Goal: Information Seeking & Learning: Learn about a topic

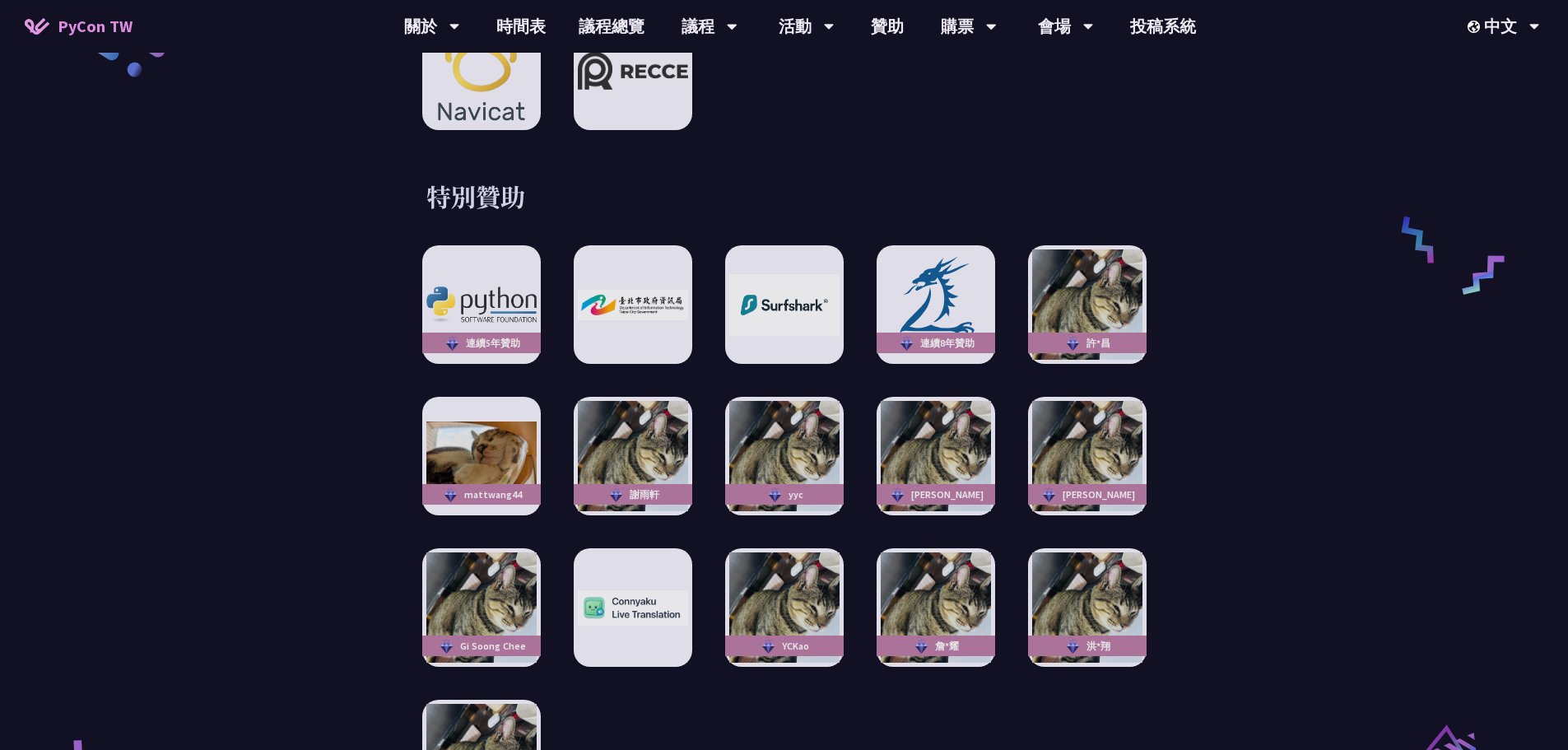
scroll to position [2882, 0]
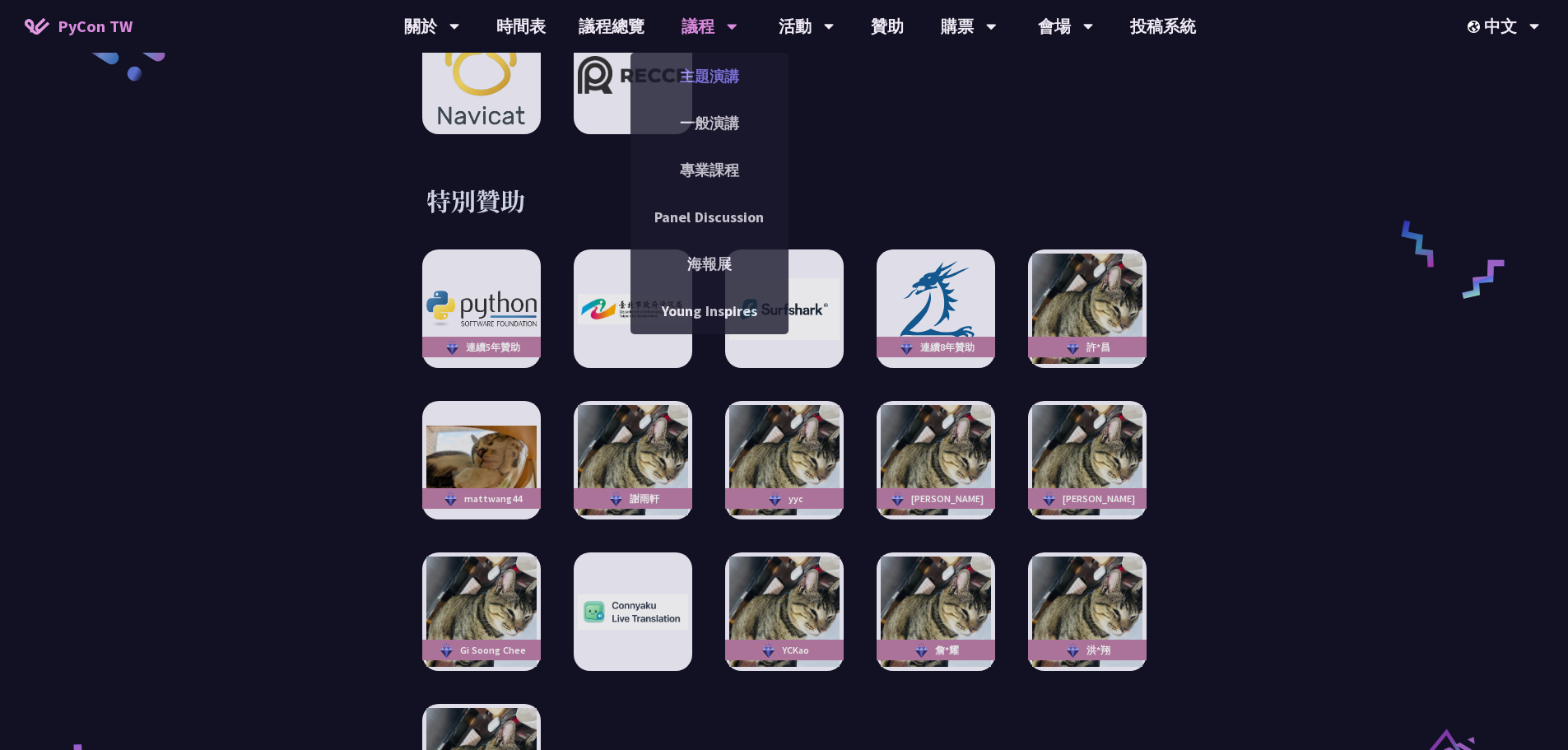
click at [717, 74] on link "主題演講" at bounding box center [710, 76] width 158 height 39
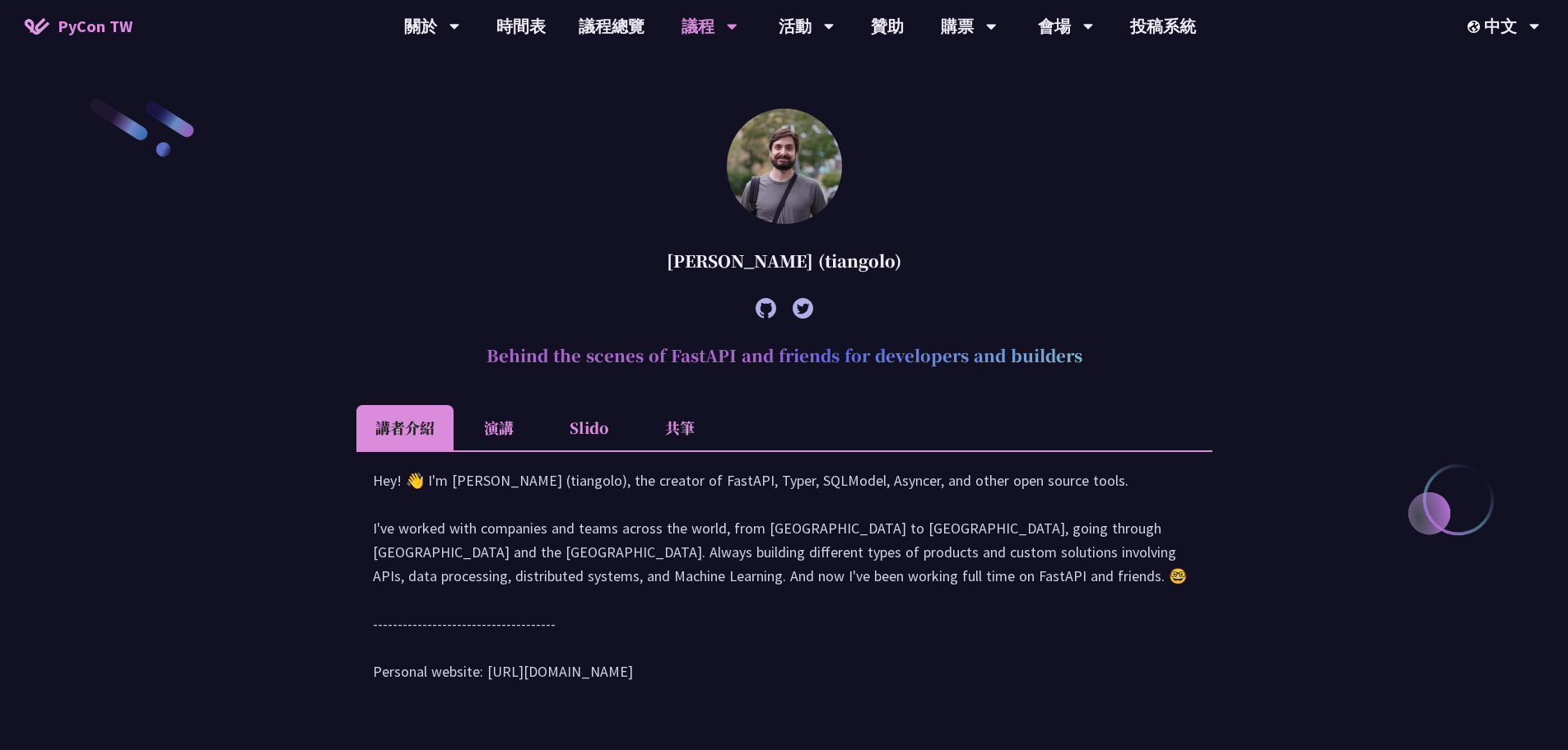
scroll to position [494, 0]
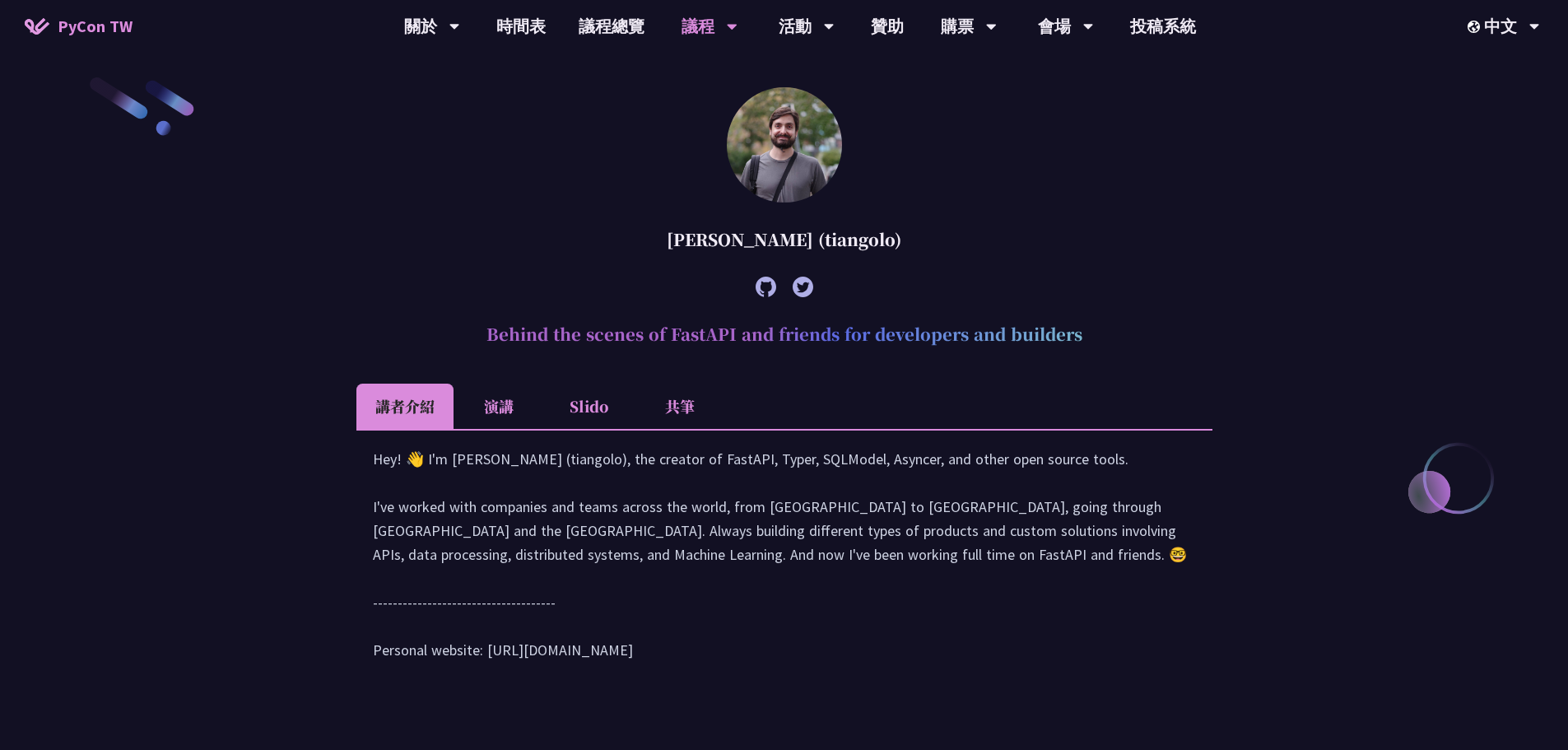
click at [512, 402] on li "演講" at bounding box center [499, 406] width 90 height 45
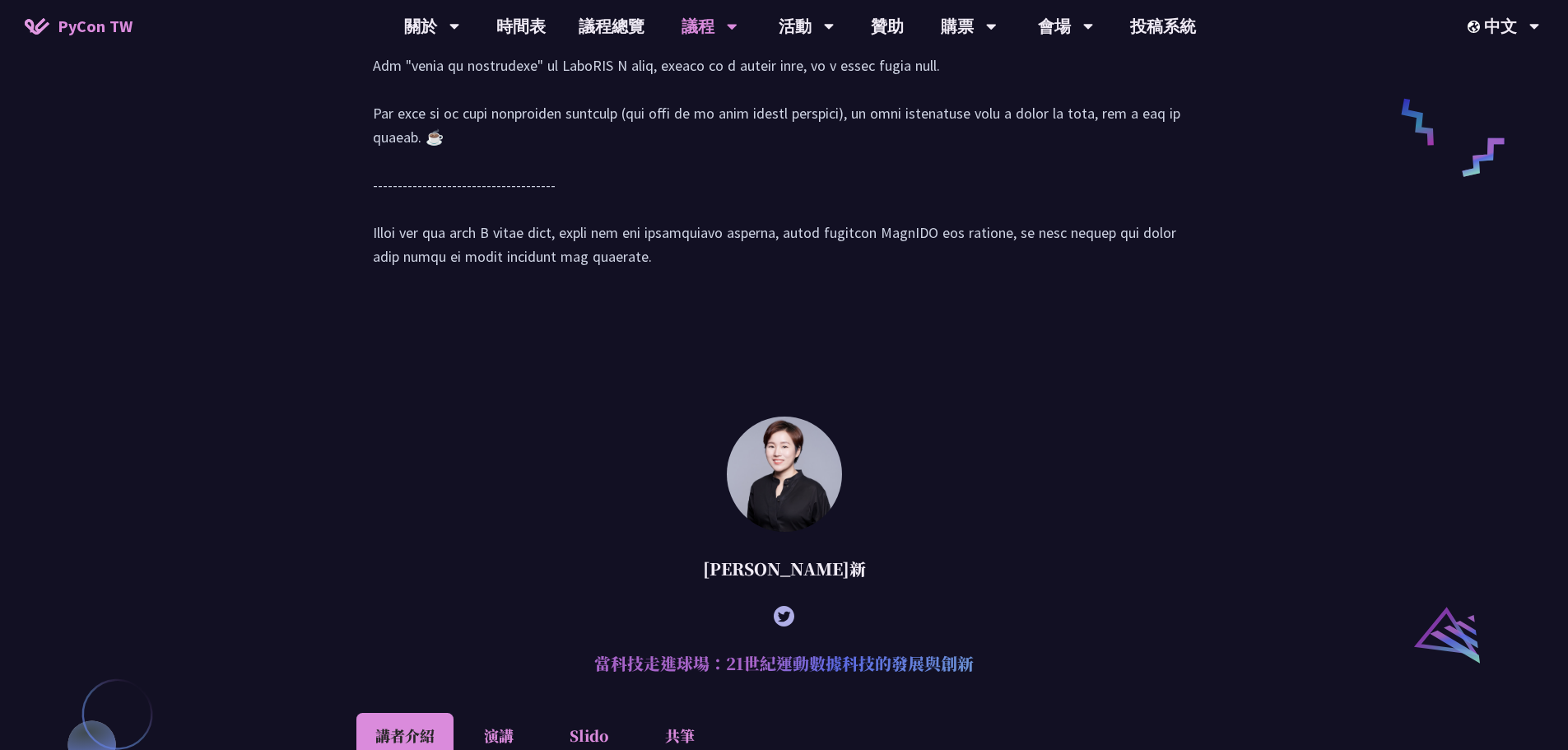
scroll to position [1647, 0]
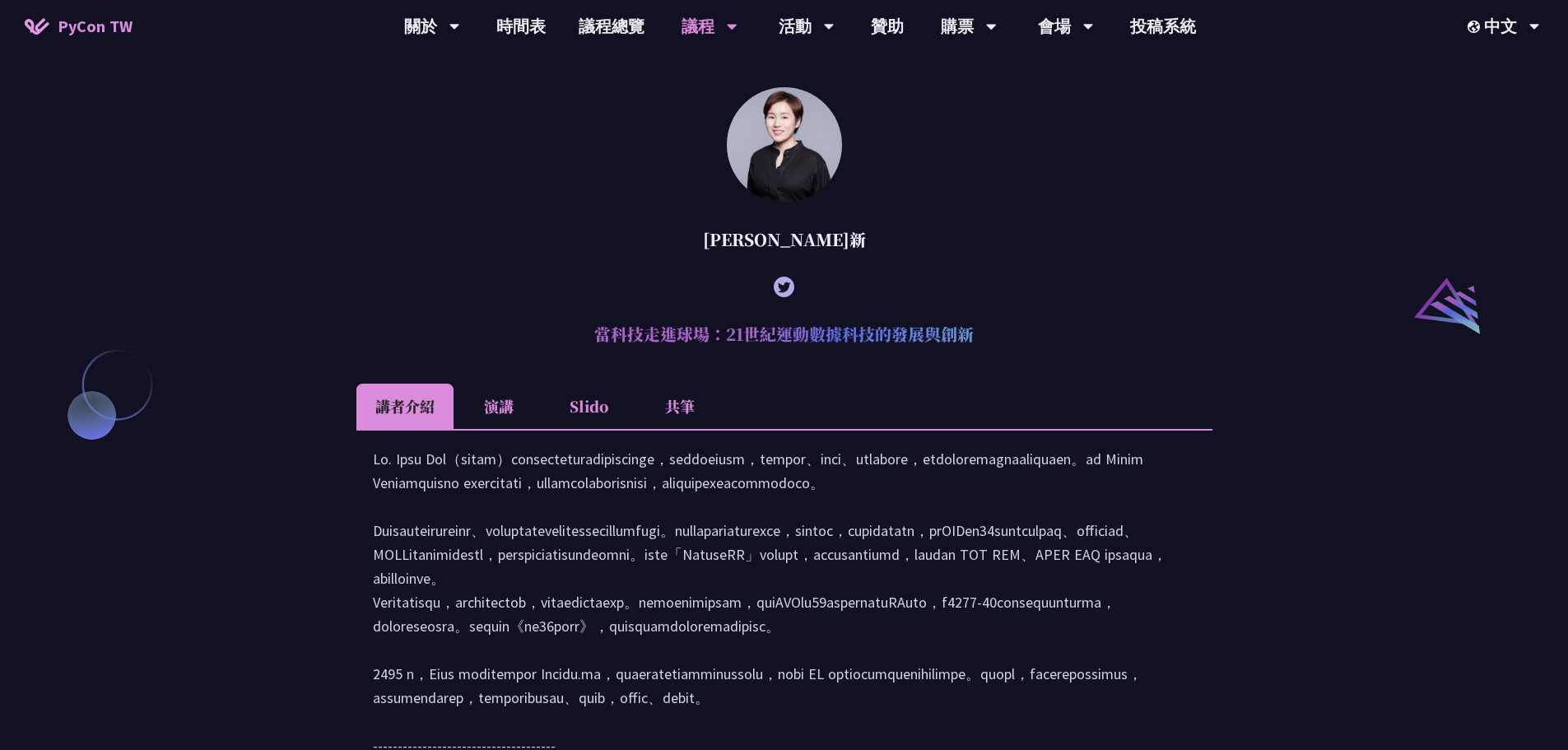
click at [503, 429] on li "演講" at bounding box center [499, 406] width 90 height 45
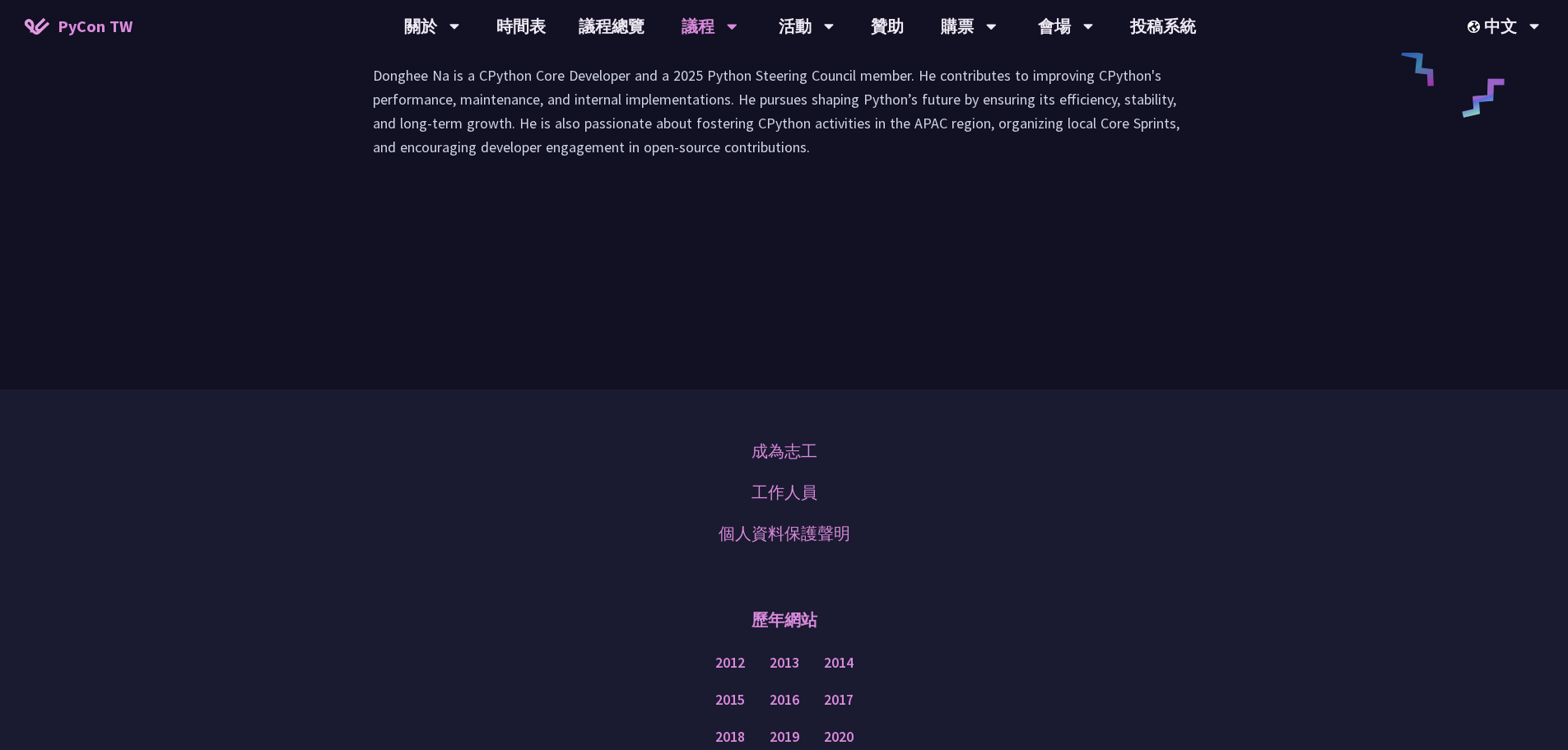
scroll to position [2799, 0]
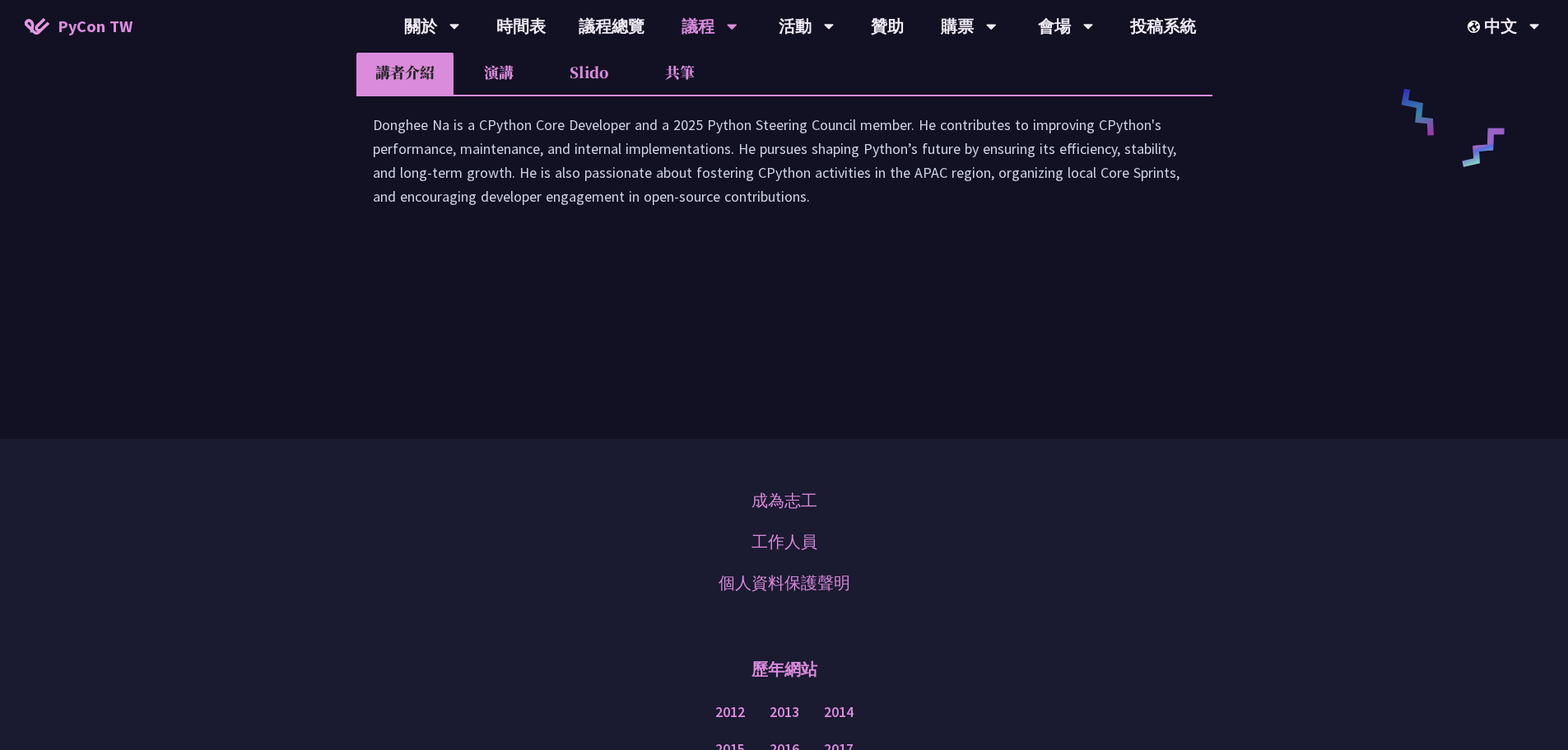
click at [590, 95] on li "Slido" at bounding box center [589, 72] width 90 height 45
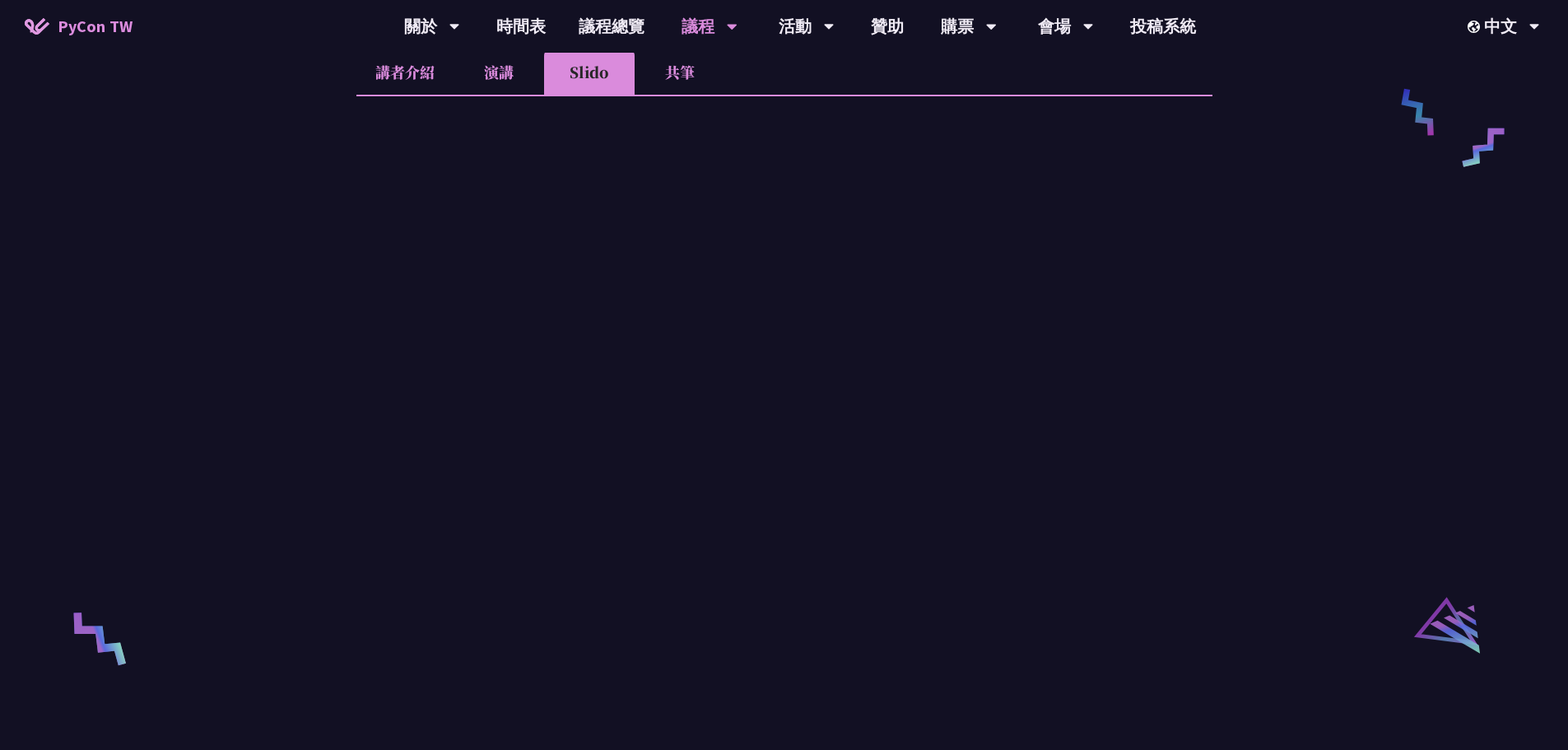
click at [512, 95] on li "演講" at bounding box center [499, 72] width 90 height 45
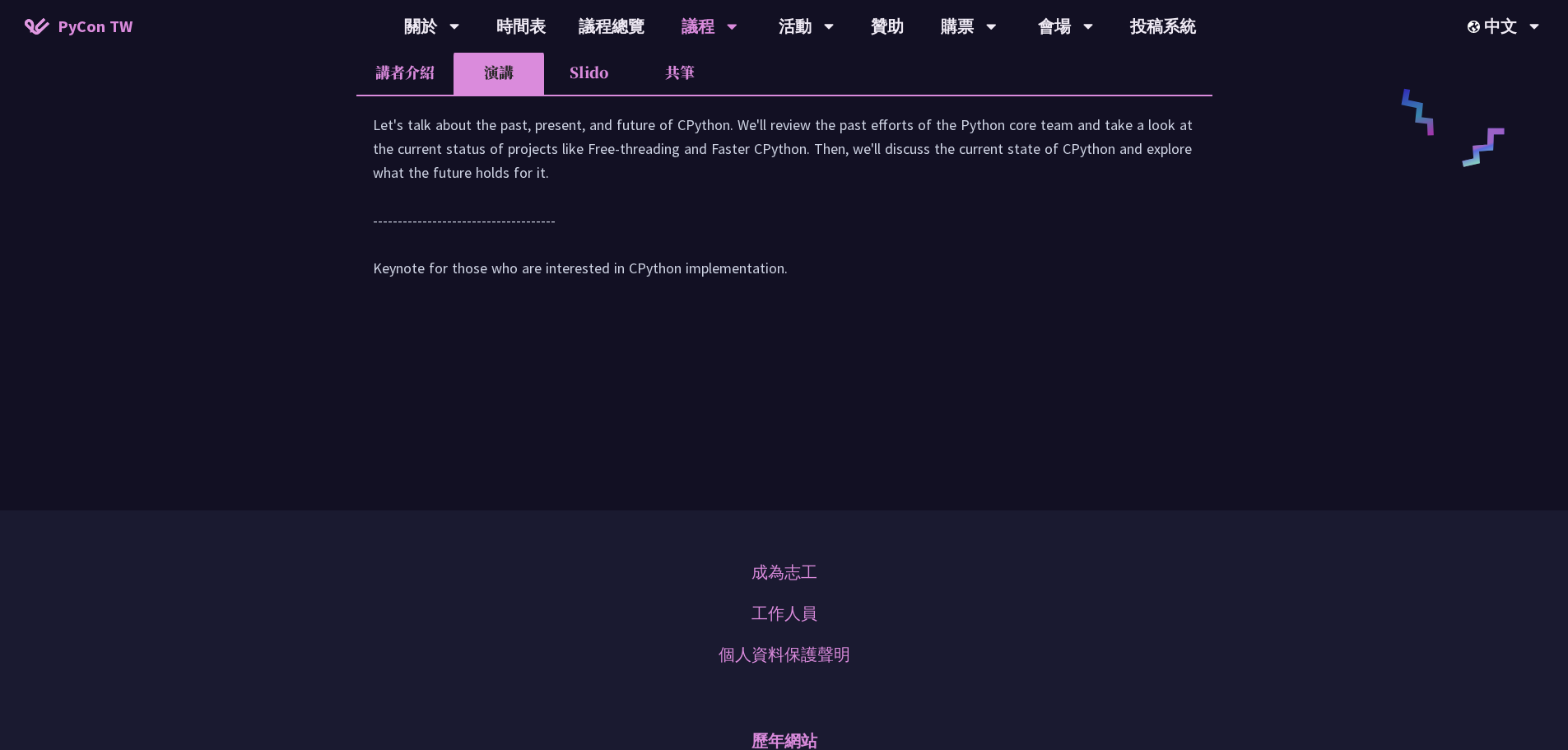
click at [692, 95] on li "共筆" at bounding box center [679, 72] width 90 height 45
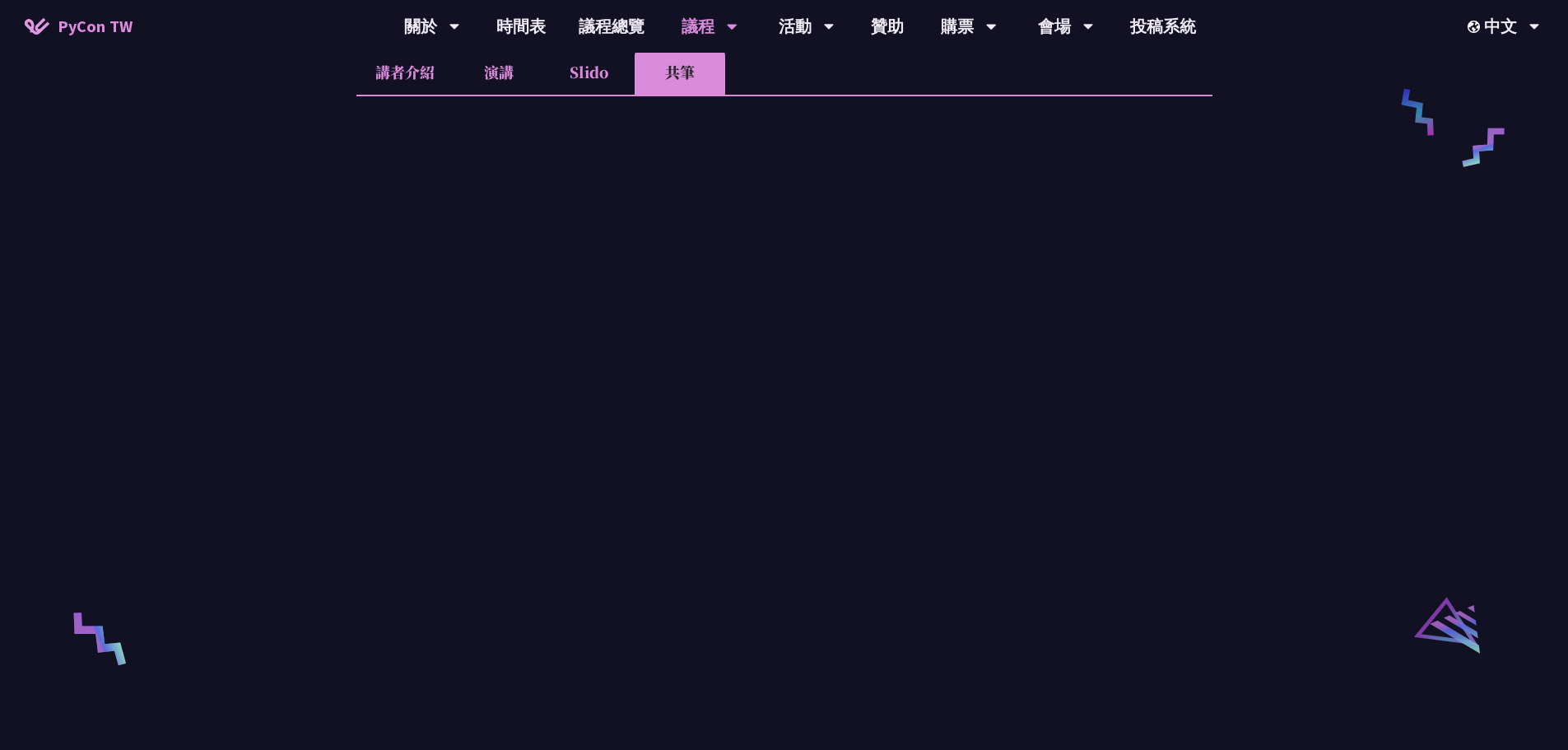
click at [428, 95] on li "講者介紹" at bounding box center [405, 72] width 97 height 45
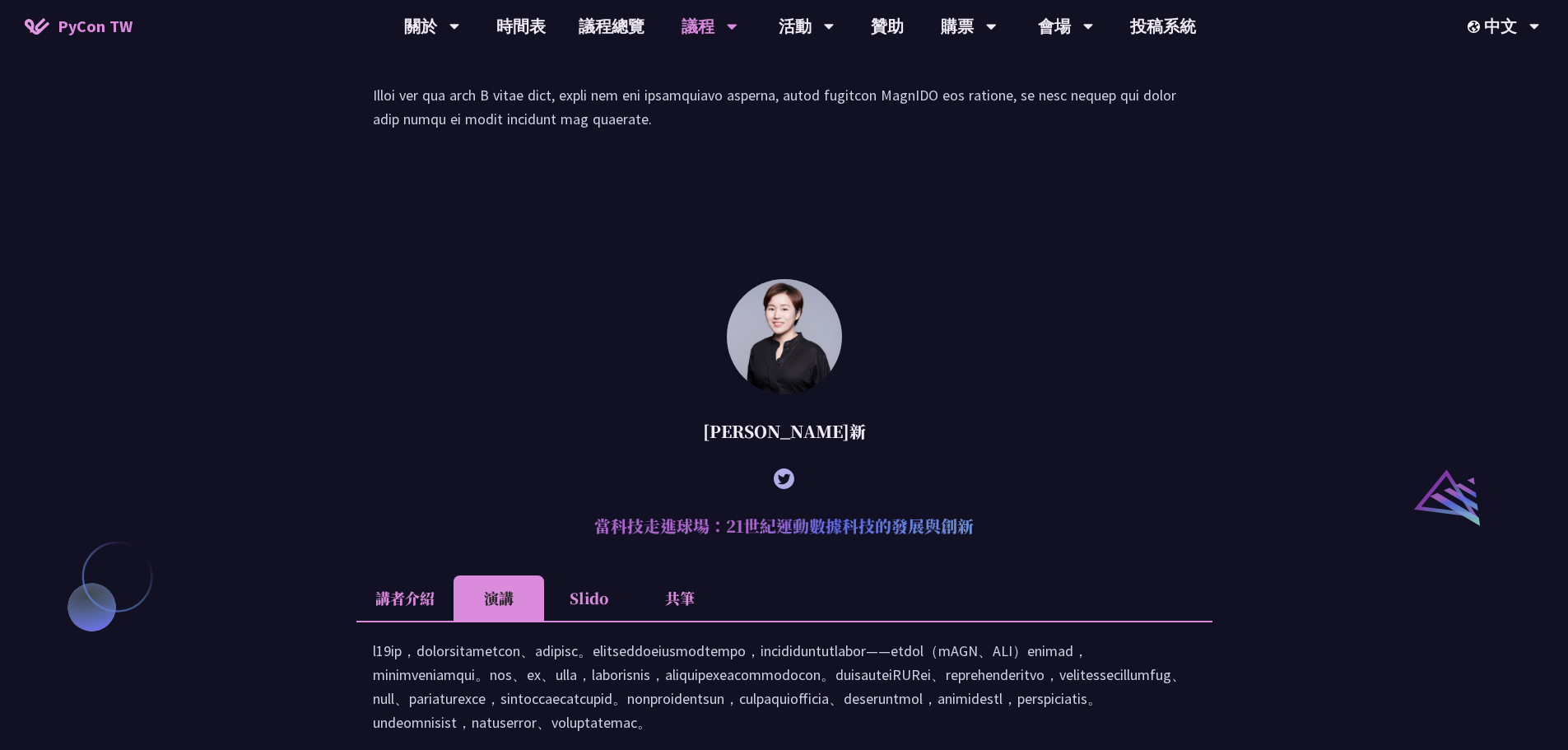
scroll to position [1233, 0]
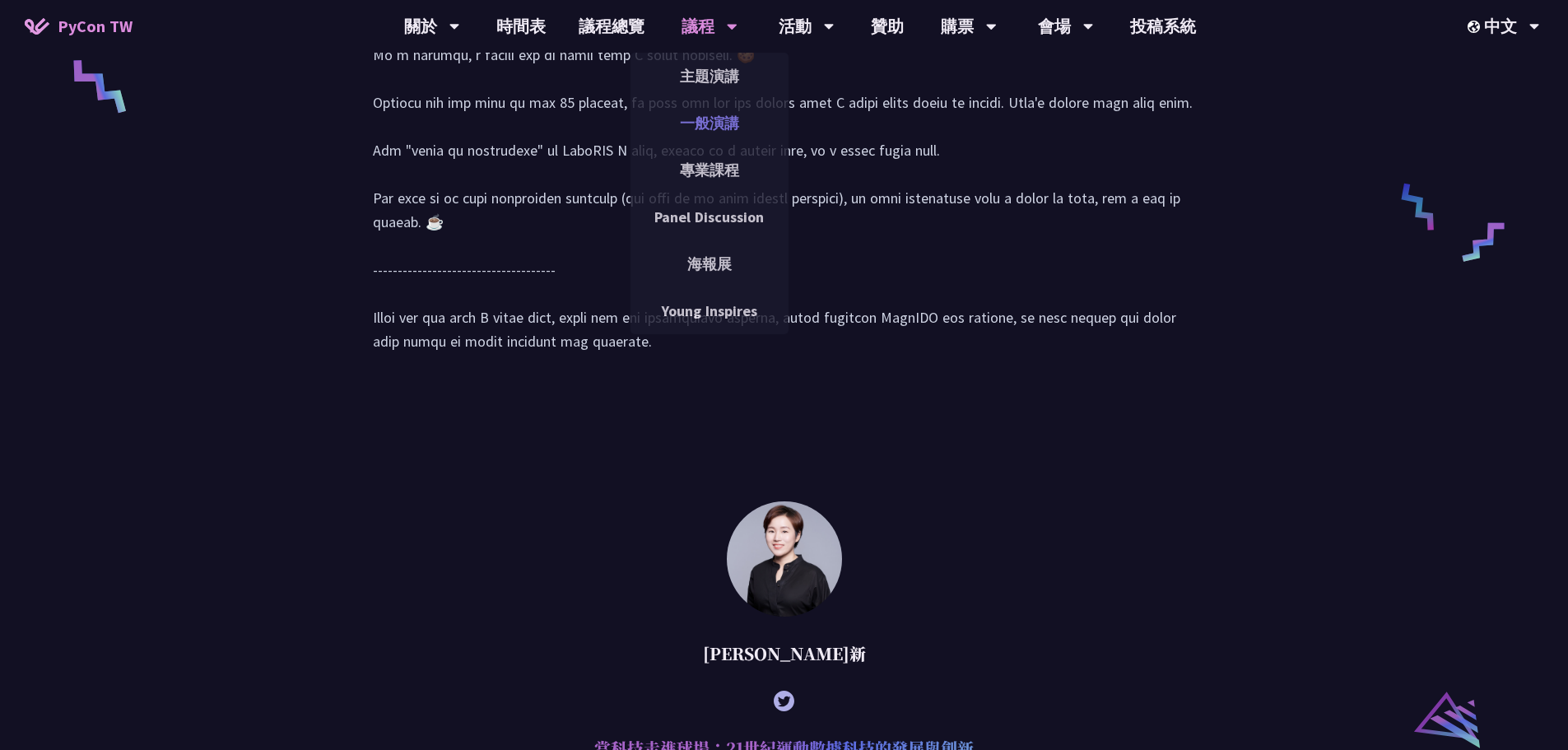
click at [712, 121] on link "一般演講" at bounding box center [710, 123] width 158 height 39
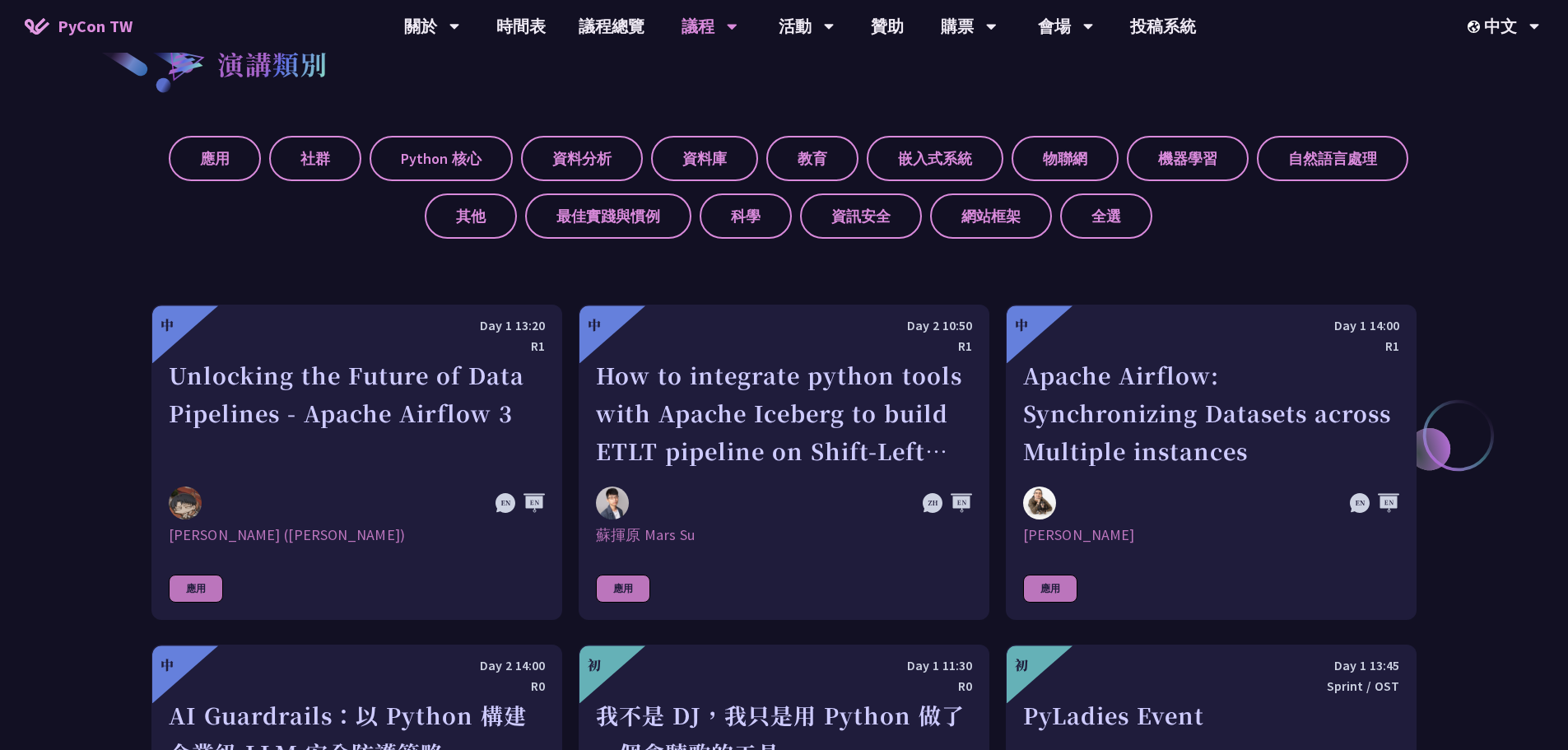
scroll to position [659, 0]
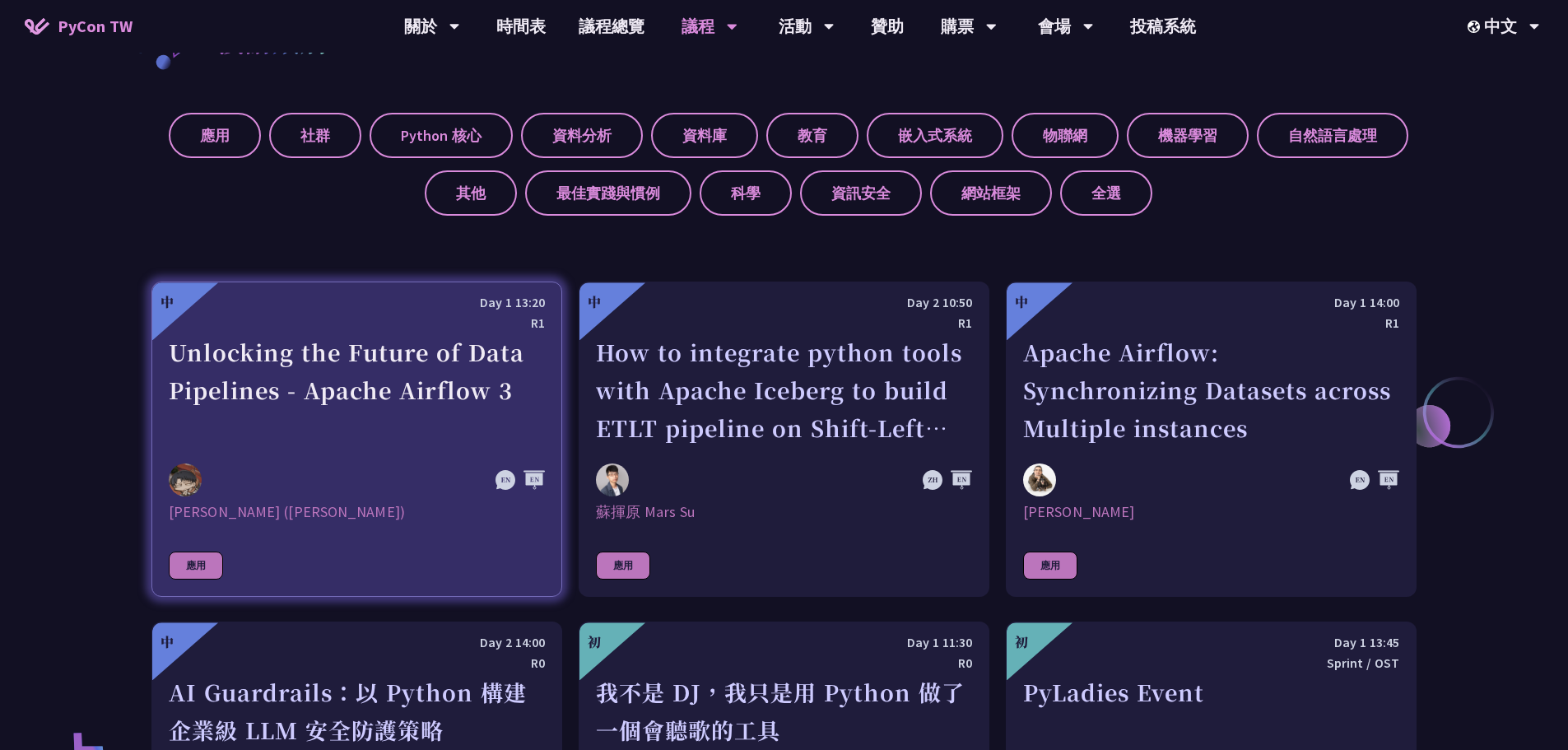
click at [204, 559] on div "應用" at bounding box center [195, 566] width 55 height 28
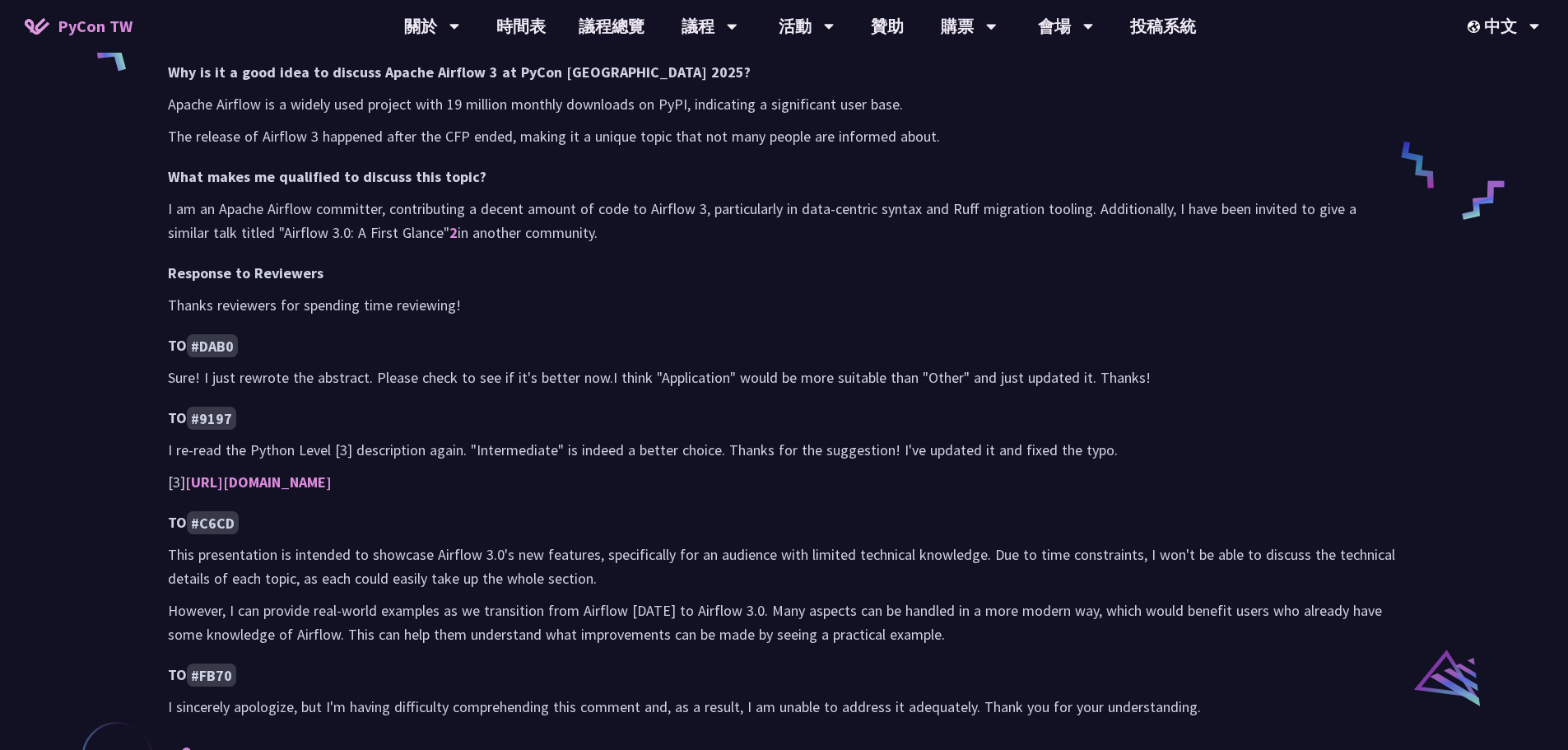
scroll to position [741, 0]
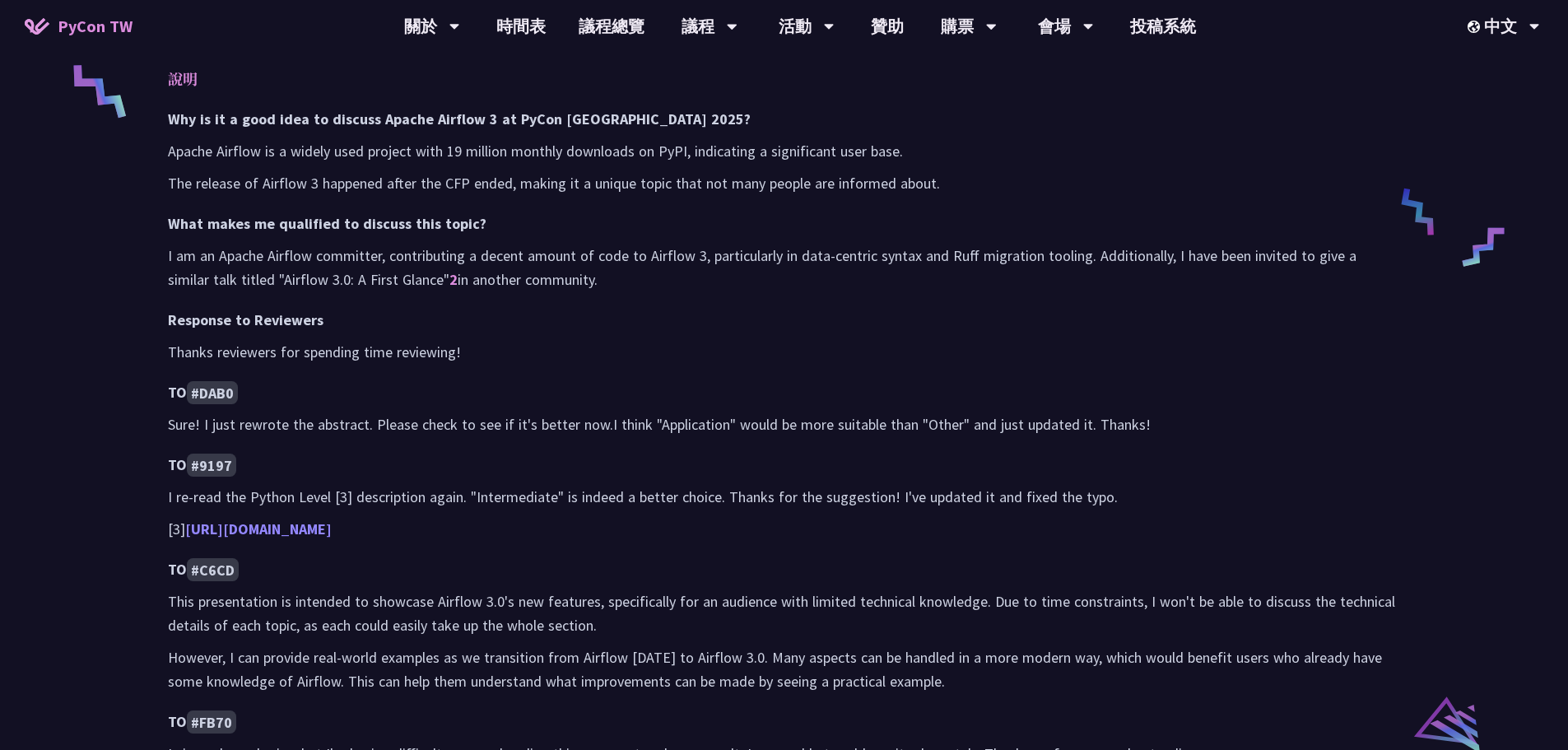
click at [331, 527] on link "https://tw.pycon.org/2025/en-us/speaking/talk" at bounding box center [258, 530] width 147 height 19
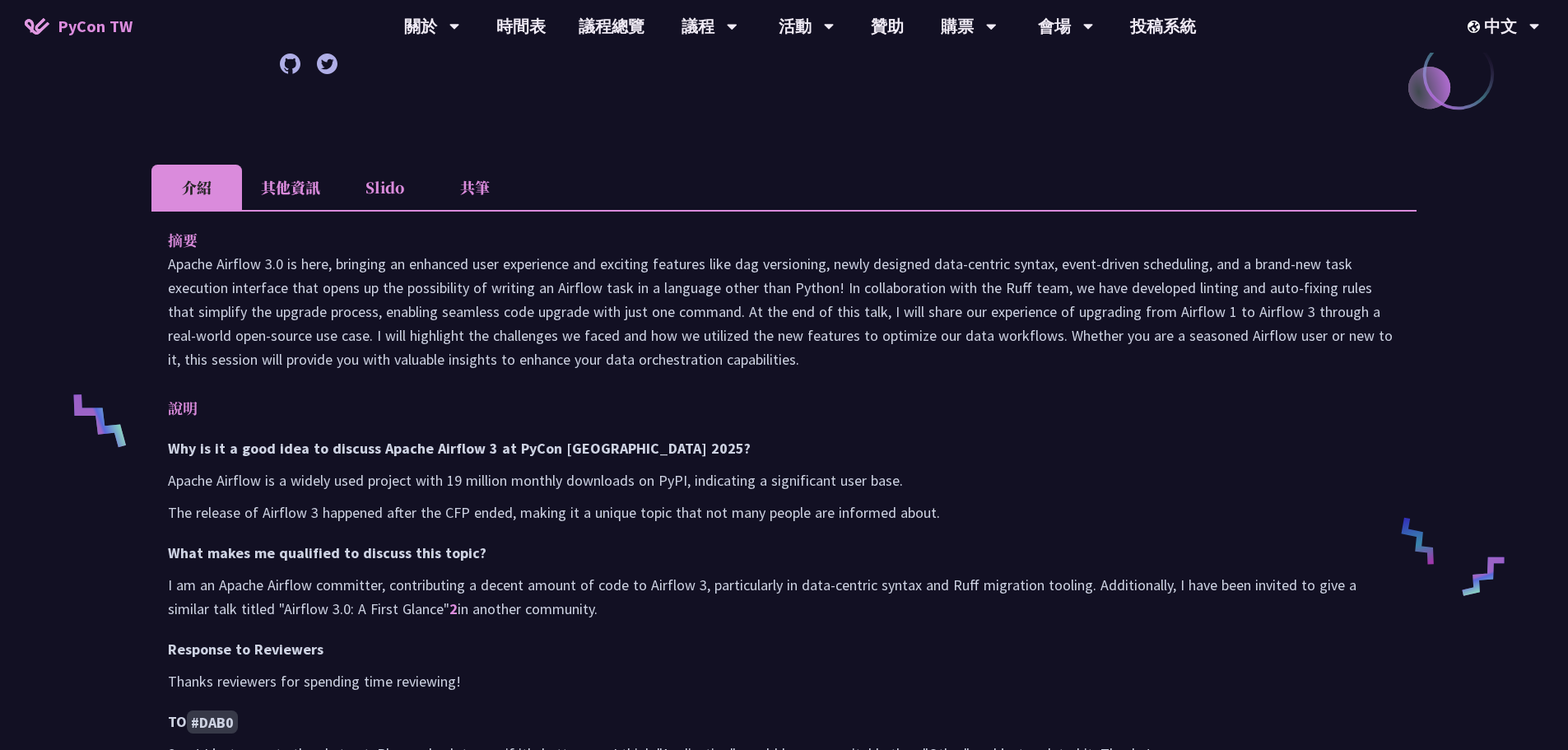
scroll to position [165, 0]
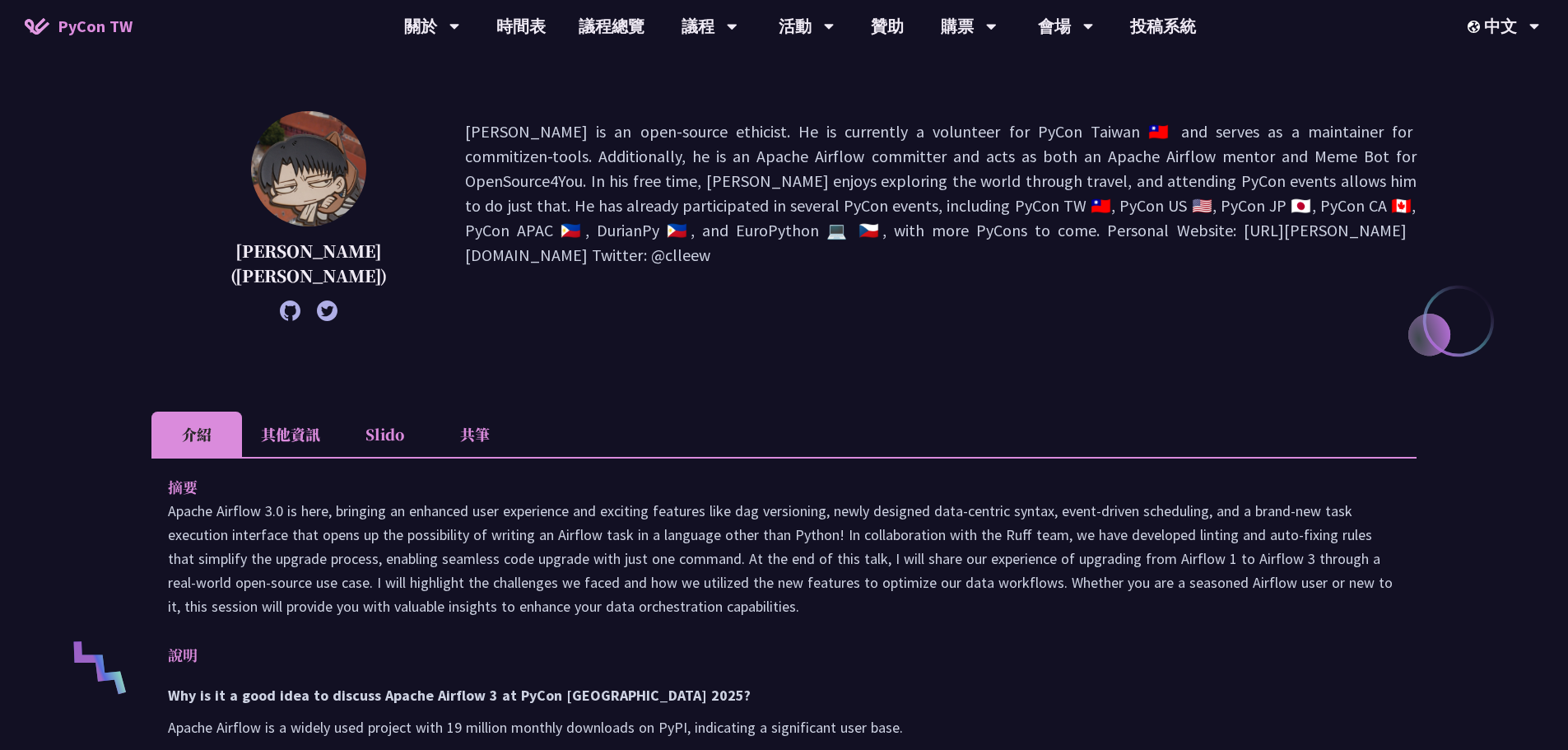
click at [305, 437] on li "其他資訊" at bounding box center [291, 434] width 97 height 45
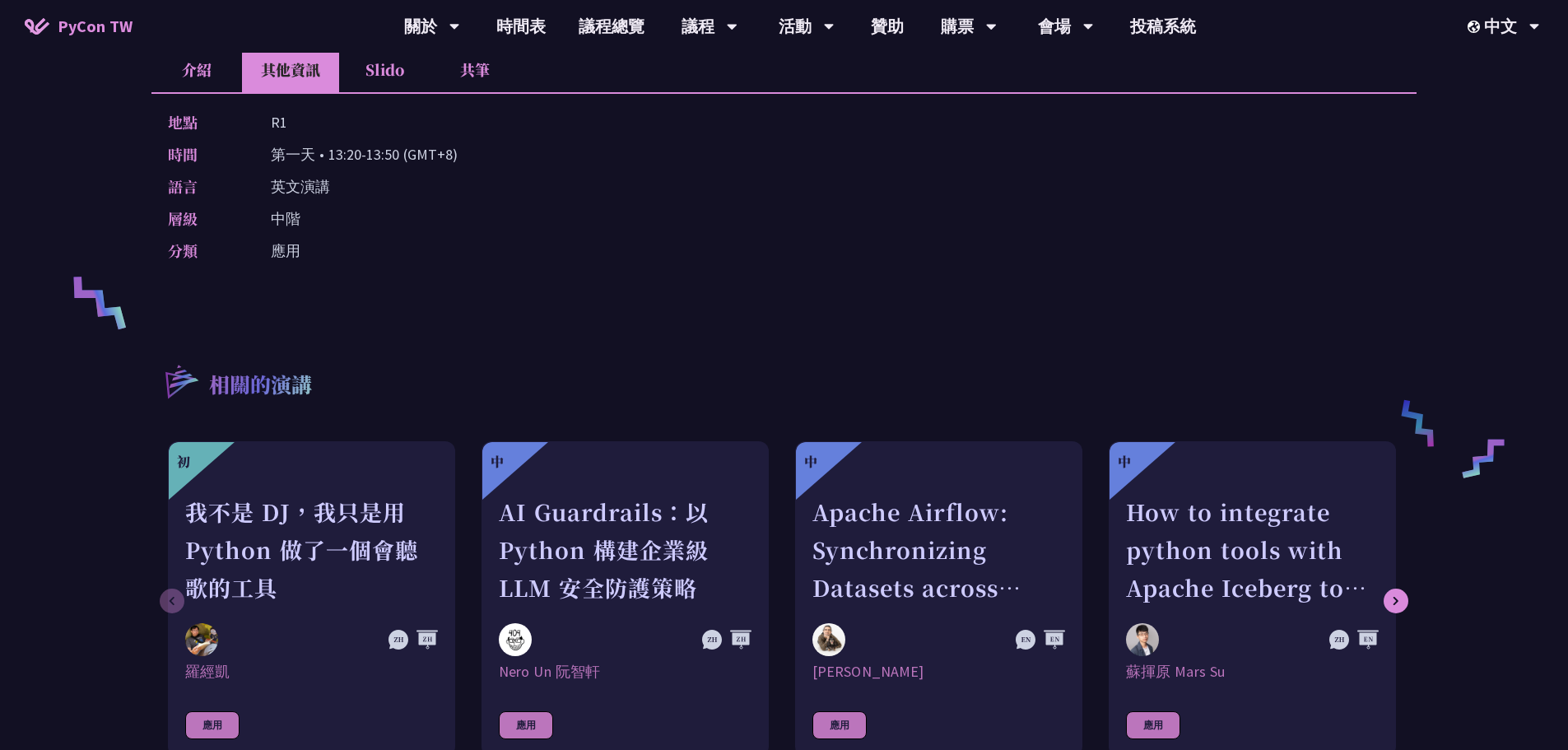
scroll to position [576, 0]
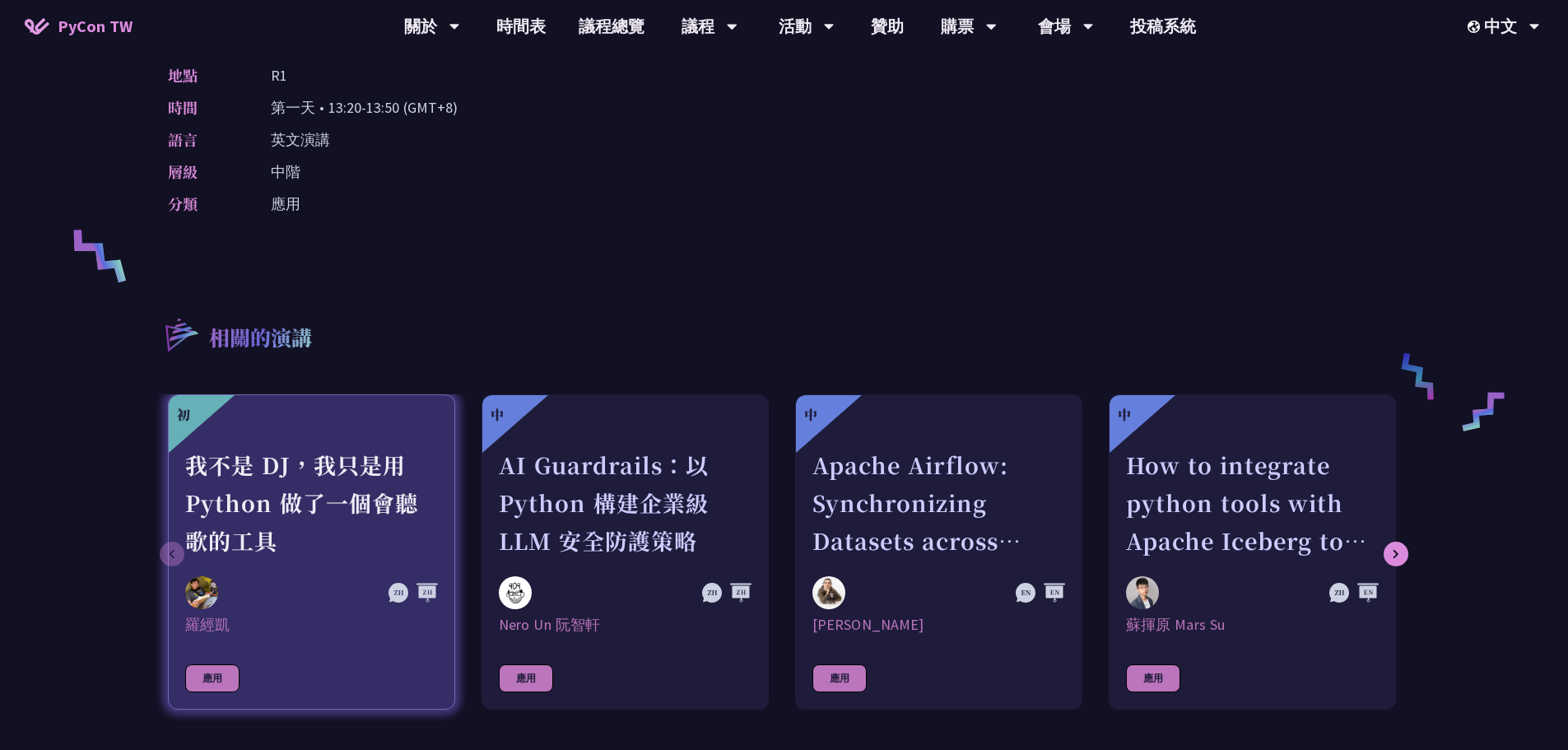
click at [361, 463] on div "我不是 DJ，我只是用 Python 做了一個會聽歌的工具" at bounding box center [311, 503] width 253 height 114
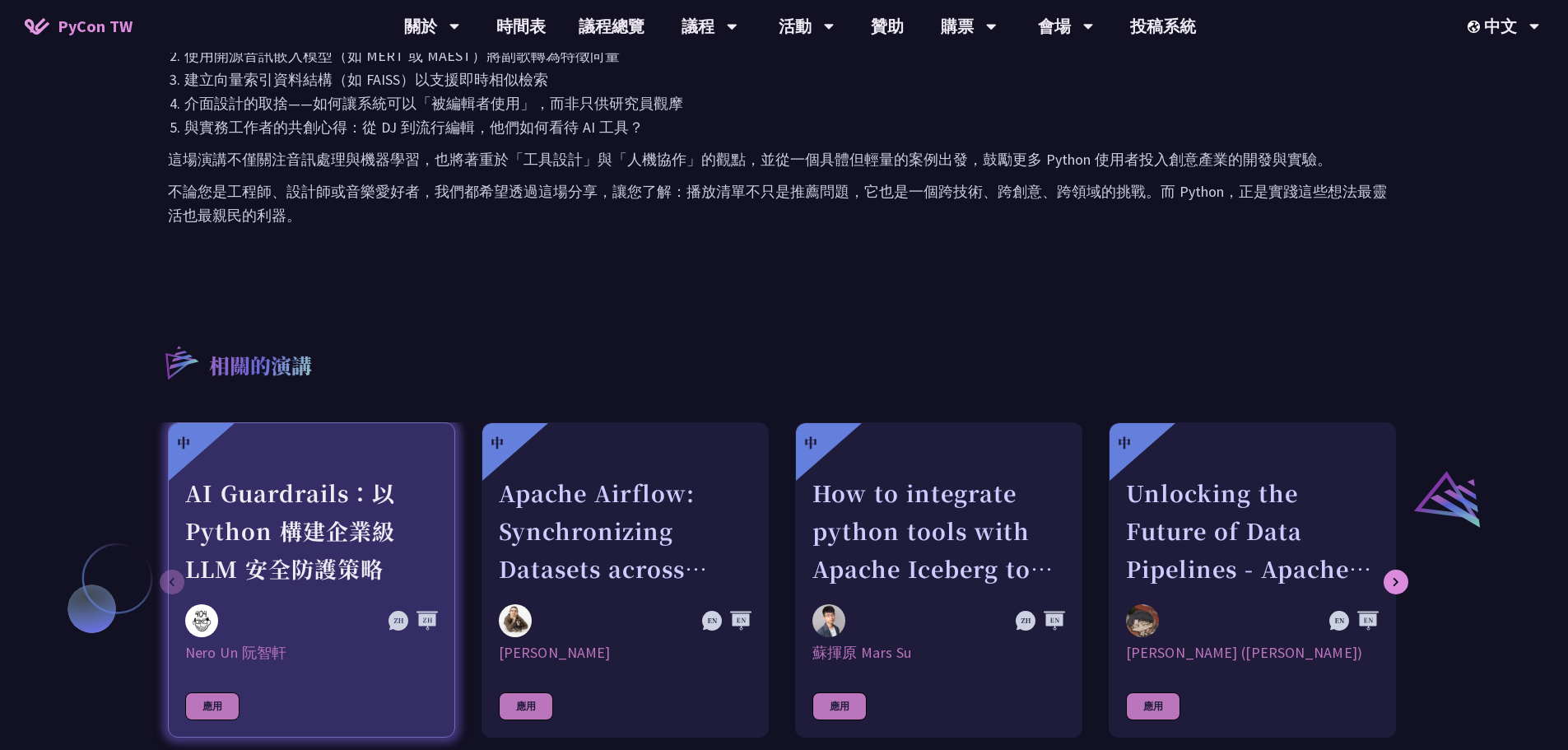
scroll to position [988, 0]
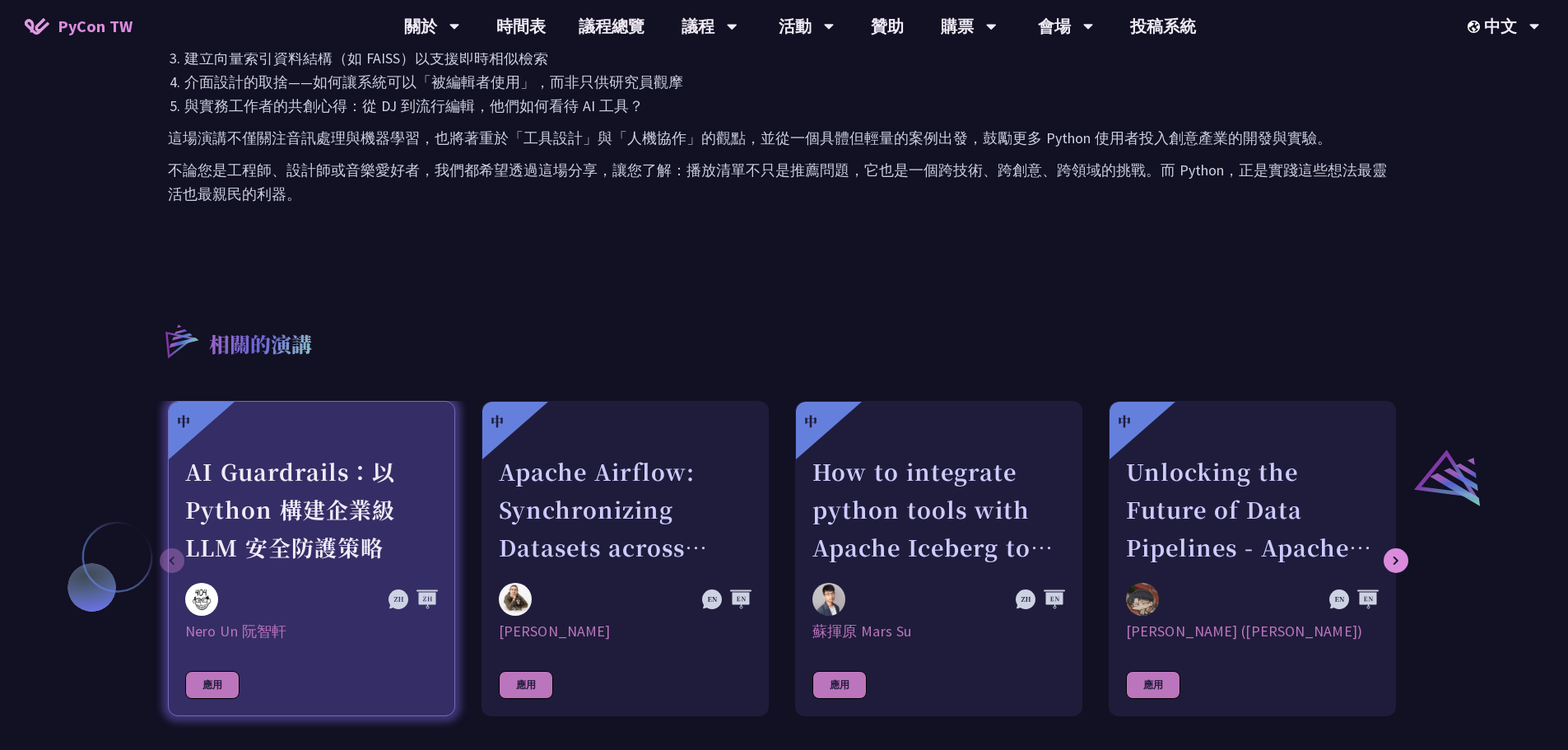
click at [344, 461] on div "AI Guardrails：以 Python 構建企業級 LLM 安全防護策略" at bounding box center [311, 510] width 253 height 114
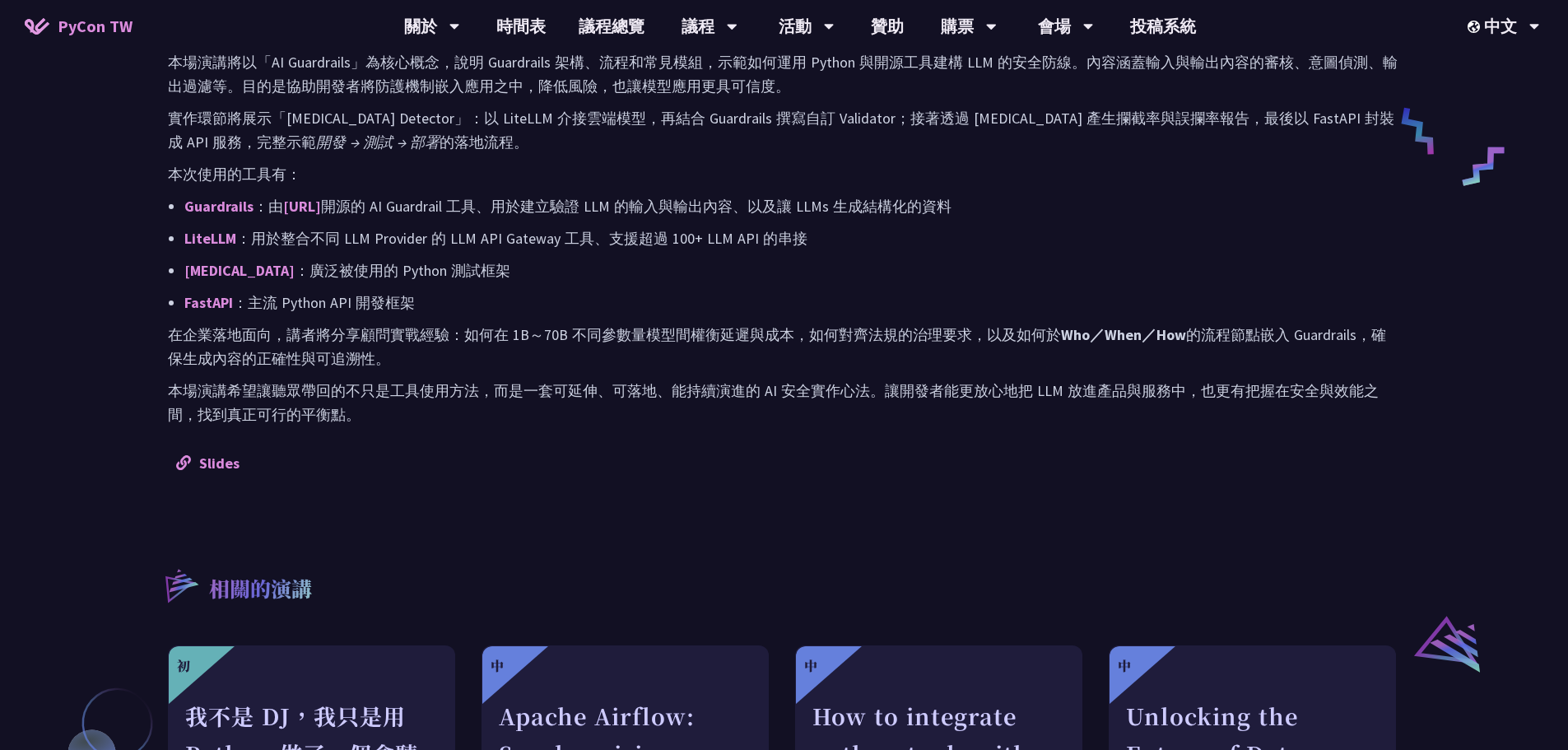
scroll to position [824, 0]
click at [229, 452] on link "Slides" at bounding box center [207, 462] width 63 height 19
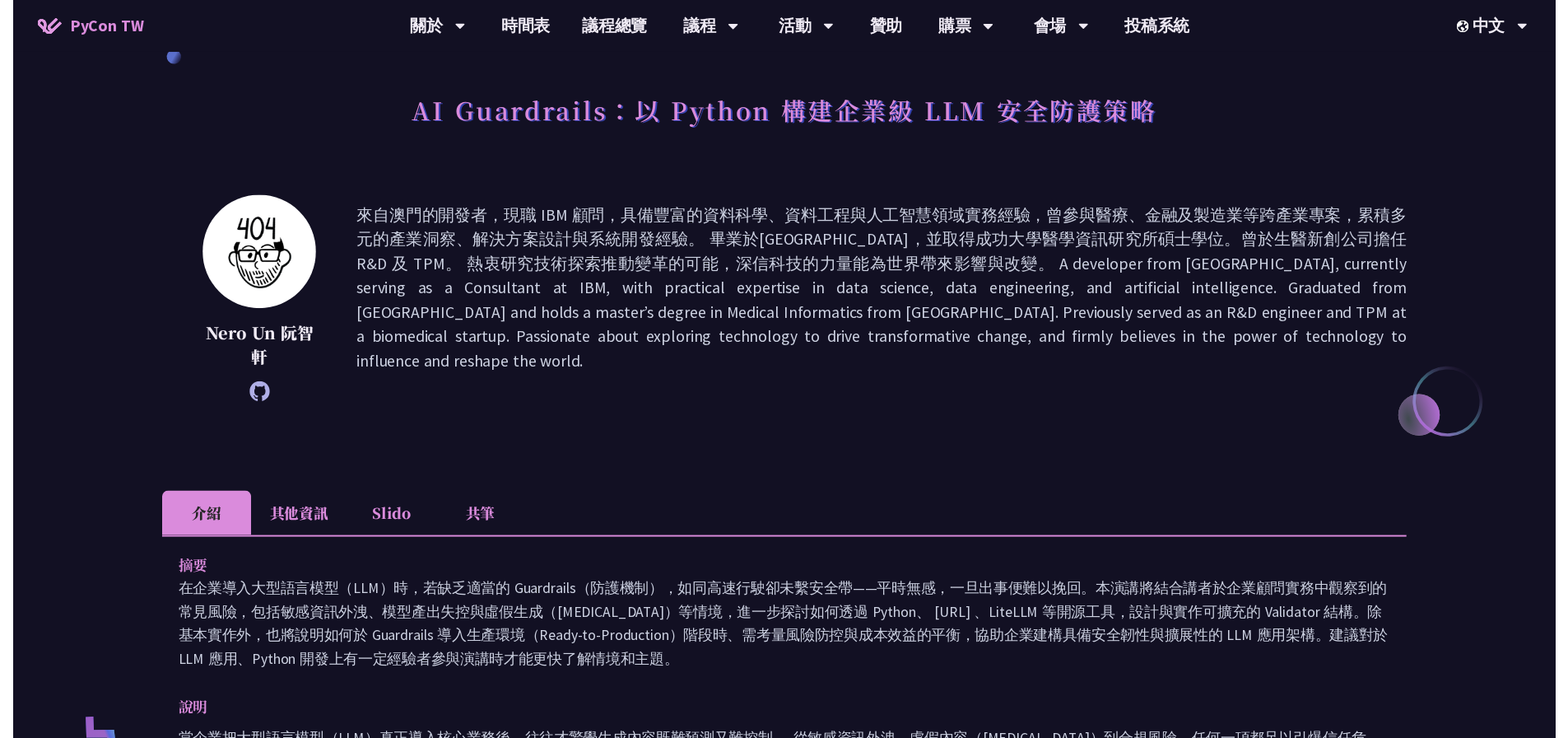
scroll to position [0, 0]
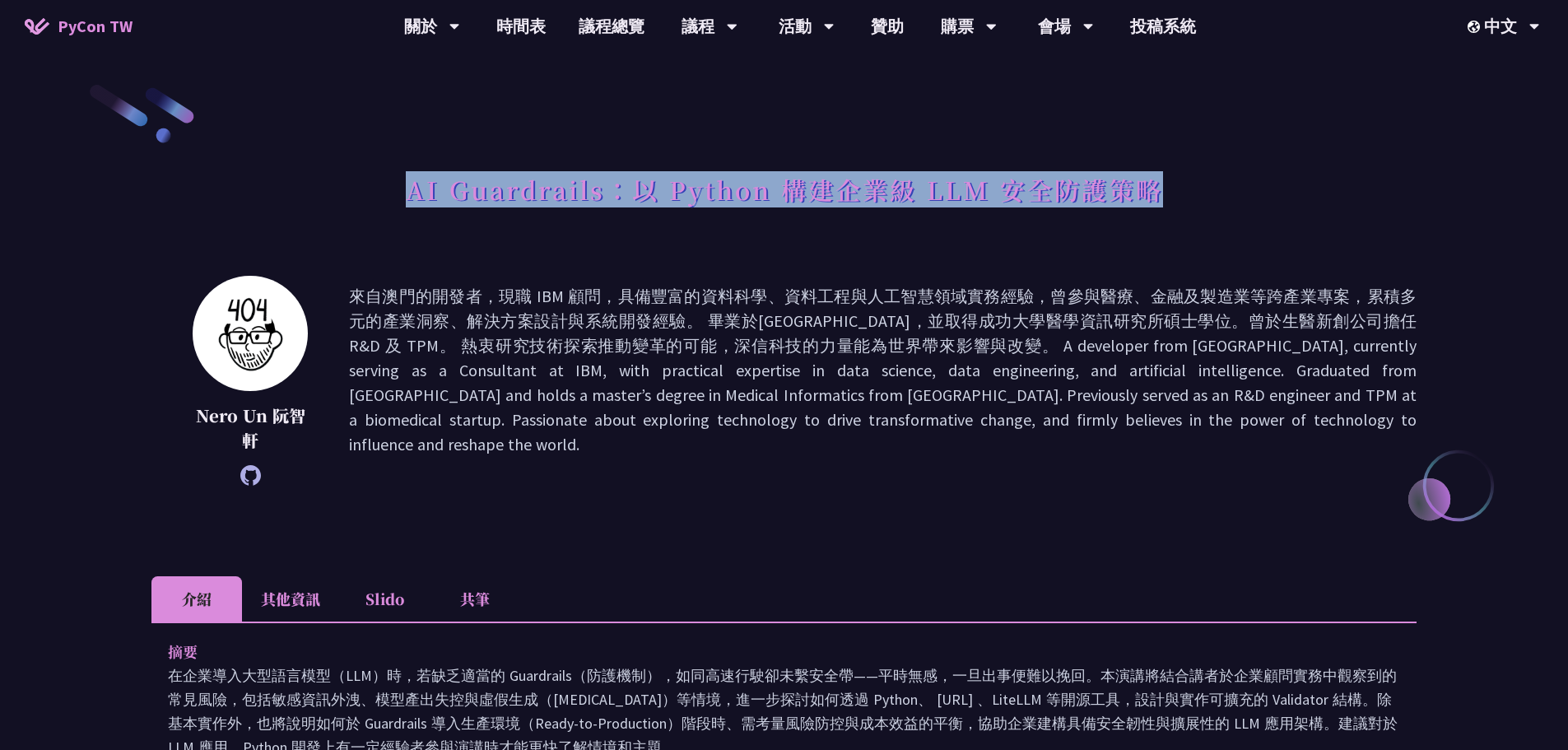
drag, startPoint x: 409, startPoint y: 183, endPoint x: 1184, endPoint y: 201, distance: 775.2
click at [1184, 201] on div "AI Guardrails：以 Python 構建企業級 LLM 安全防護策略" at bounding box center [784, 208] width 1265 height 87
copy h1 "AI Guardrails：以 Python 構建企業級 LLM 安全防護策略"
click at [532, 25] on link "時間表" at bounding box center [521, 26] width 82 height 53
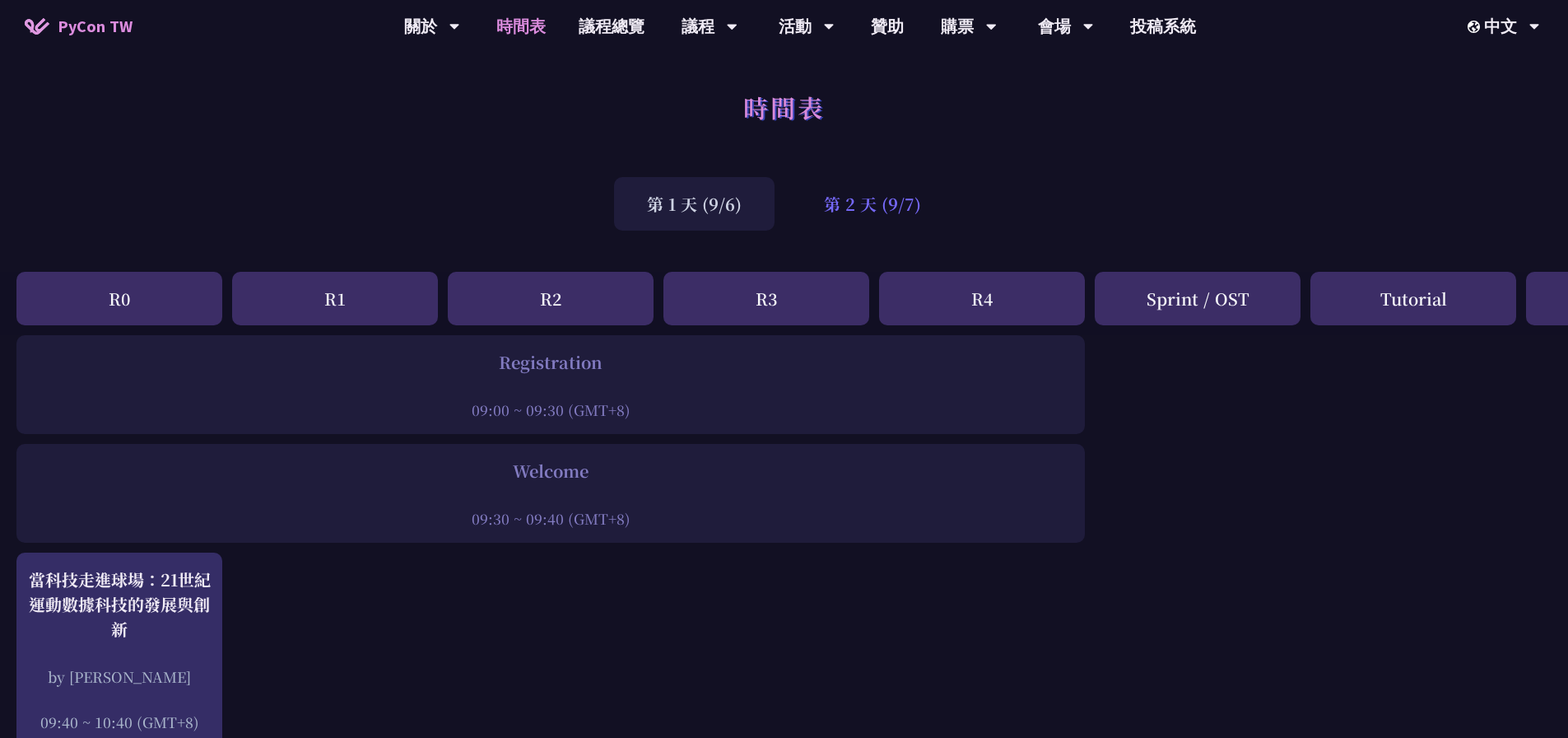
click at [896, 192] on div "第 2 天 (9/7)" at bounding box center [873, 204] width 163 height 54
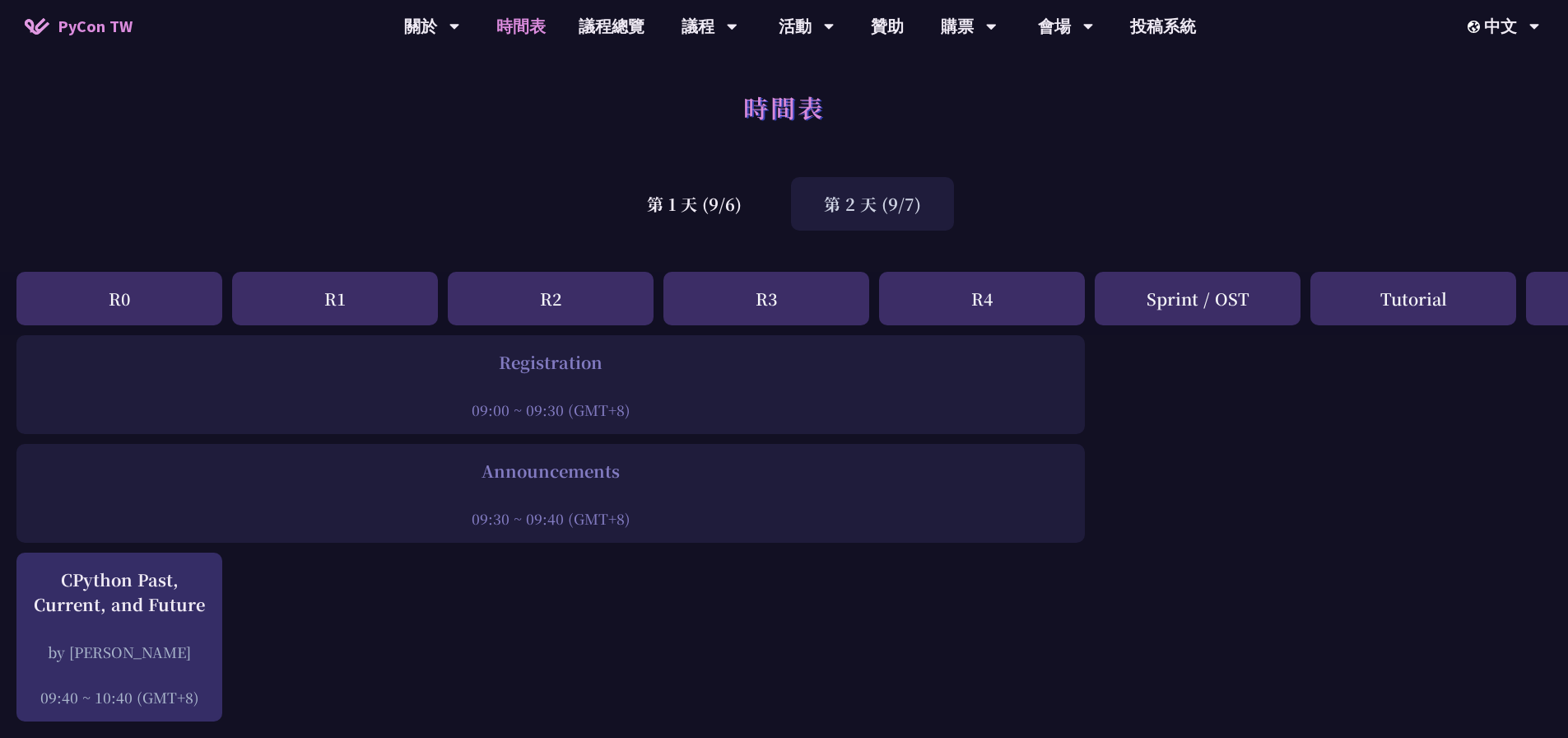
click at [843, 198] on div "第 2 天 (9/7)" at bounding box center [873, 204] width 163 height 54
click at [740, 205] on div "第 1 天 (9/6)" at bounding box center [694, 204] width 161 height 54
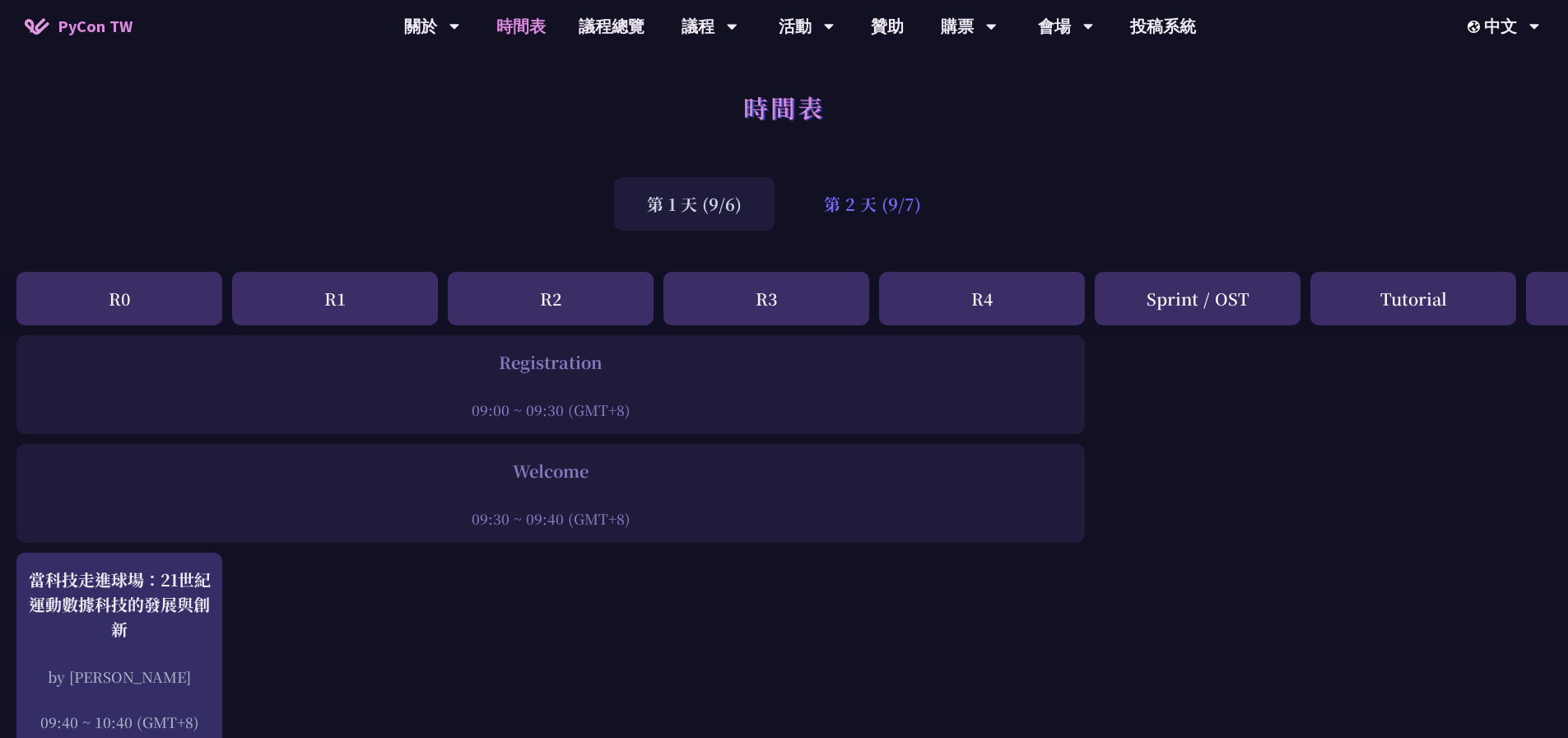
click at [868, 209] on div "第 2 天 (9/7)" at bounding box center [873, 204] width 163 height 54
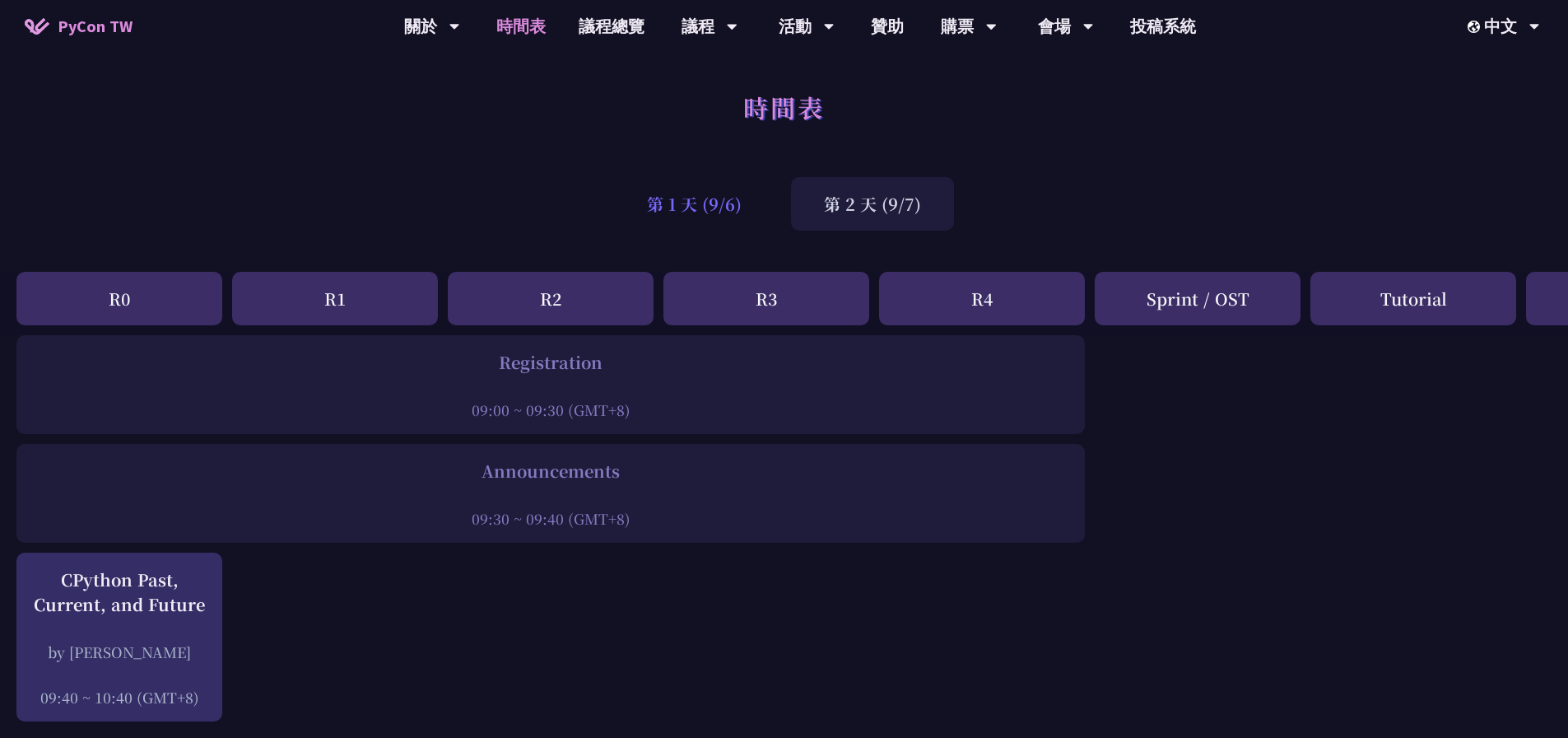
click at [736, 208] on div "第 1 天 (9/6)" at bounding box center [694, 204] width 161 height 54
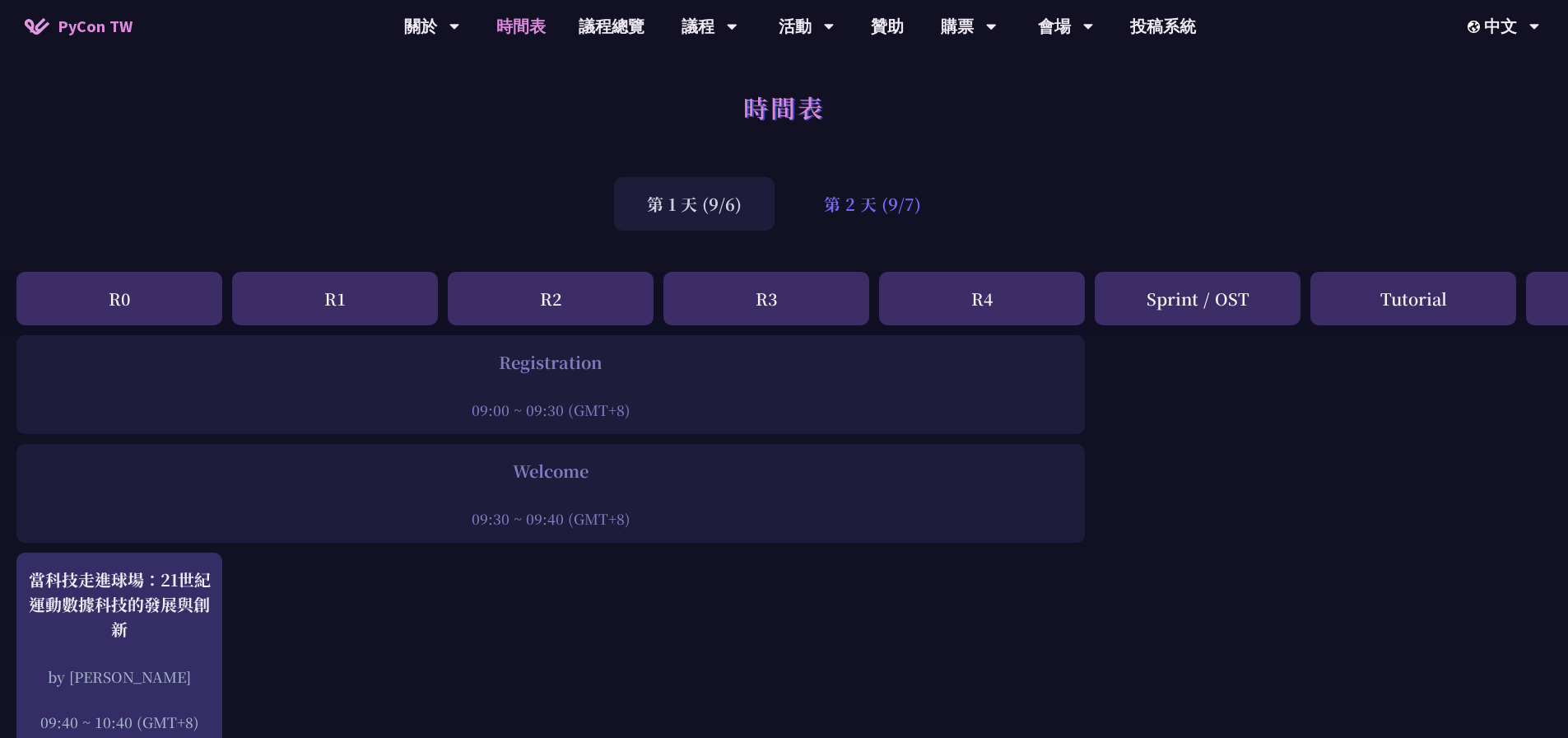
click at [874, 201] on div "第 2 天 (9/7)" at bounding box center [873, 204] width 163 height 54
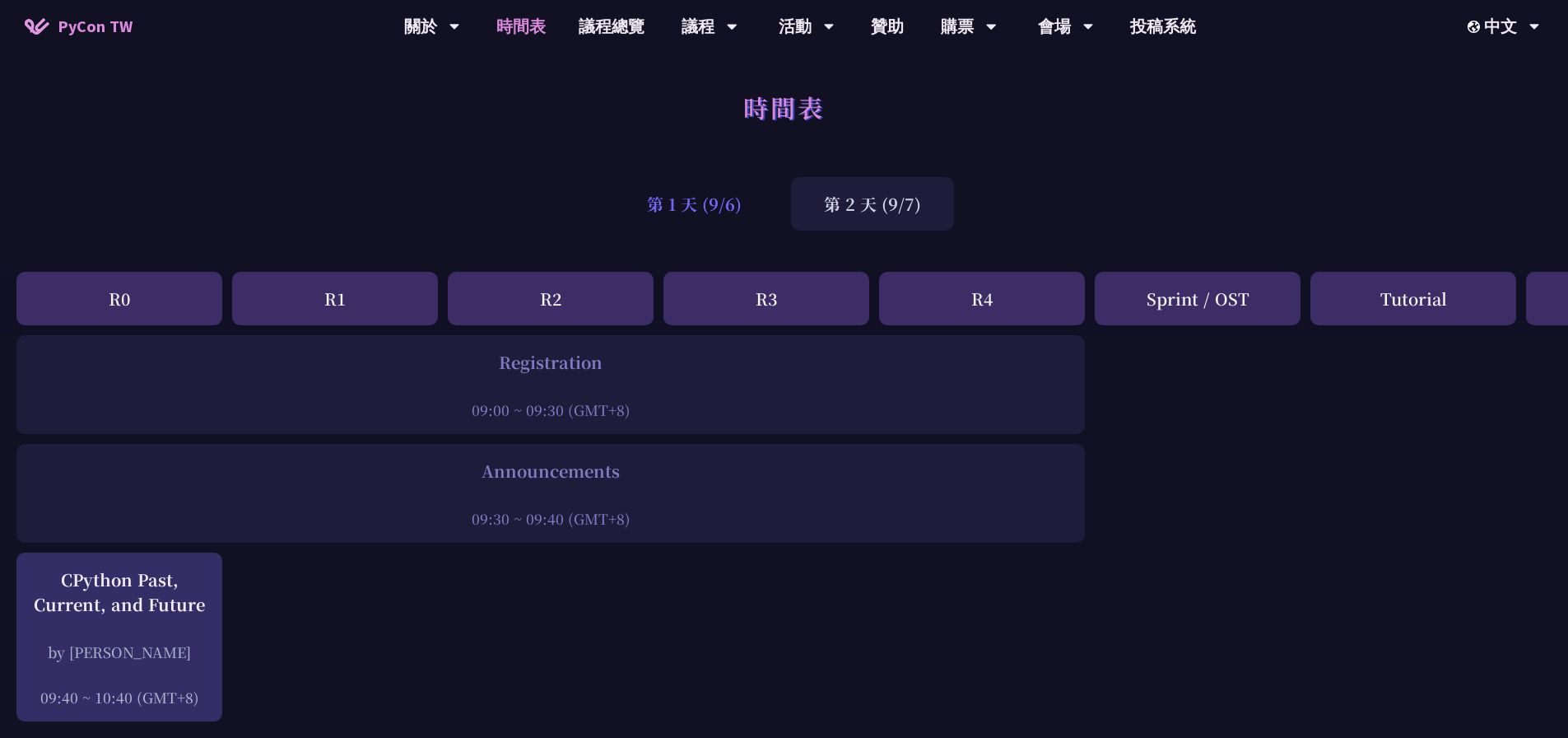
drag, startPoint x: 725, startPoint y: 209, endPoint x: 710, endPoint y: 228, distance: 24.2
click at [725, 209] on div "第 1 天 (9/6)" at bounding box center [694, 204] width 161 height 54
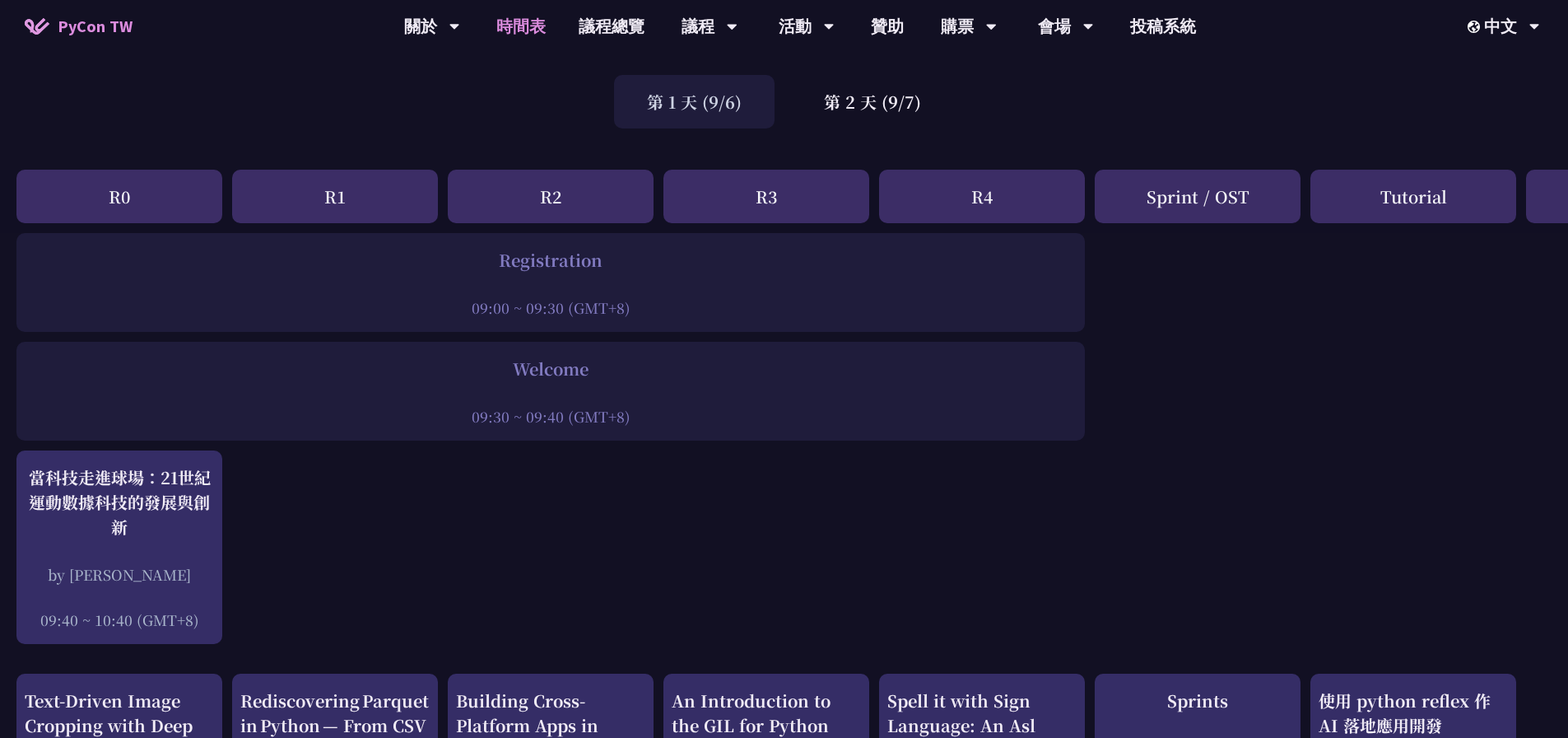
scroll to position [329, 0]
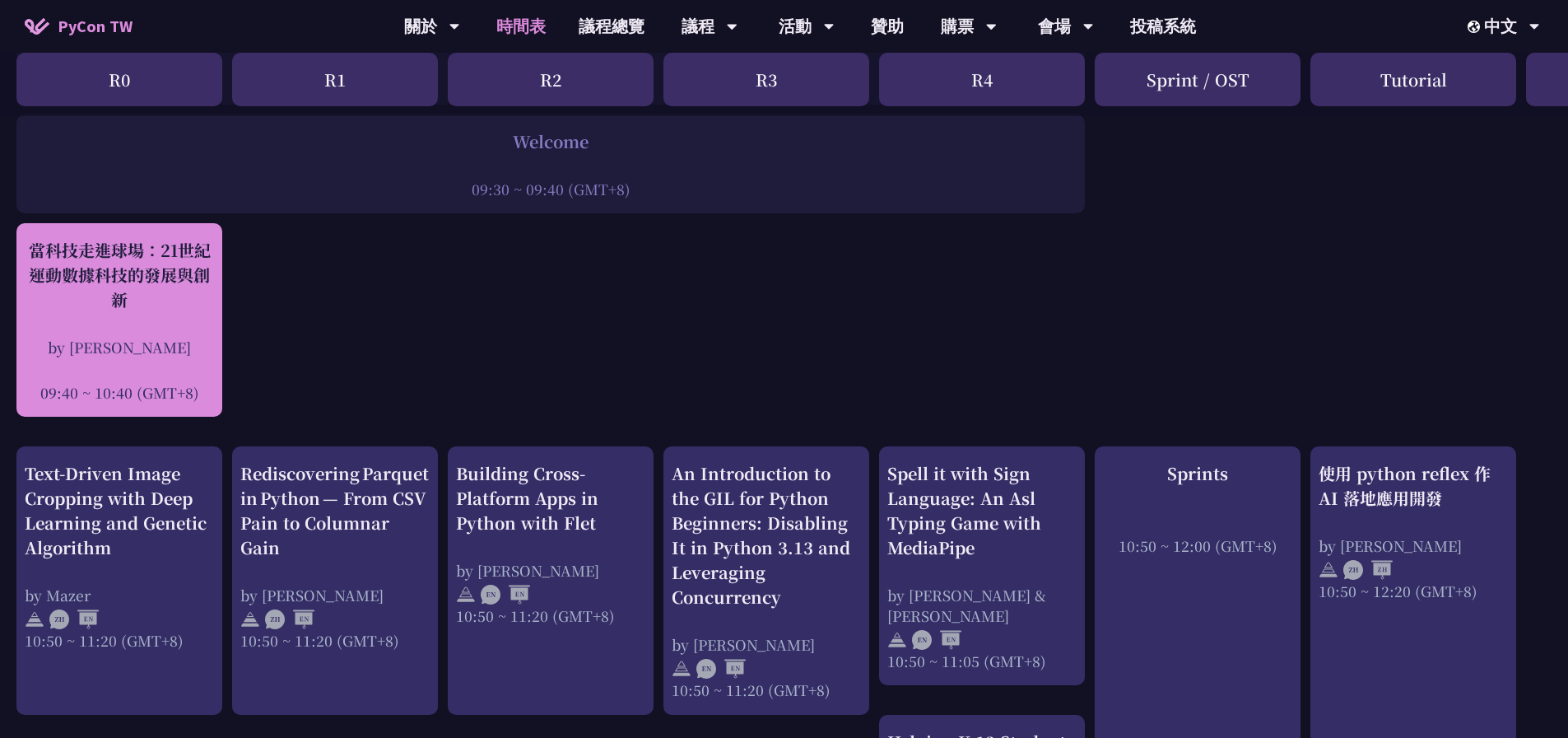
click at [174, 276] on div "當科技走進球場：21世紀運動數據科技的發展與創新" at bounding box center [119, 274] width 189 height 74
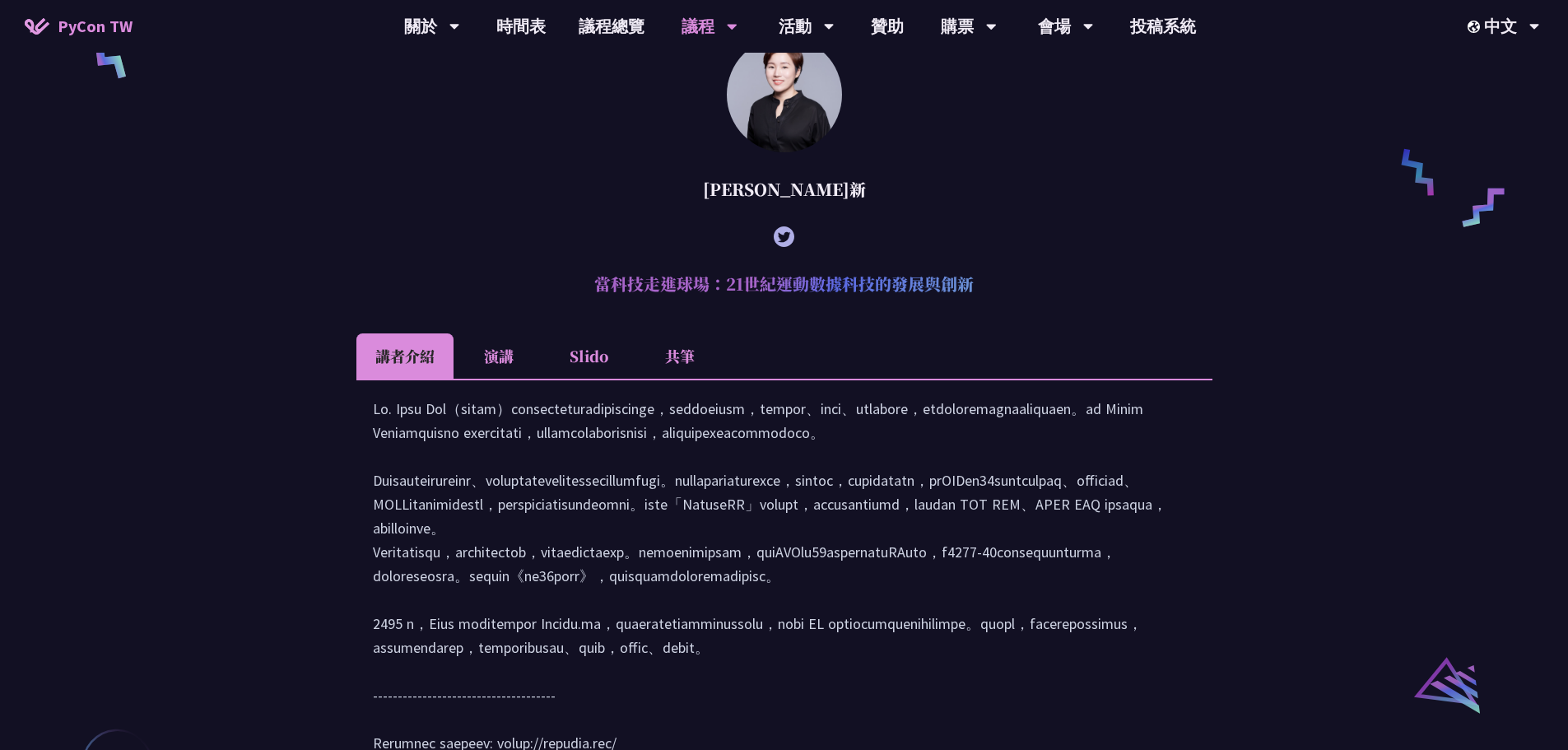
scroll to position [1249, 0]
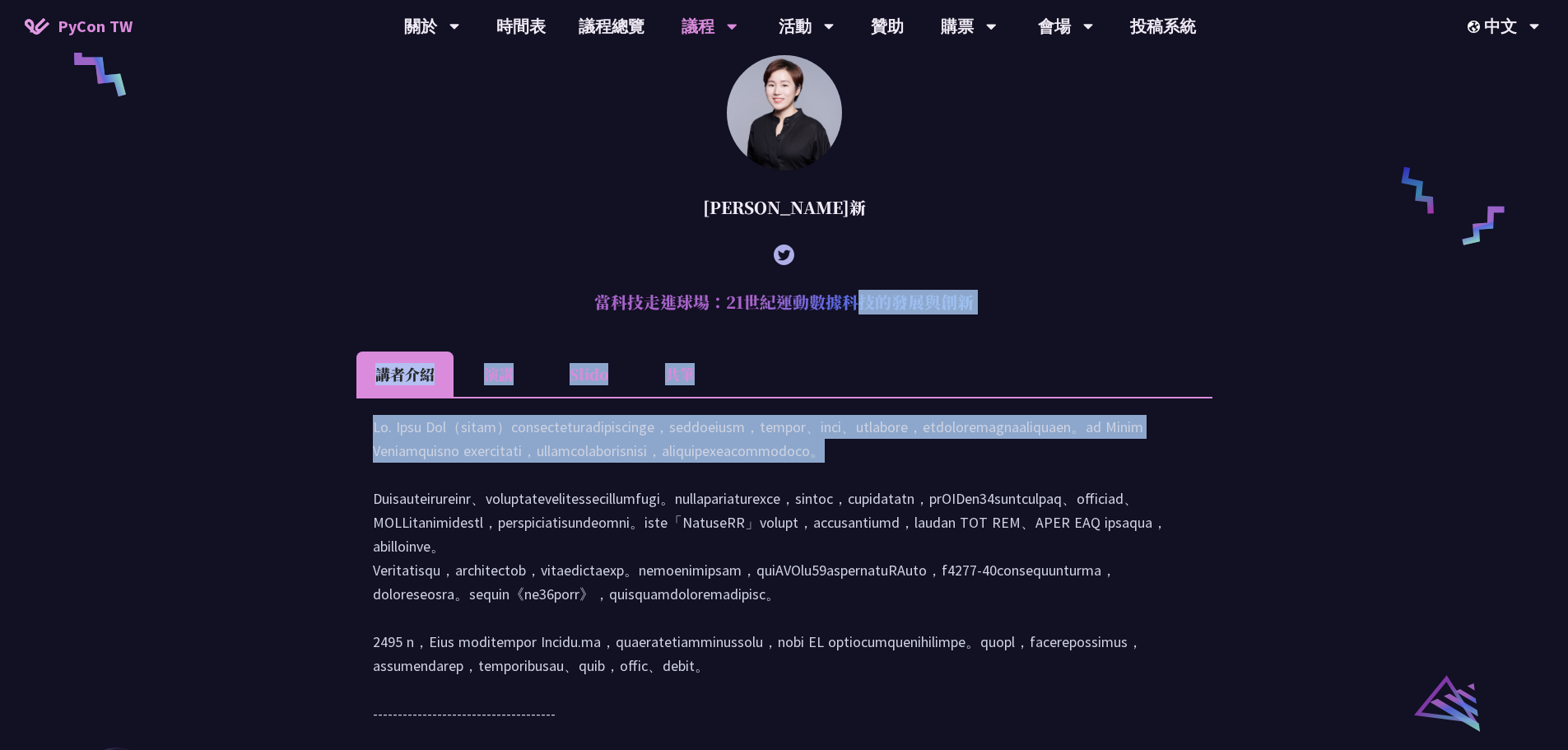
drag, startPoint x: 354, startPoint y: 309, endPoint x: 597, endPoint y: 534, distance: 331.2
click at [597, 534] on div "Sebastián Ramírez (tiangolo) Behind the scenes of FastAPI and friends for devel…" at bounding box center [784, 435] width 1568 height 2394
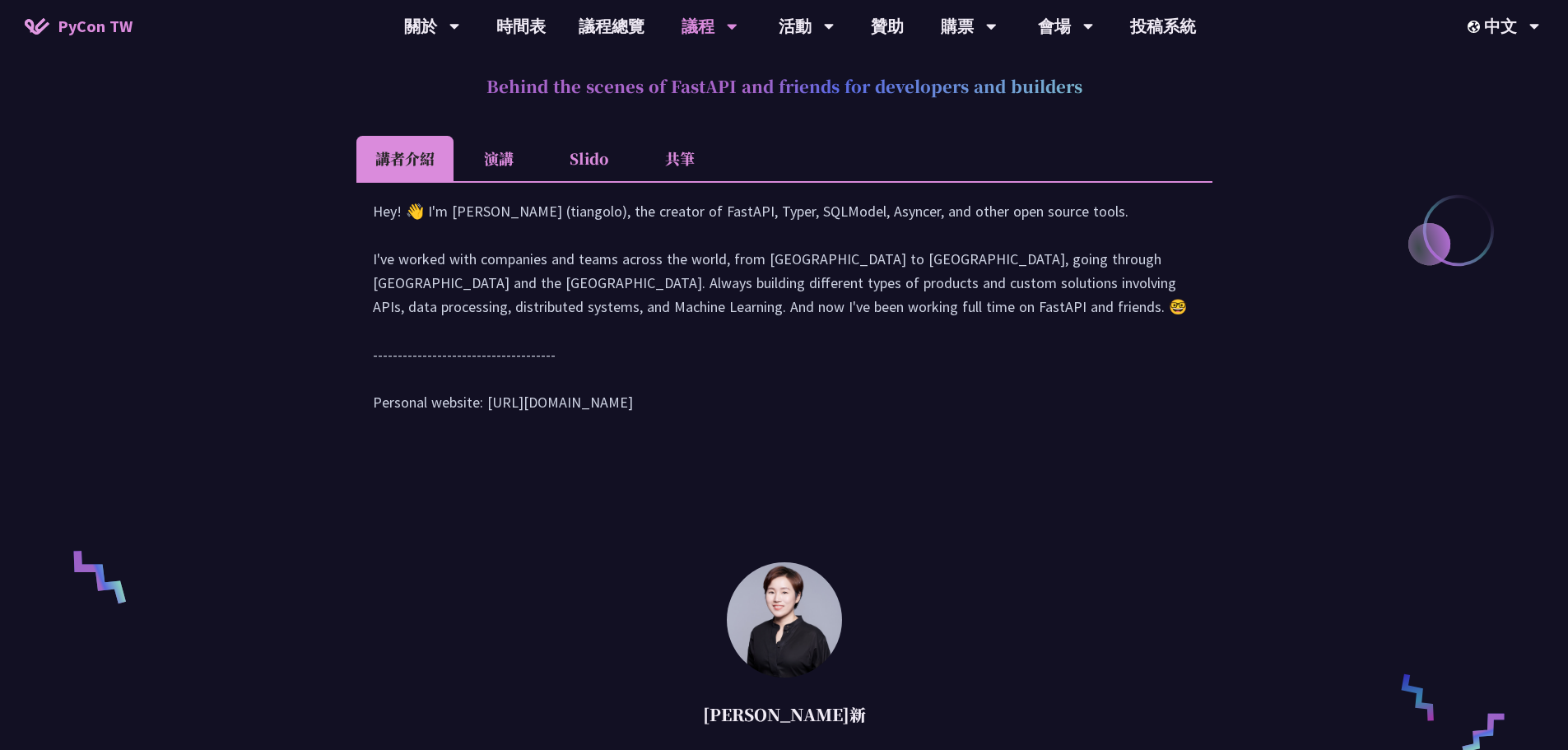
scroll to position [508, 0]
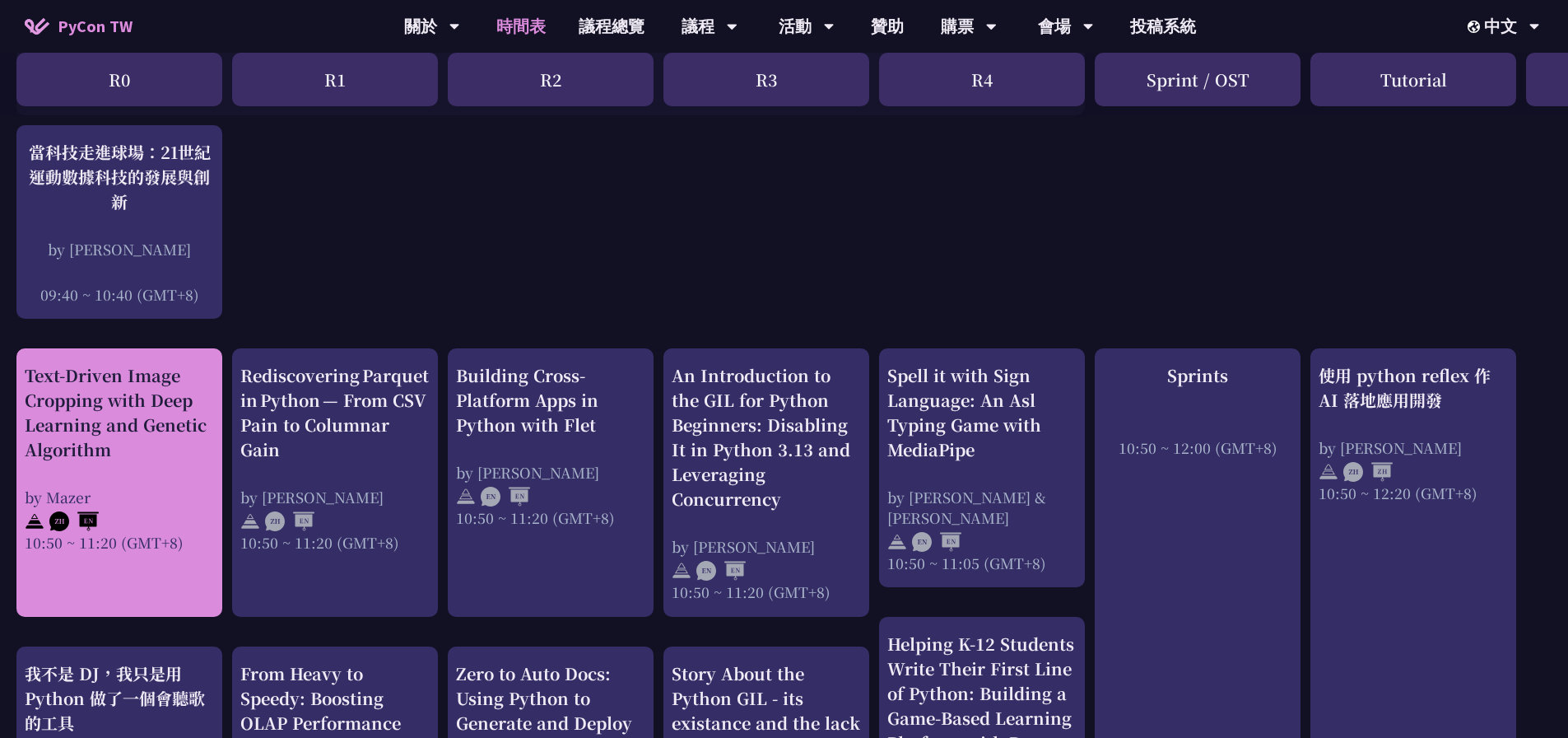
scroll to position [494, 0]
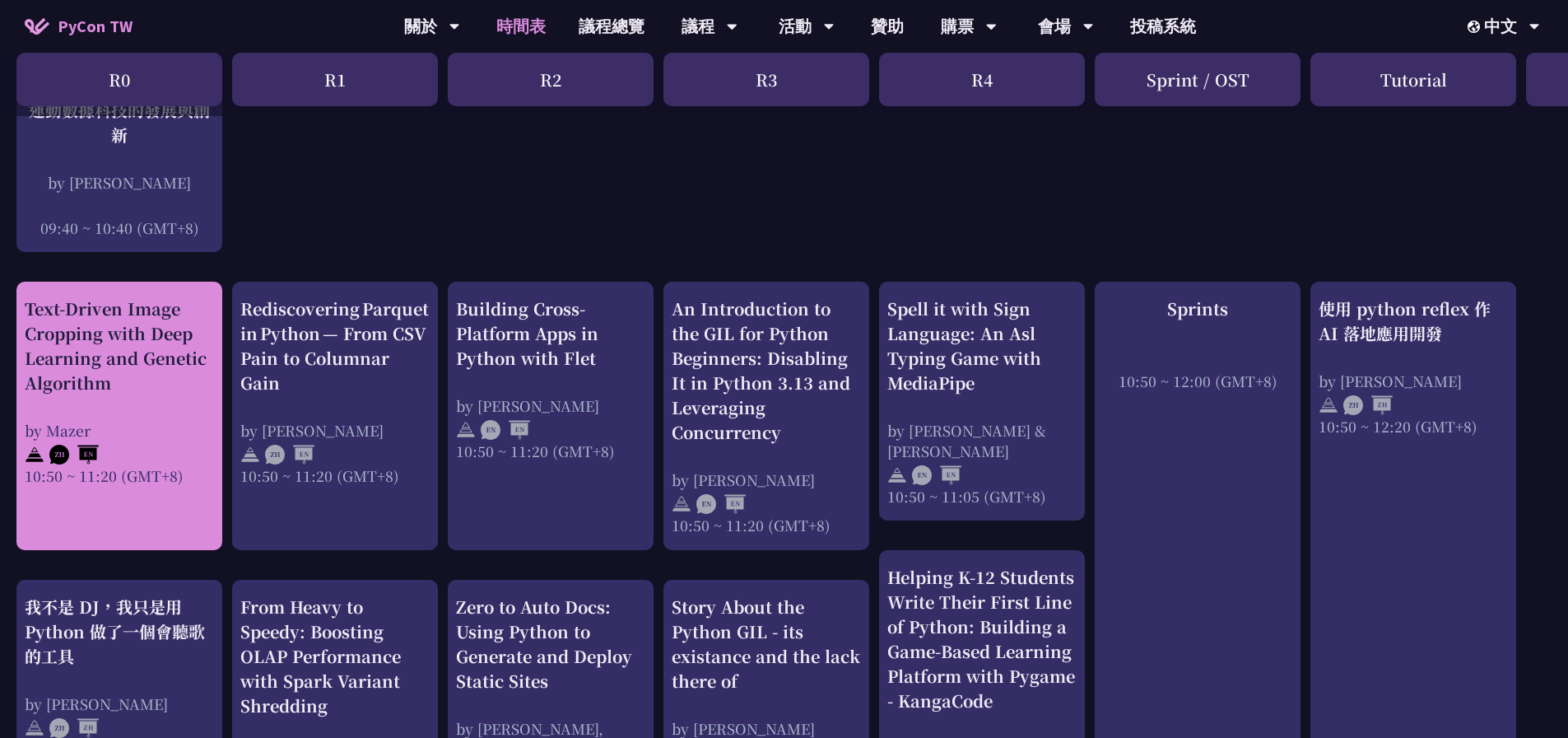
click at [170, 385] on div "Text-Driven Image Cropping with Deep Learning and Genetic Algorithm" at bounding box center [119, 346] width 189 height 99
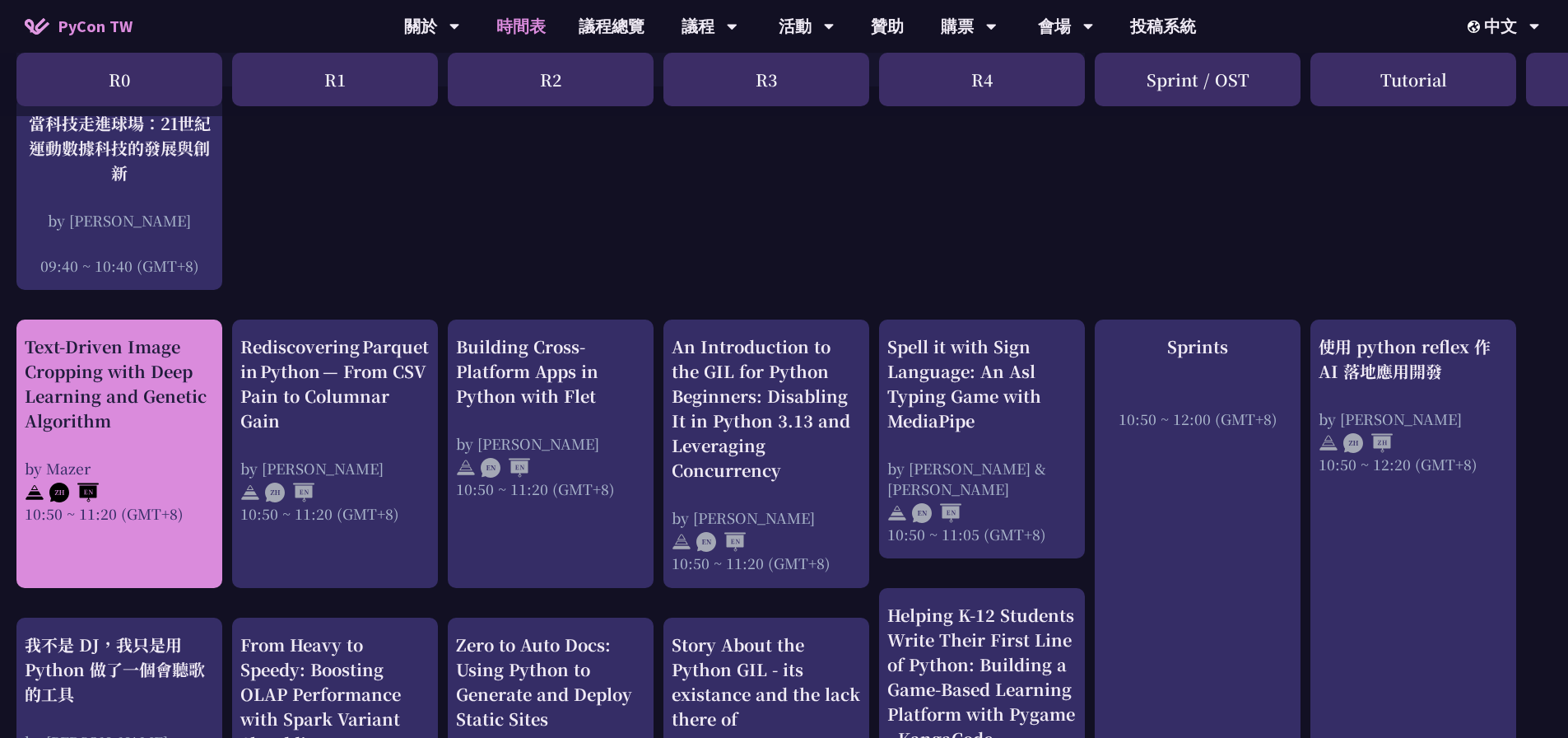
scroll to position [494, 0]
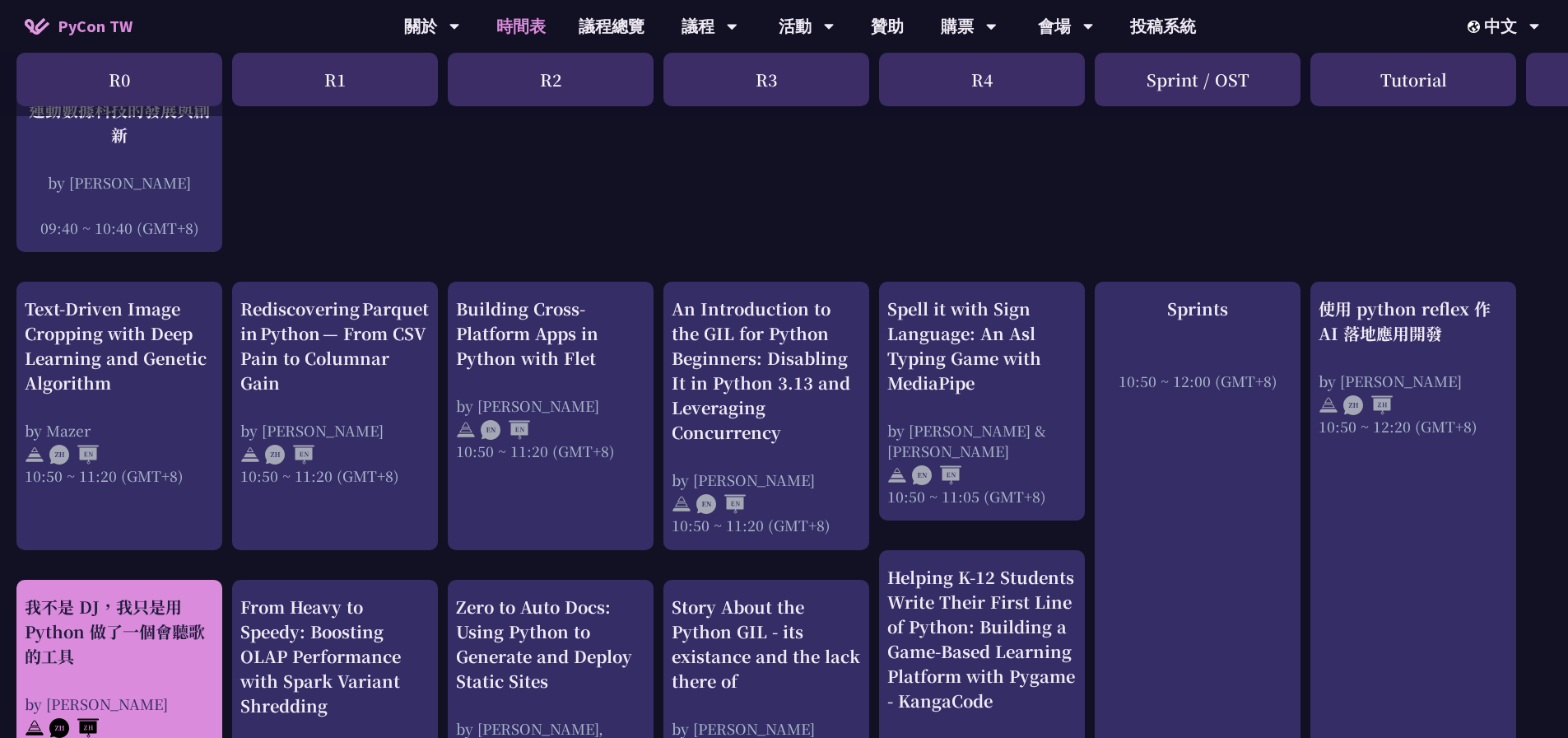
click at [135, 629] on div "我不是 DJ，我只是用 Python 做了一個會聽歌的工具" at bounding box center [119, 631] width 189 height 74
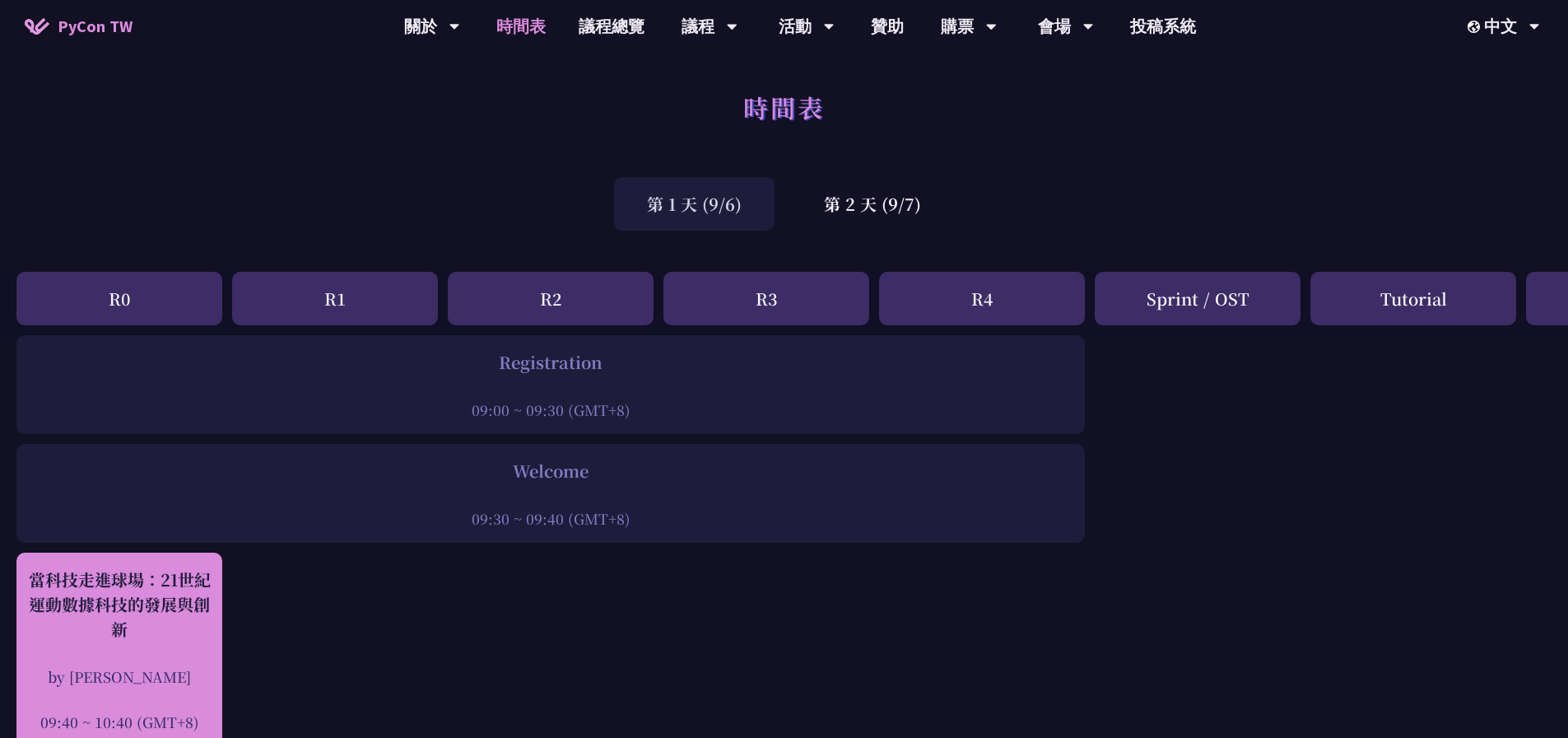
click at [149, 639] on div "當科技走進球場：21世紀運動數據科技的發展與創新" at bounding box center [119, 604] width 189 height 74
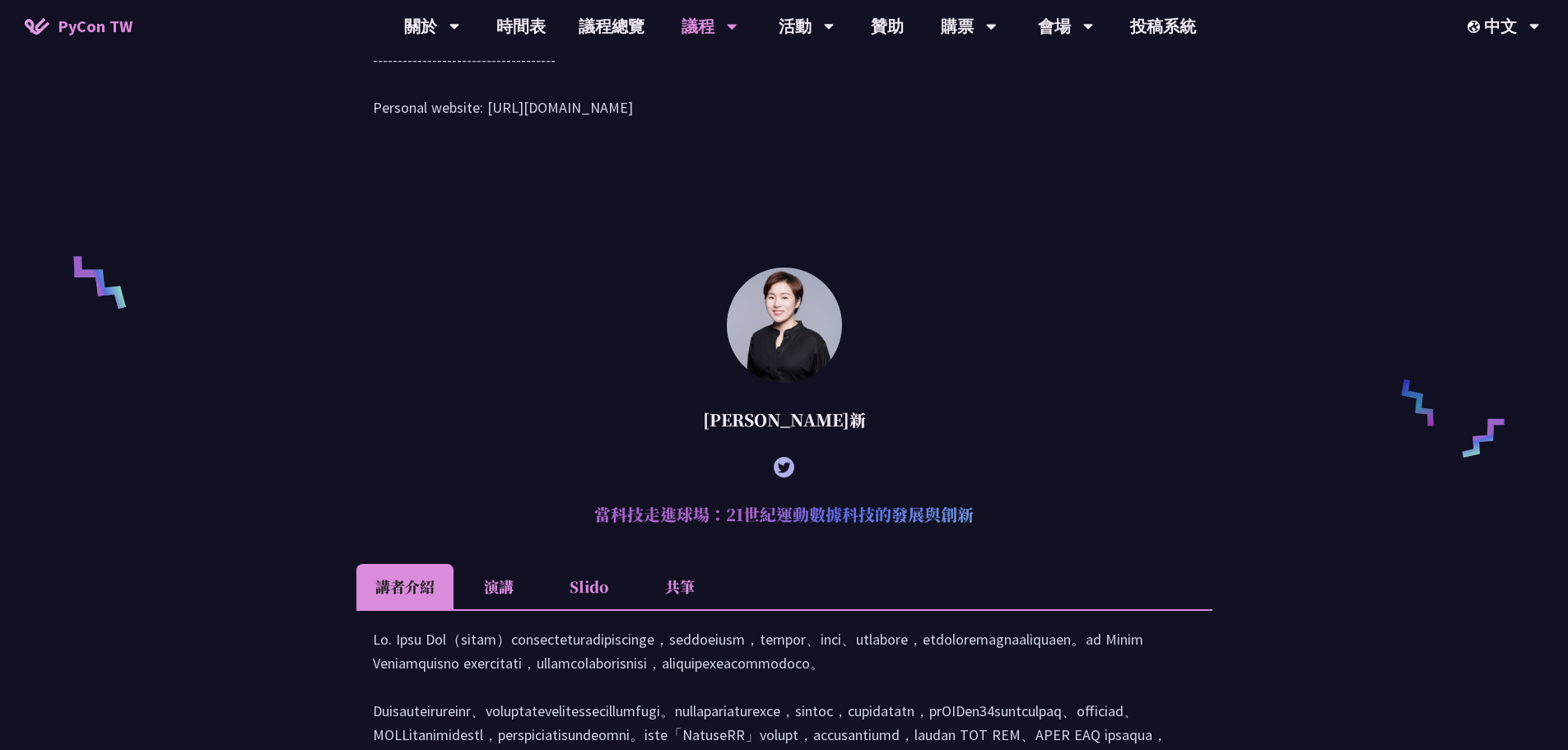
scroll to position [1249, 0]
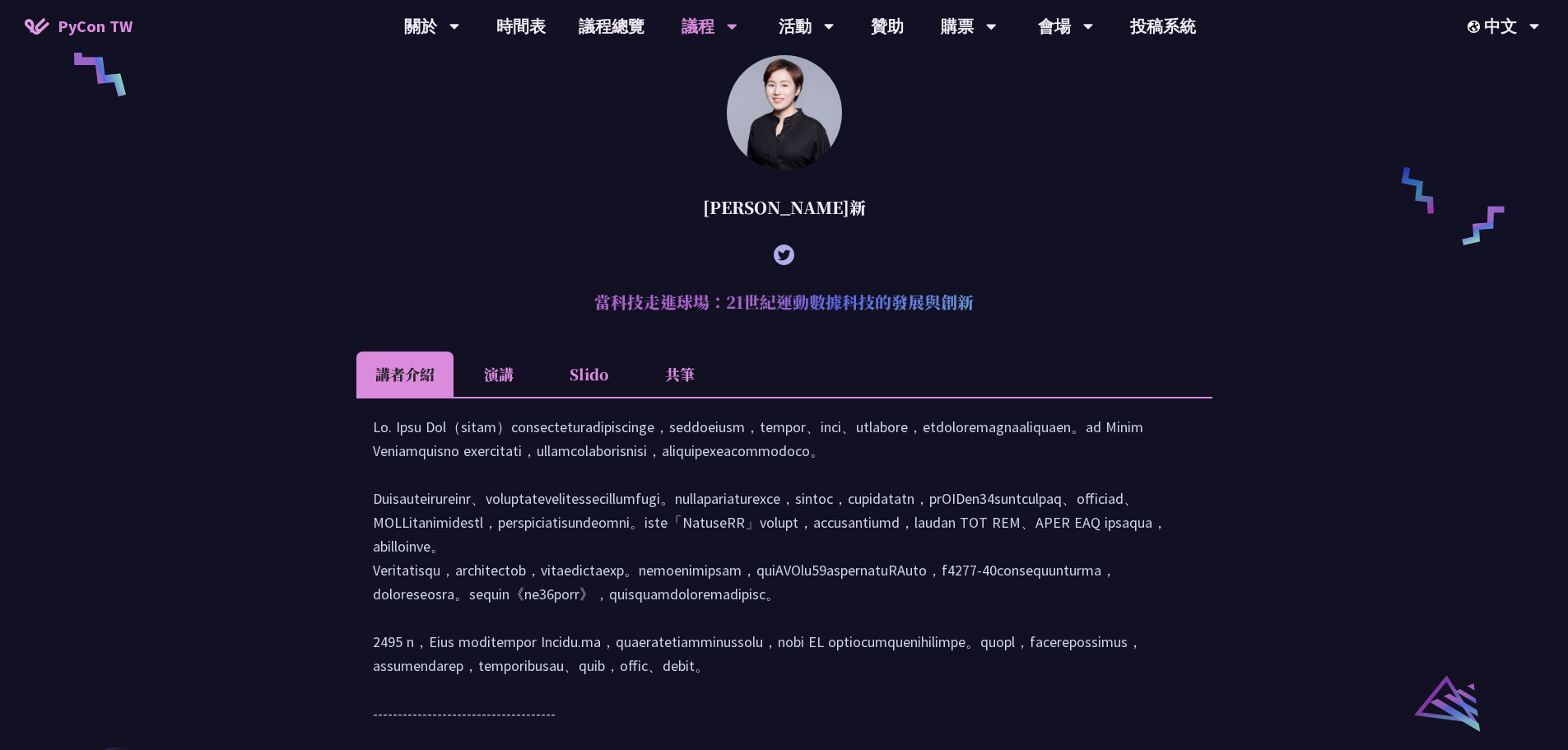
drag, startPoint x: 600, startPoint y: 323, endPoint x: 987, endPoint y: 311, distance: 387.2
click at [987, 311] on h2 "當科技走進球場：21世紀運動數據科技的發展與創新" at bounding box center [784, 302] width 856 height 49
copy h2 "當科技走進球場：21世紀運動數據科技的發展與創新"
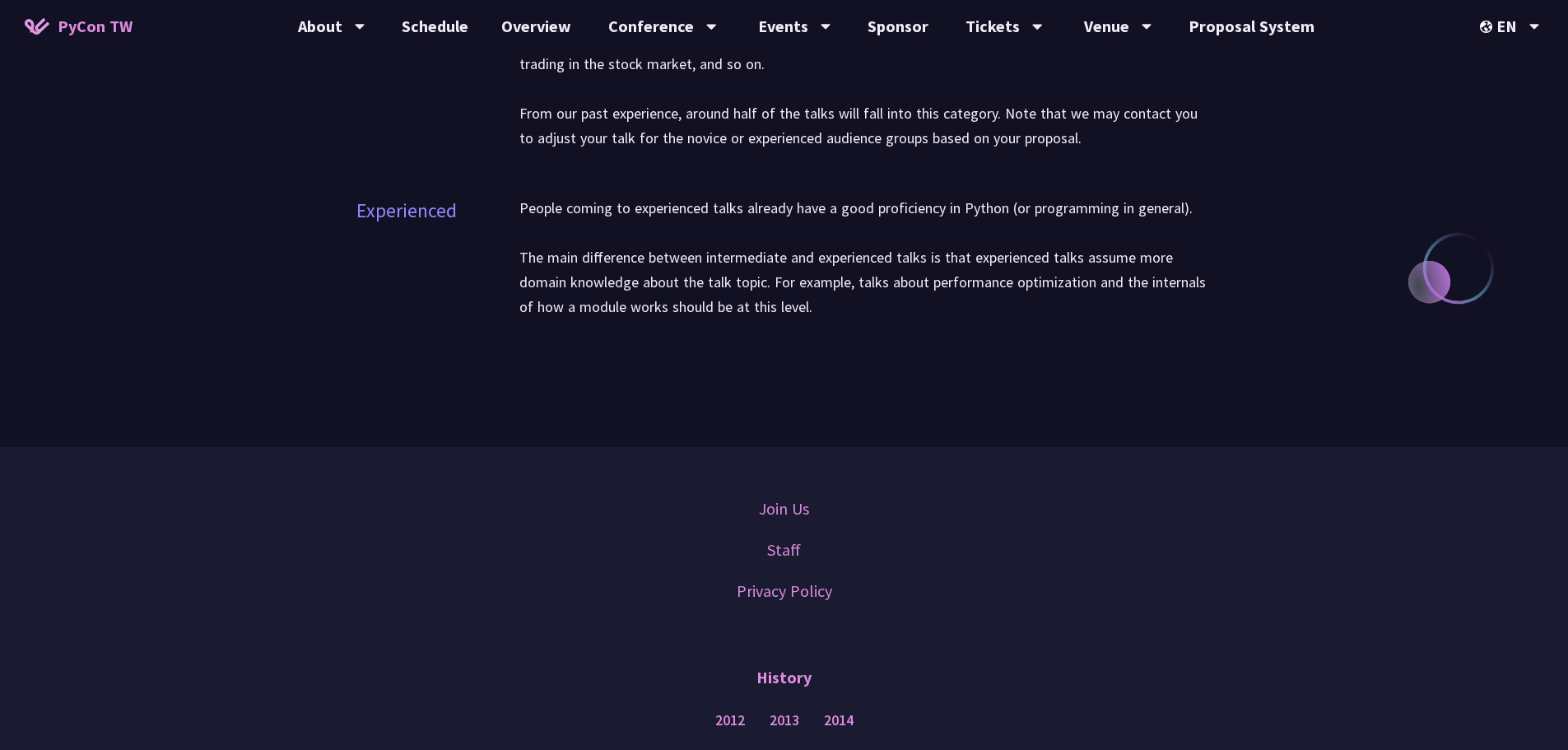
scroll to position [1894, 0]
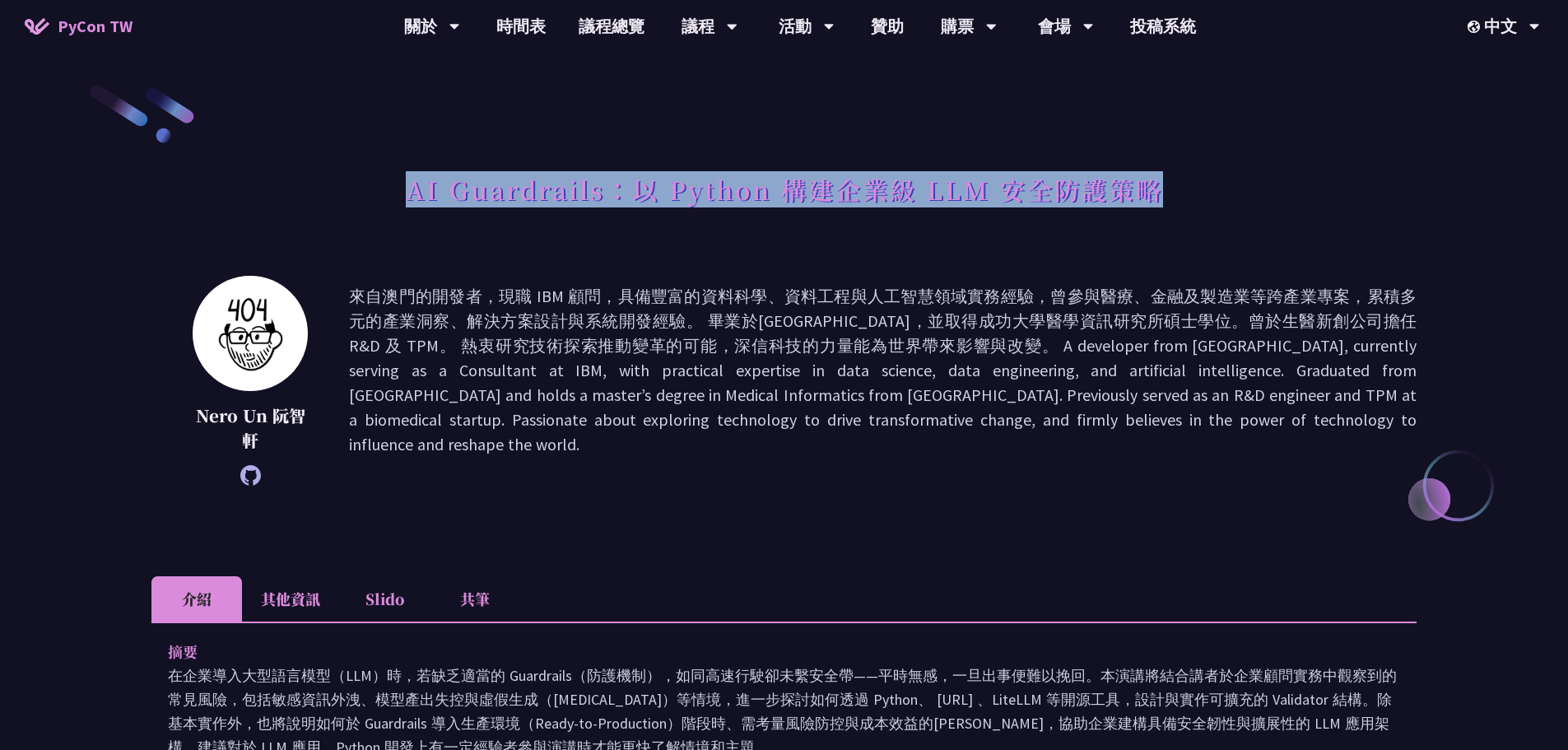
drag, startPoint x: 403, startPoint y: 193, endPoint x: 1164, endPoint y: 184, distance: 761.1
click at [1164, 184] on div "AI Guardrails：以 Python 構建企業級 LLM 安全防護策略" at bounding box center [784, 208] width 1265 height 87
copy h1 "AI Guardrails：以 Python 構建企業級 LLM 安全防護策略"
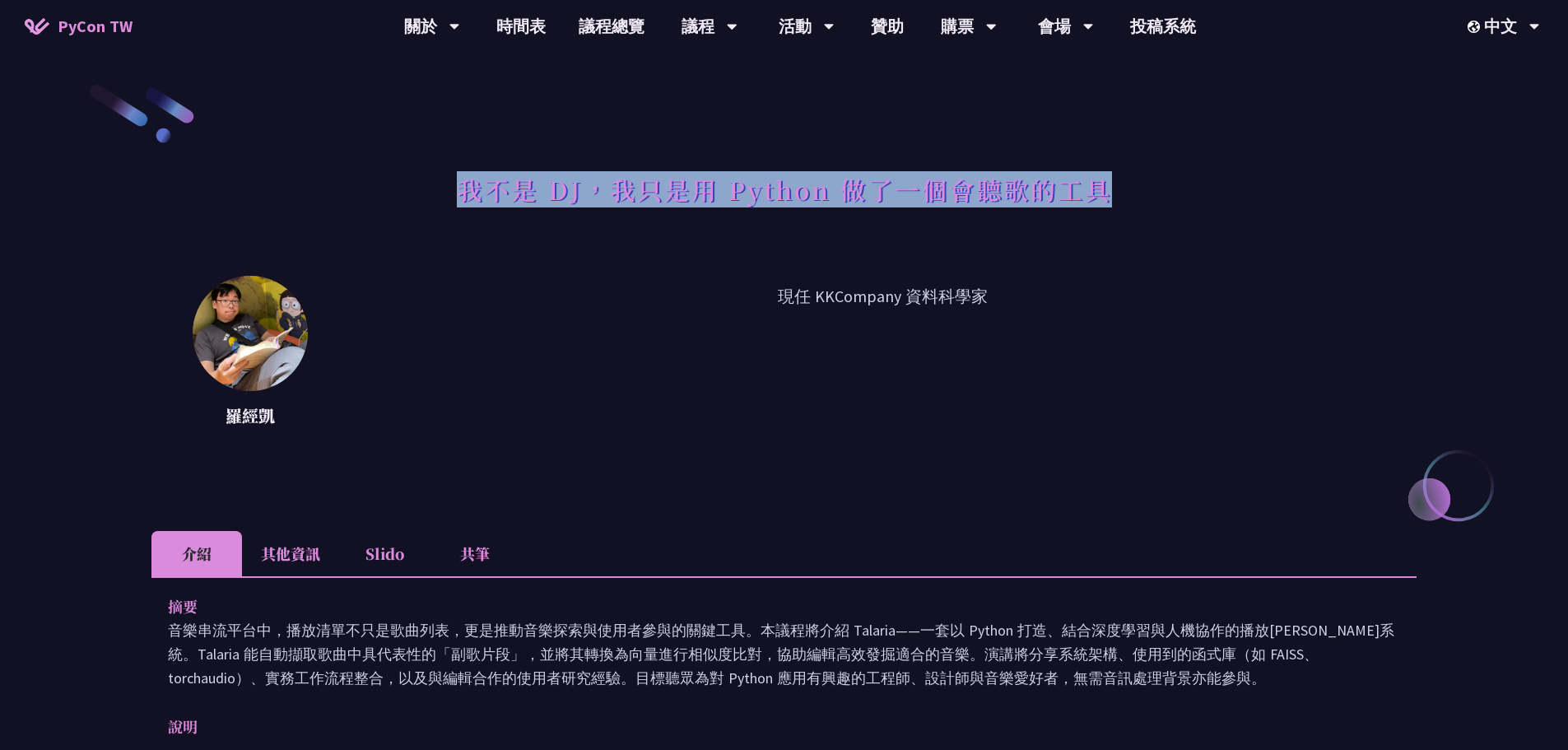
drag, startPoint x: 459, startPoint y: 184, endPoint x: 1158, endPoint y: 184, distance: 699.0
click at [1158, 184] on div "我不是 DJ，我只是用 Python 做了一個會聽歌的工具" at bounding box center [784, 208] width 1265 height 87
copy h1 "我不是 DJ，我只是用 Python 做了一個會聽歌的工具"
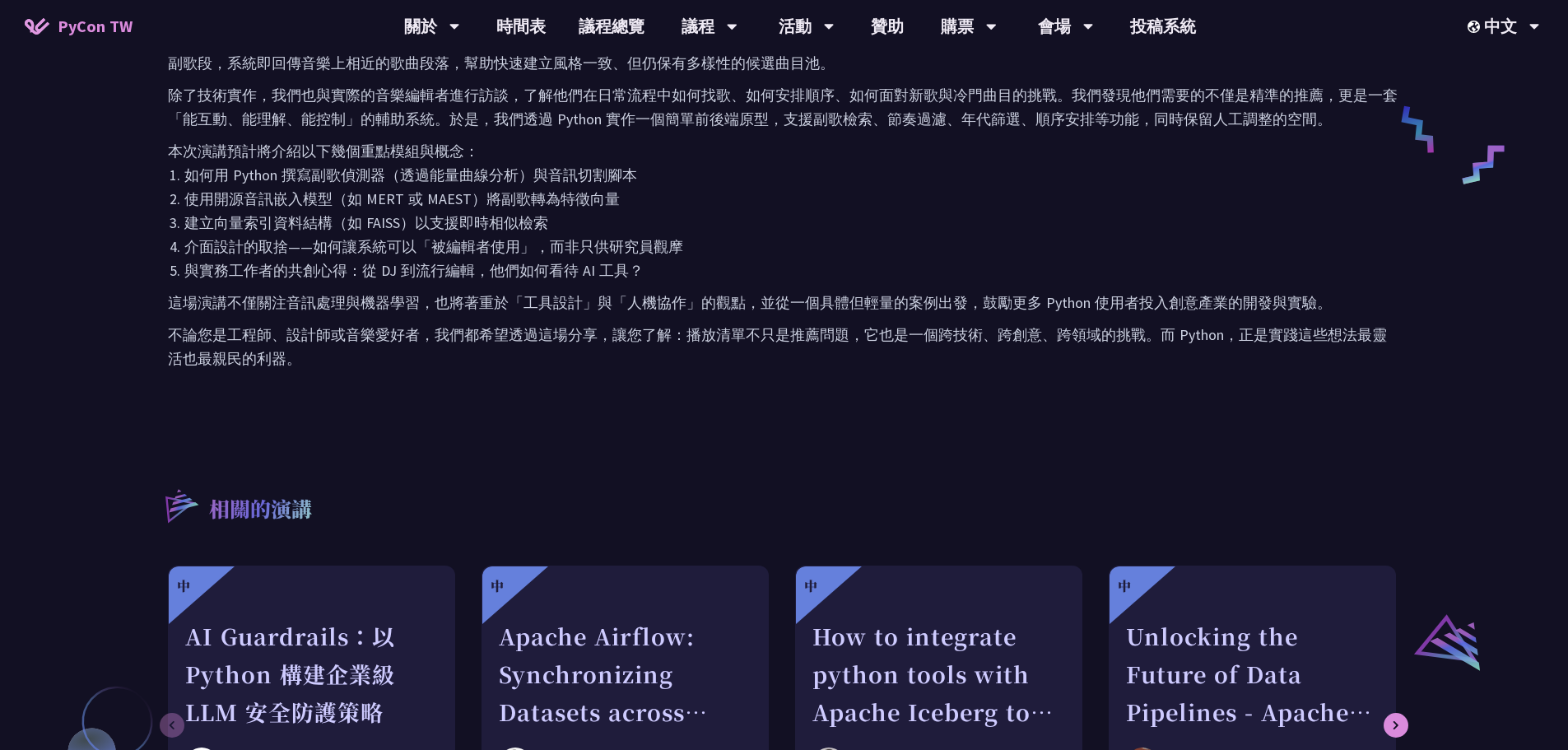
scroll to position [329, 0]
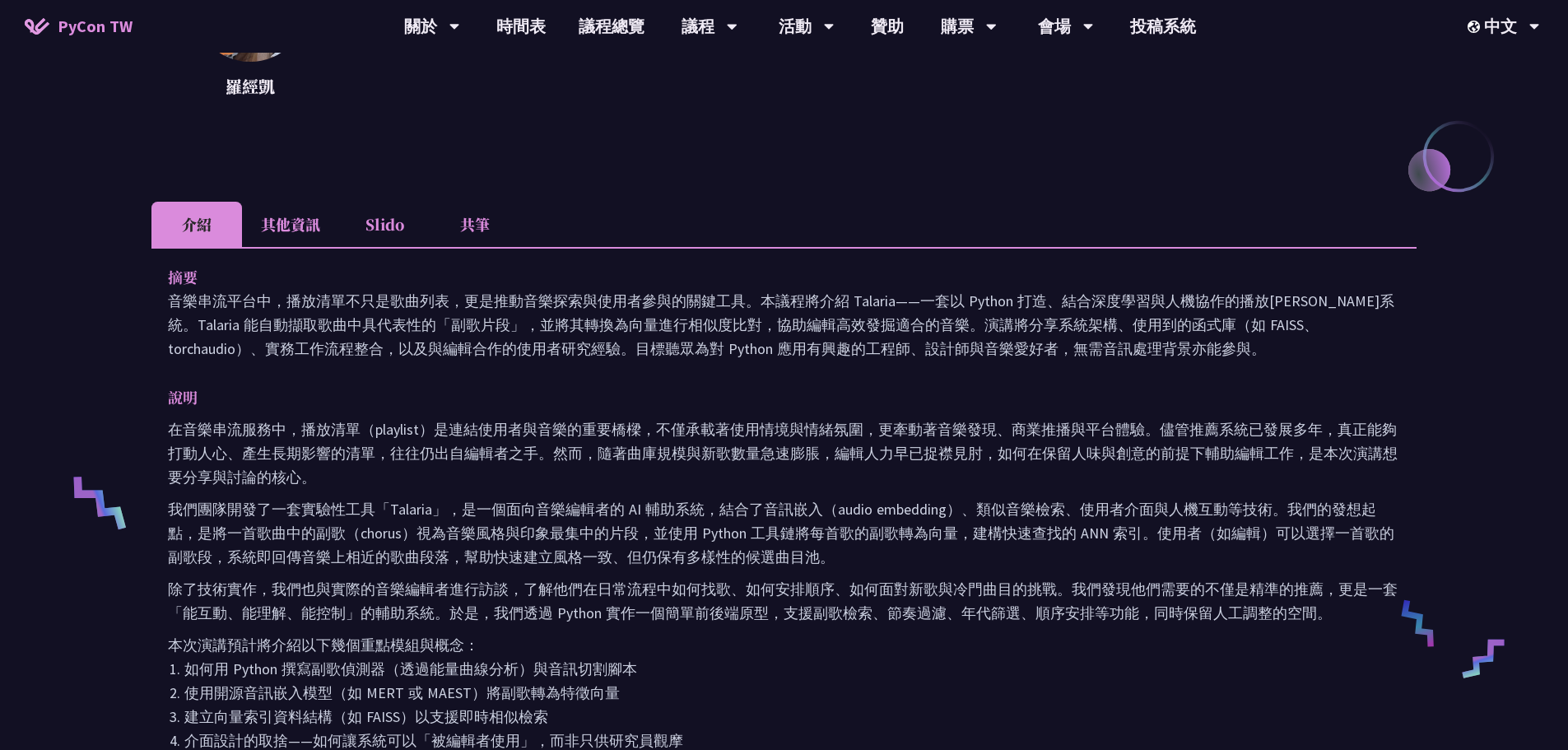
click at [298, 227] on li "其他資訊" at bounding box center [291, 224] width 97 height 45
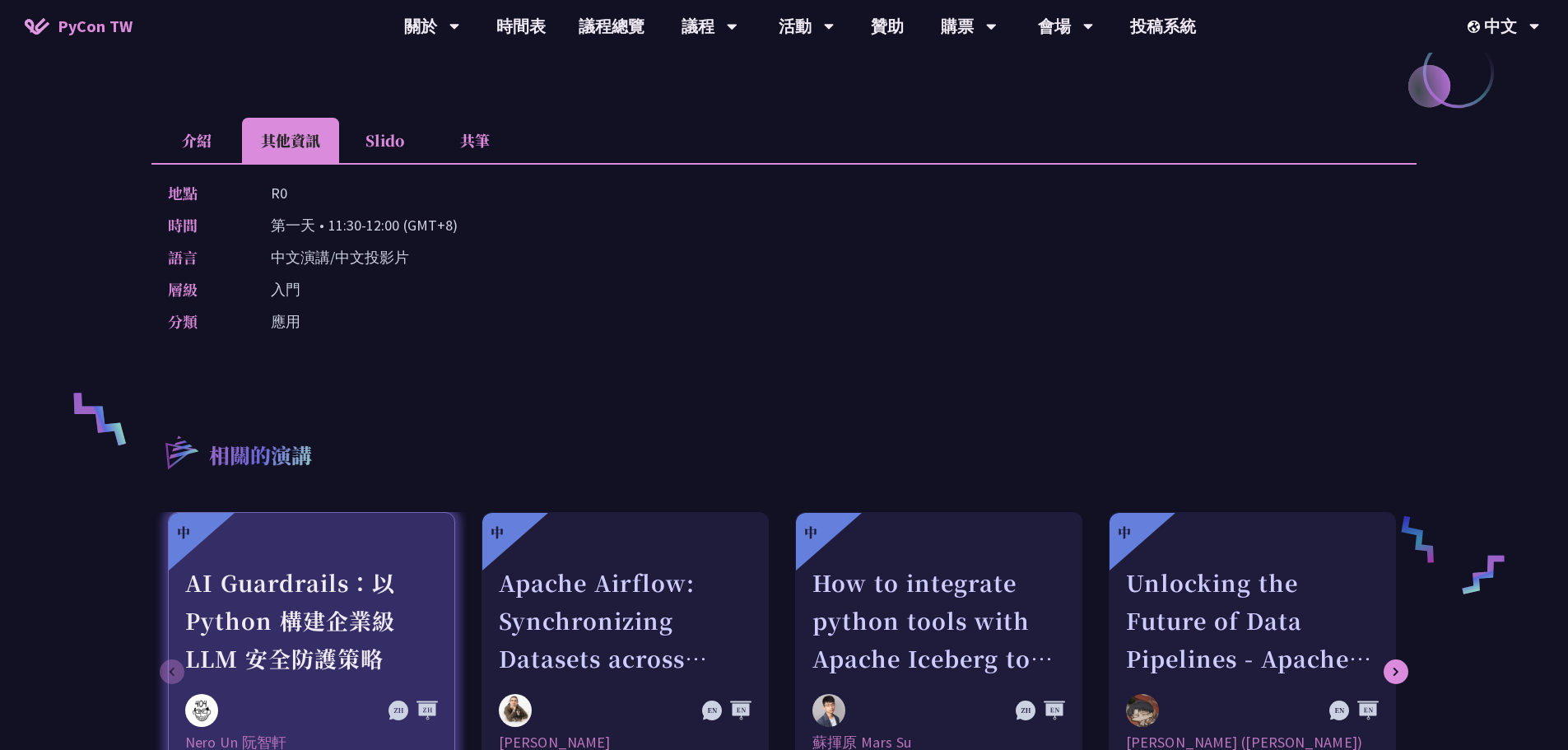
scroll to position [411, 0]
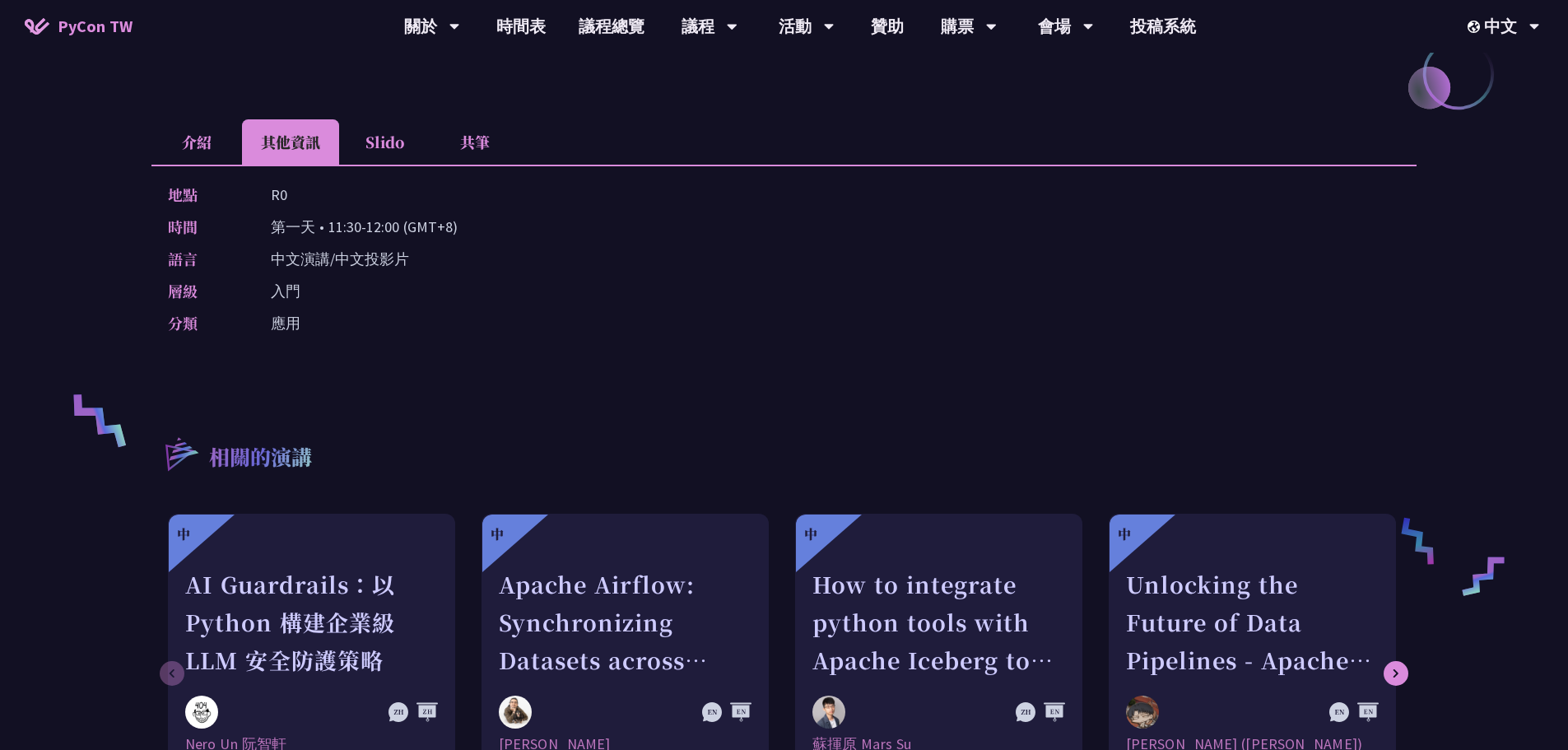
click at [386, 146] on li "Slido" at bounding box center [384, 142] width 90 height 45
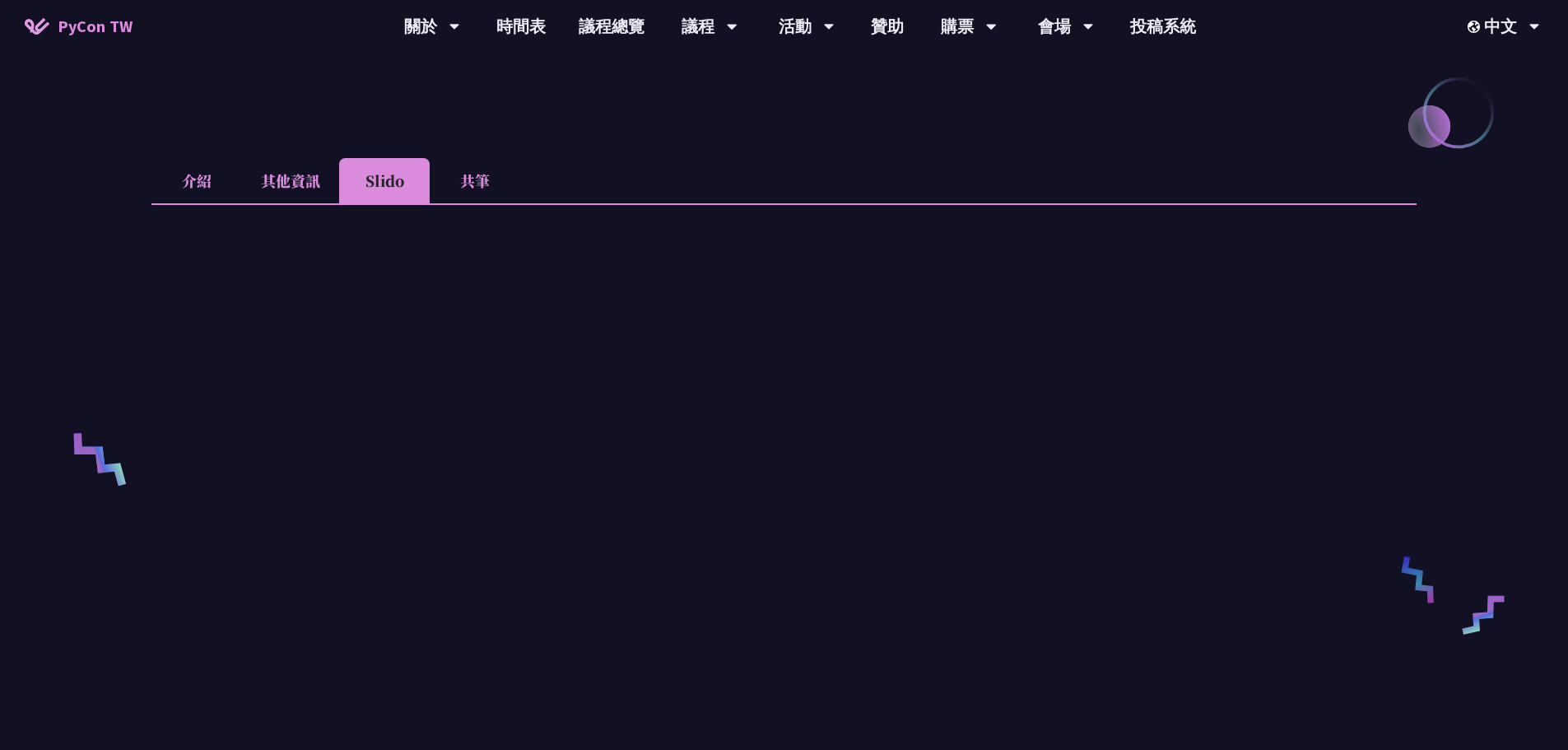
scroll to position [329, 0]
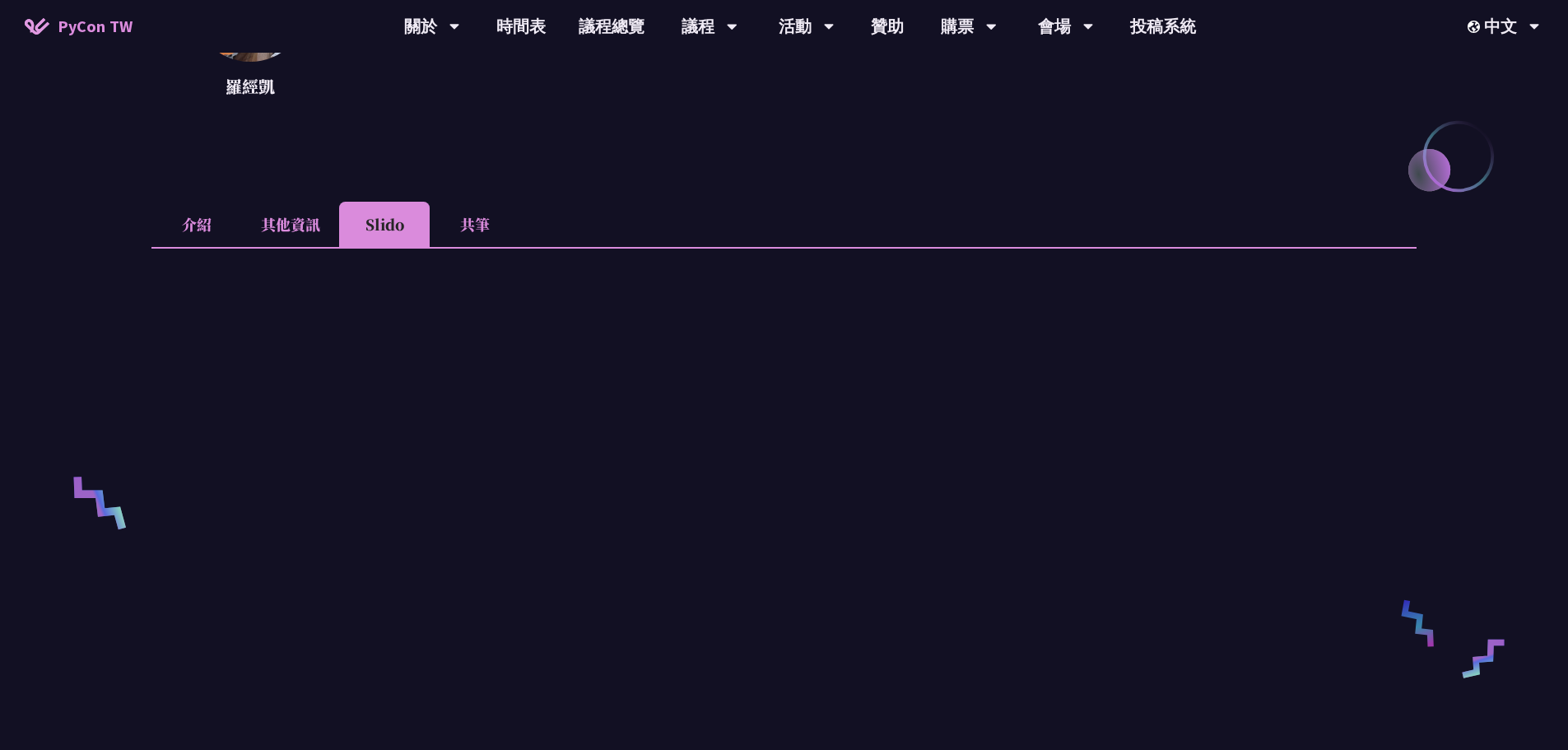
click at [469, 226] on li "共筆" at bounding box center [475, 224] width 90 height 45
click at [203, 226] on li "介紹" at bounding box center [197, 224] width 90 height 45
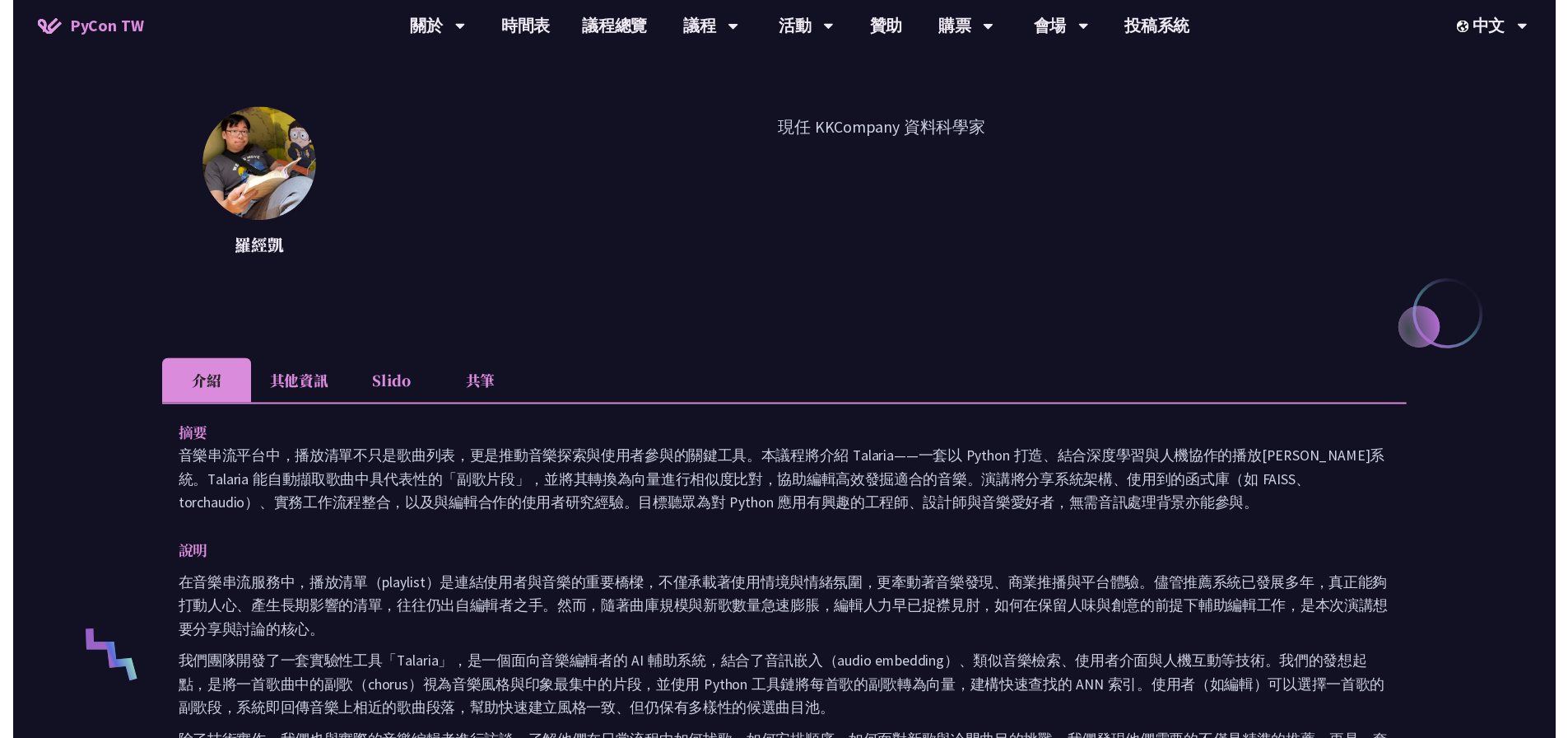
scroll to position [0, 0]
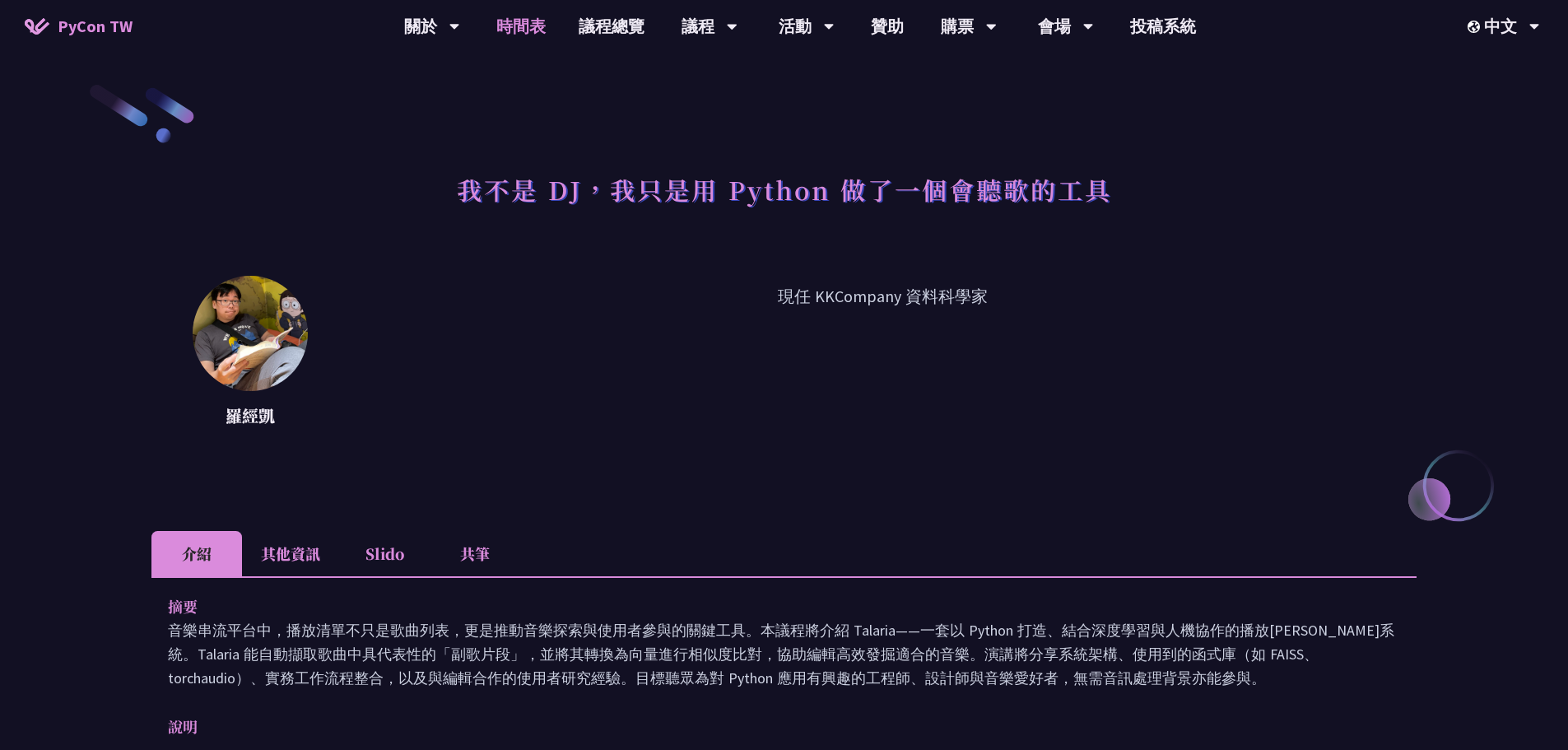
click at [546, 28] on link "時間表" at bounding box center [521, 26] width 82 height 53
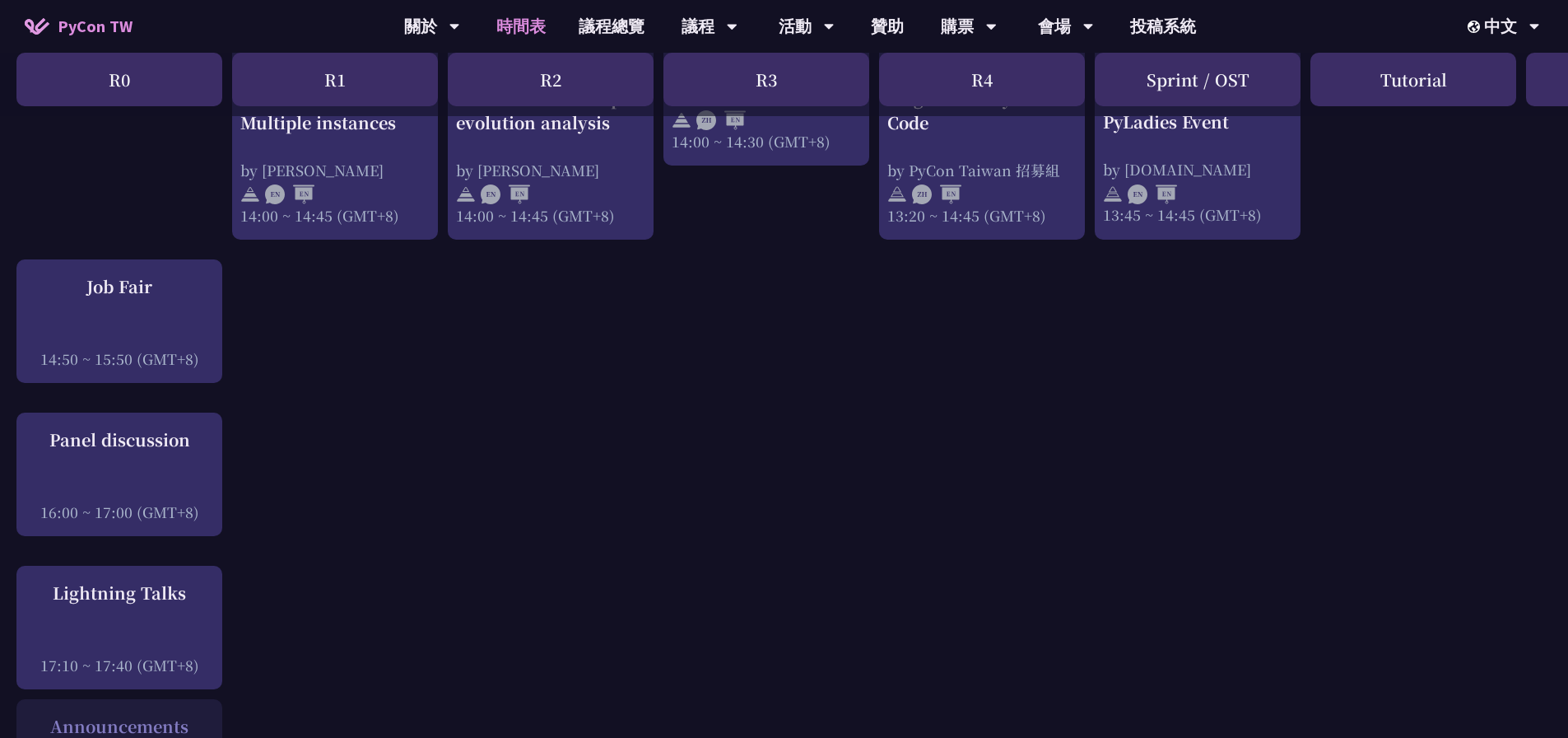
scroll to position [1812, 0]
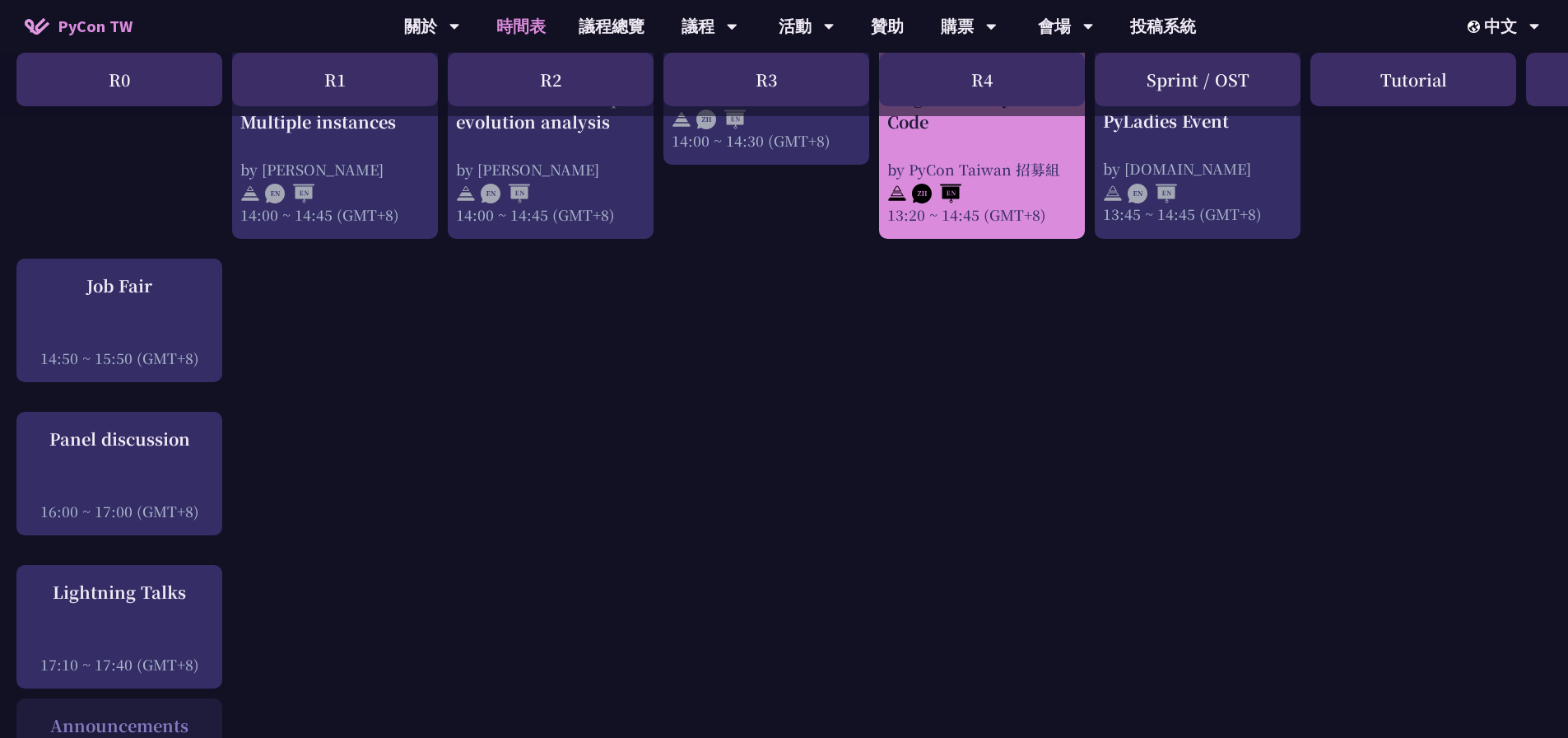
click at [1003, 204] on div at bounding box center [982, 192] width 189 height 24
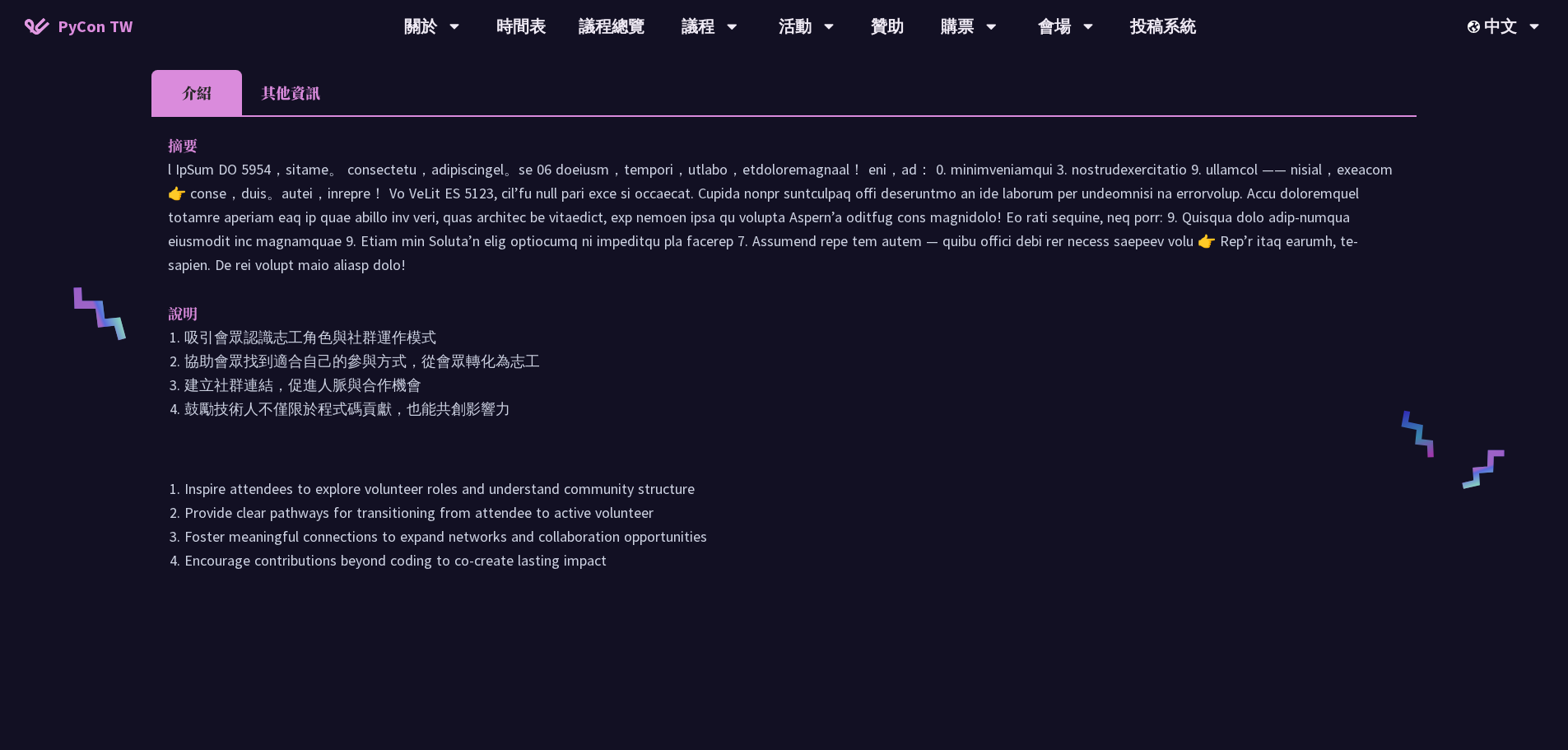
scroll to position [310, 0]
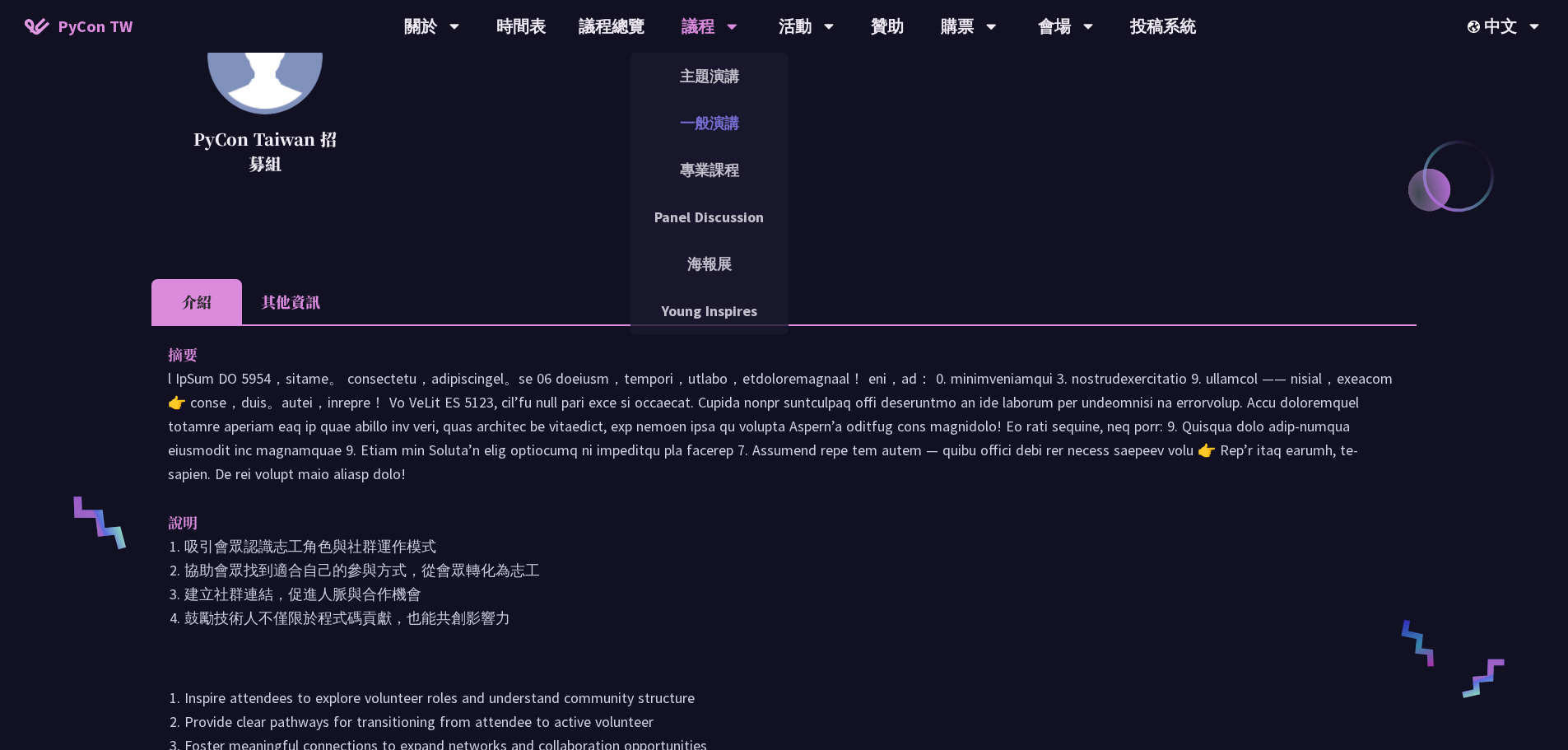
click at [710, 115] on link "一般演講" at bounding box center [710, 123] width 158 height 39
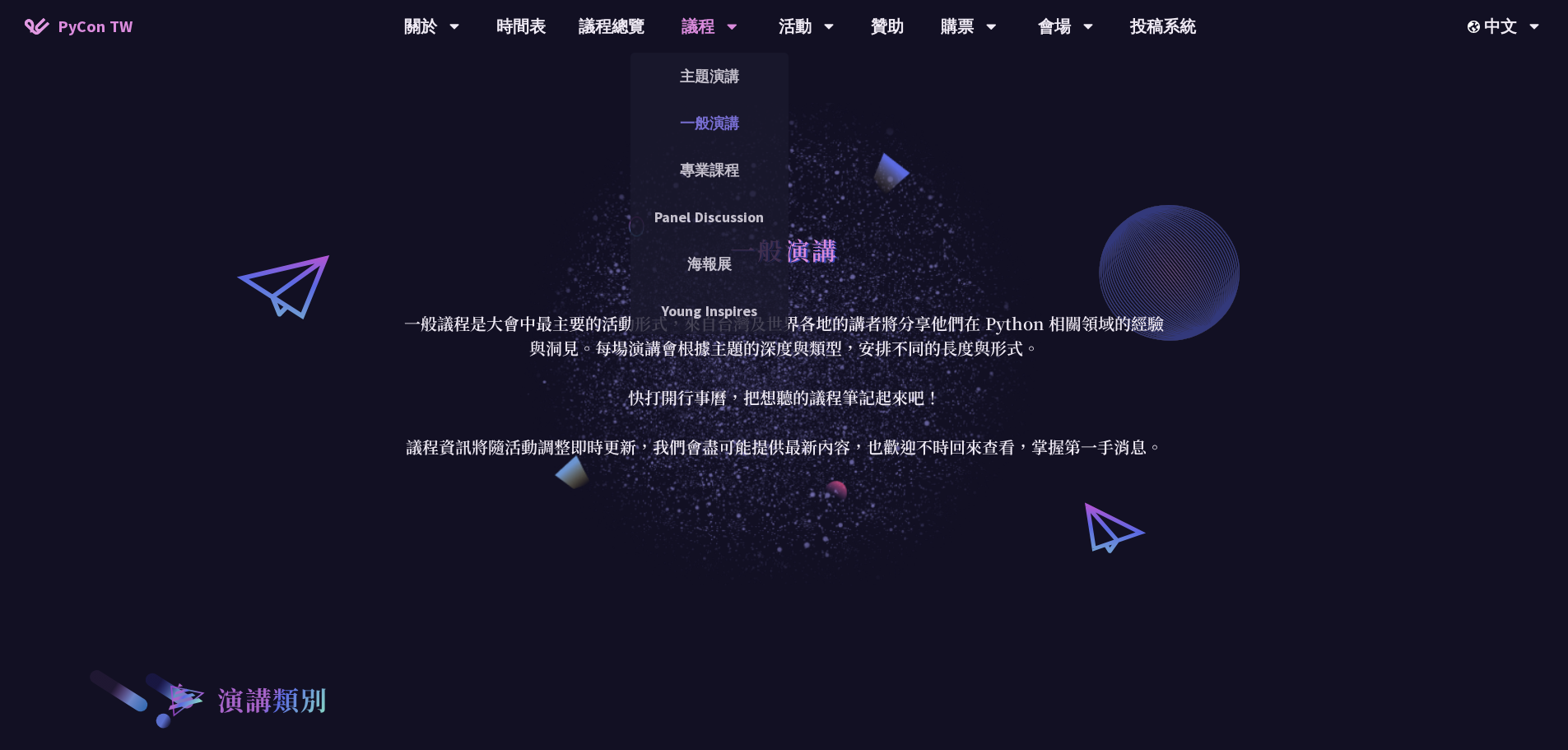
click at [712, 125] on link "一般演講" at bounding box center [710, 123] width 158 height 39
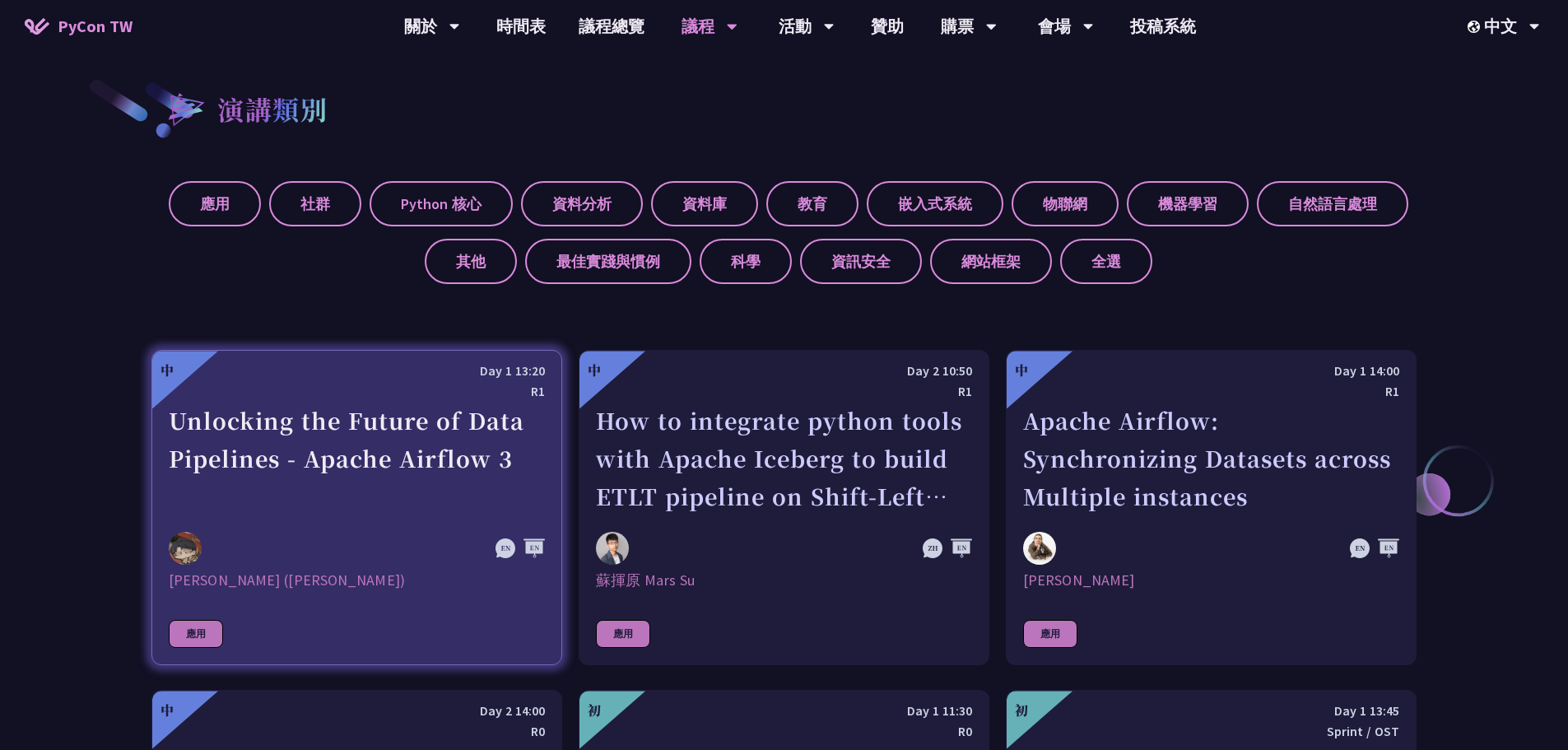
scroll to position [741, 0]
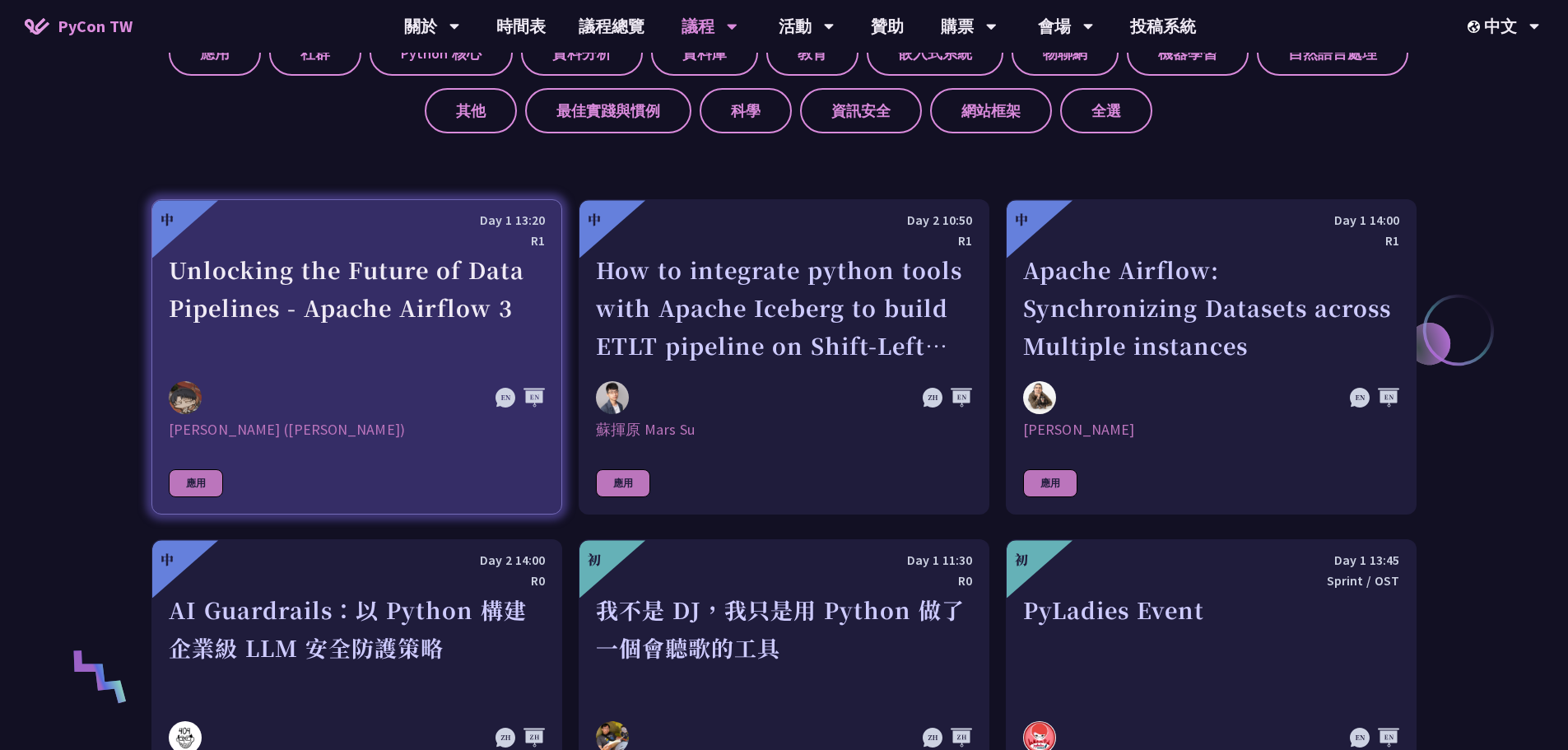
click at [417, 306] on div "Unlocking the Future of Data Pipelines - Apache Airflow 3" at bounding box center [357, 307] width 377 height 114
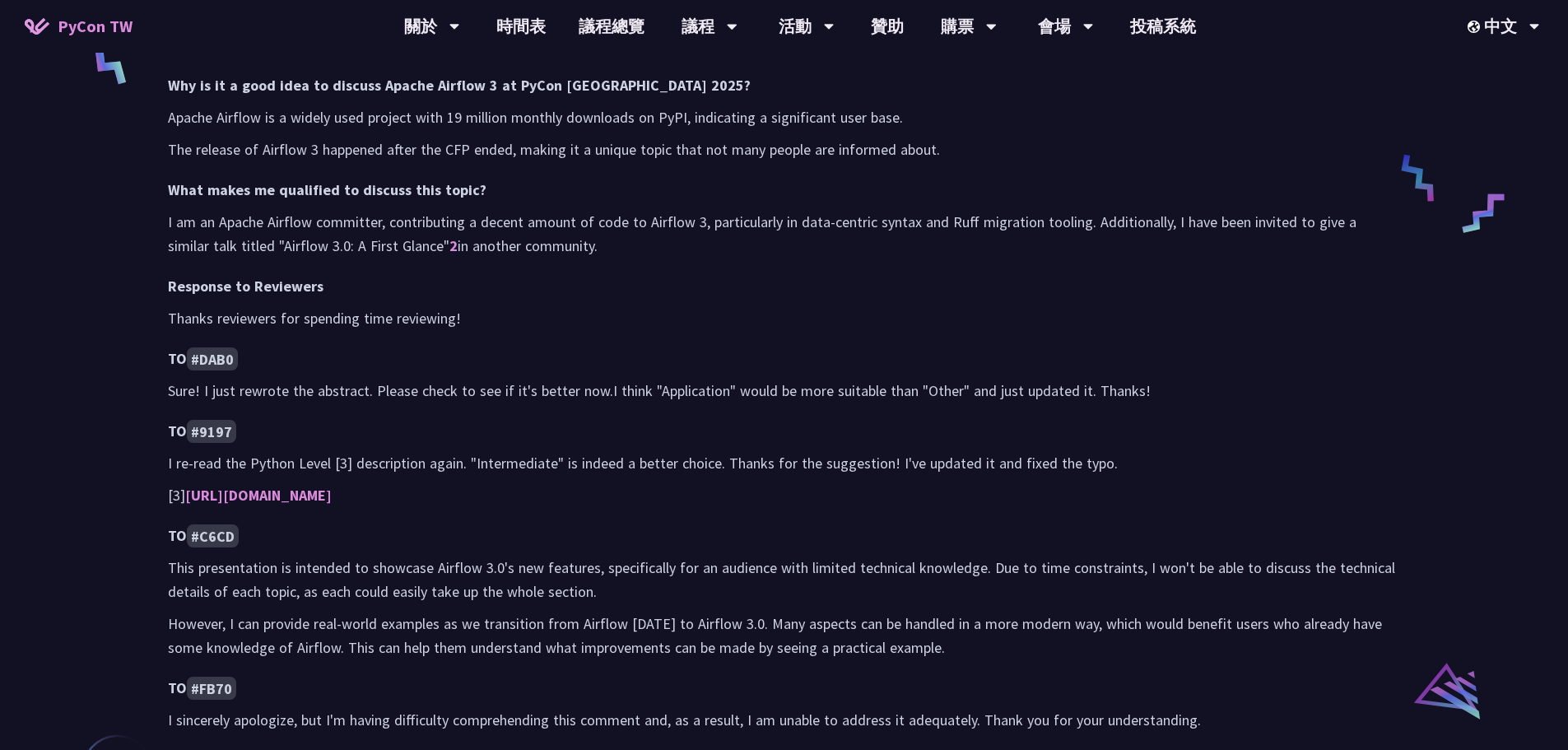
scroll to position [1070, 0]
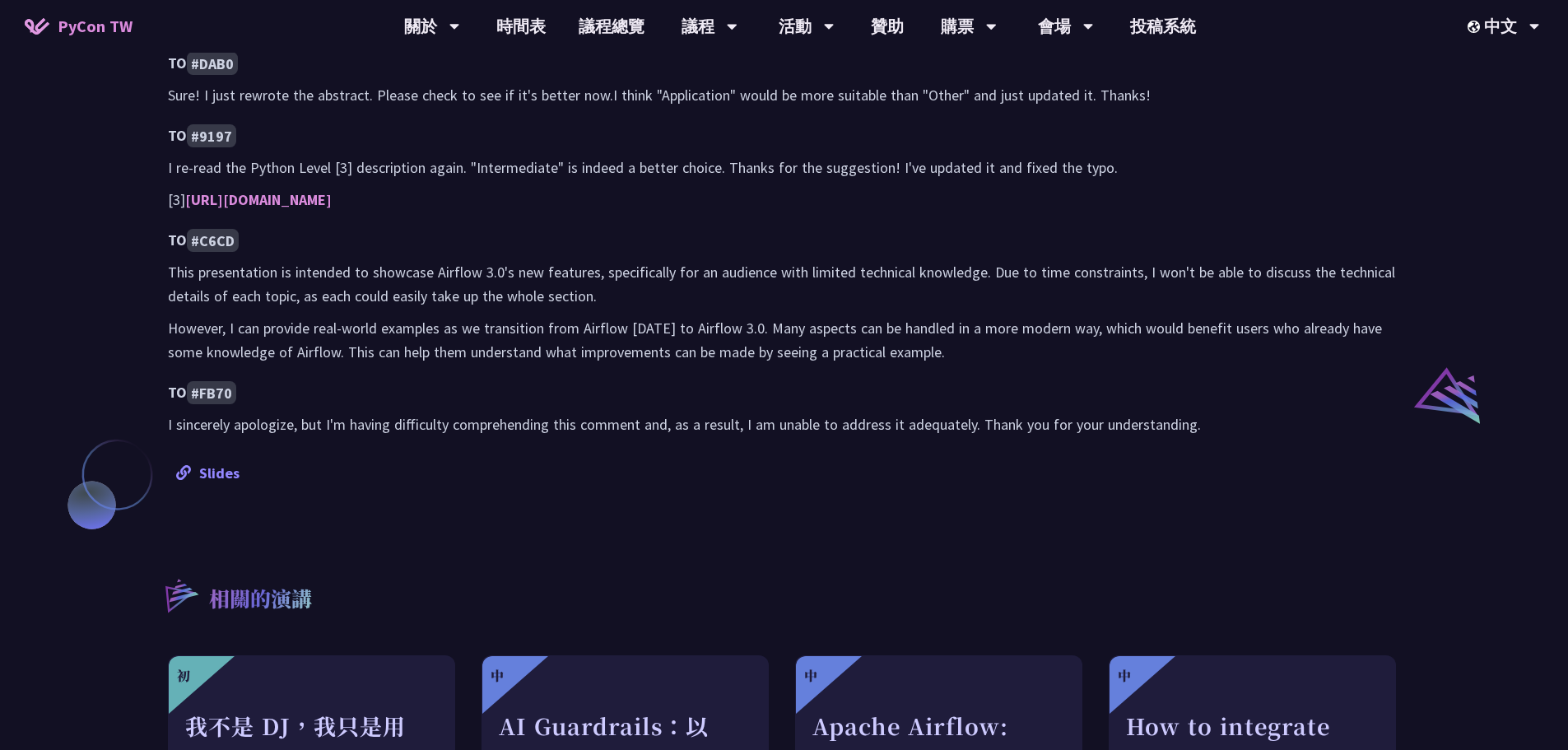
click at [233, 471] on link "Slides" at bounding box center [207, 473] width 63 height 19
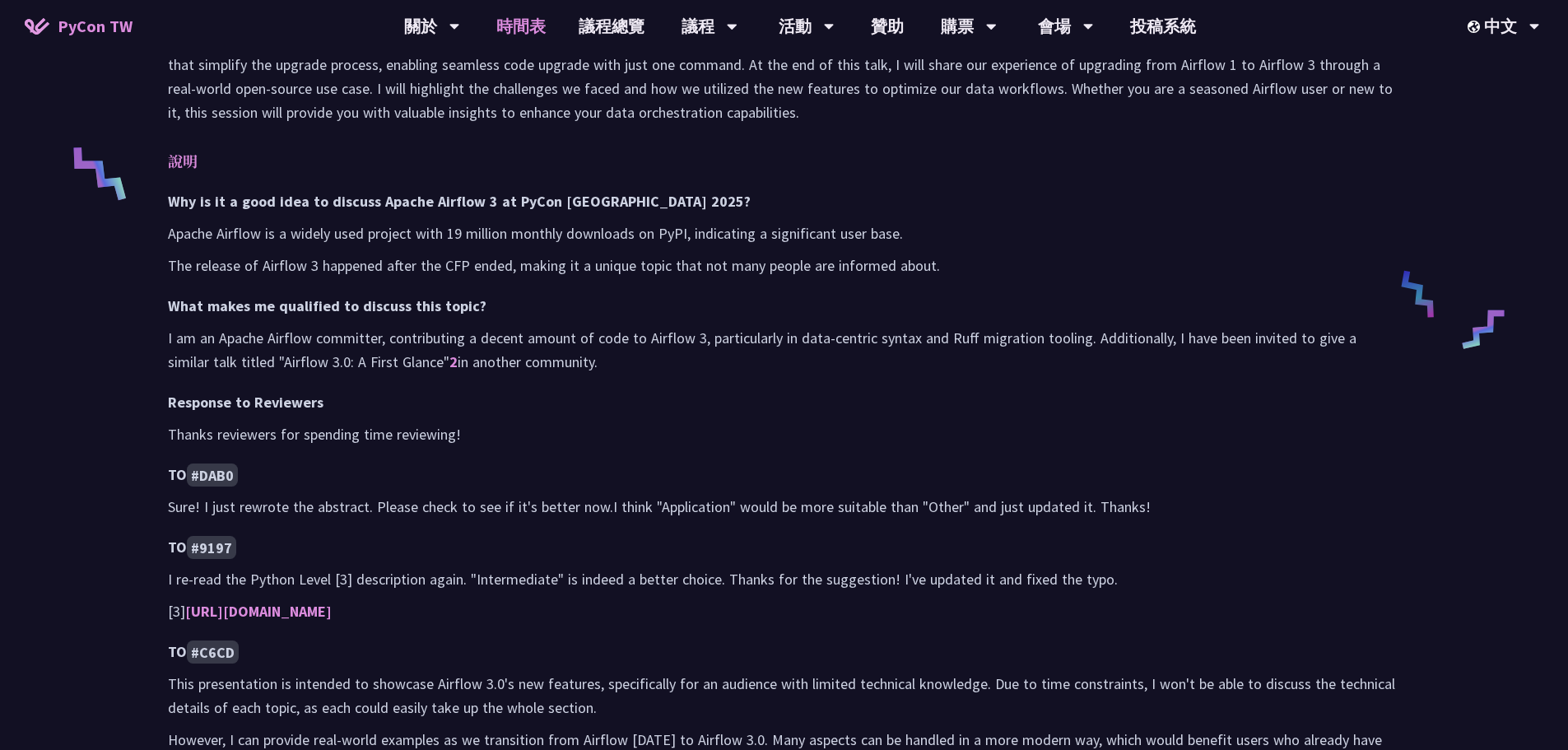
click at [528, 32] on link "時間表" at bounding box center [521, 26] width 82 height 53
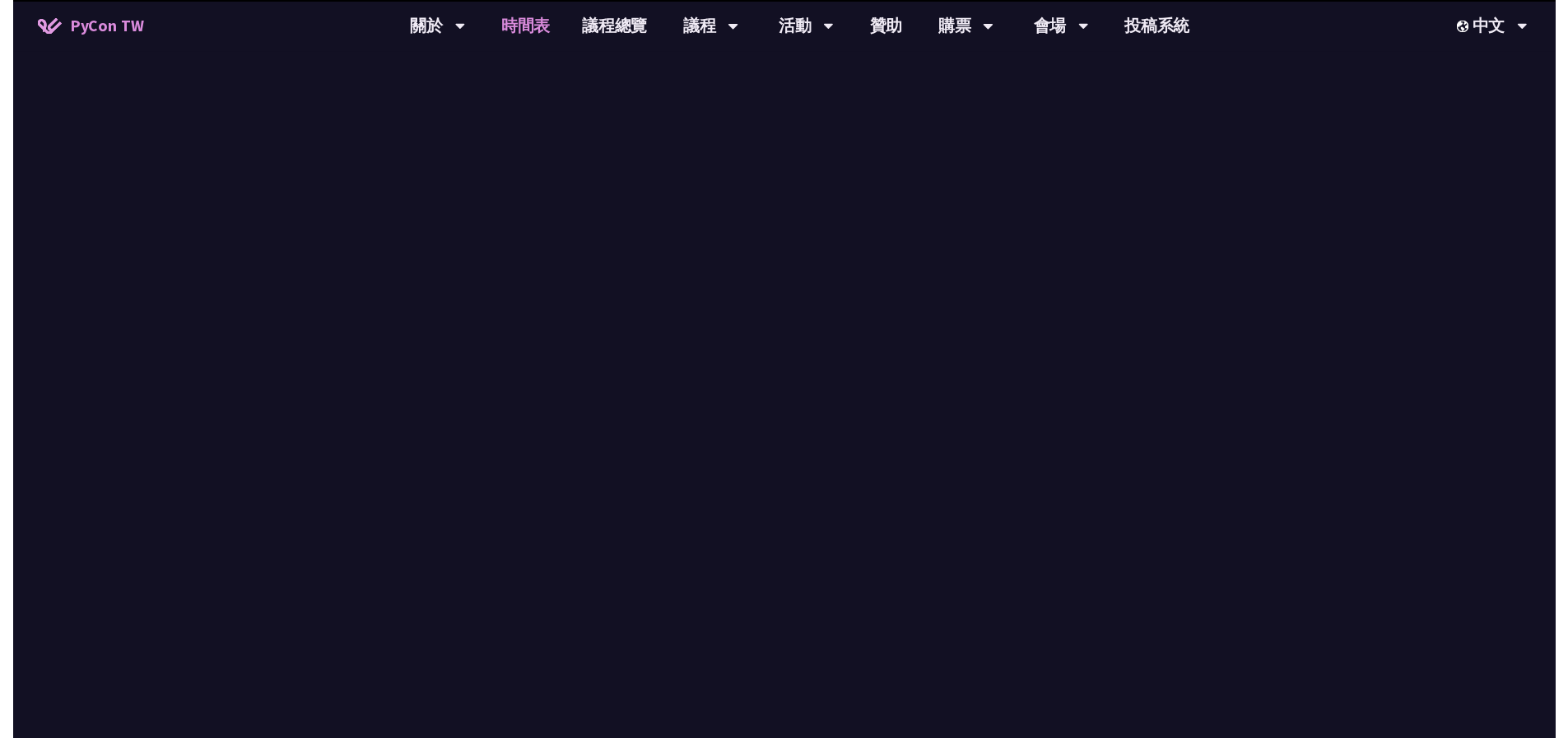
scroll to position [1812, 0]
